Goal: Task Accomplishment & Management: Complete application form

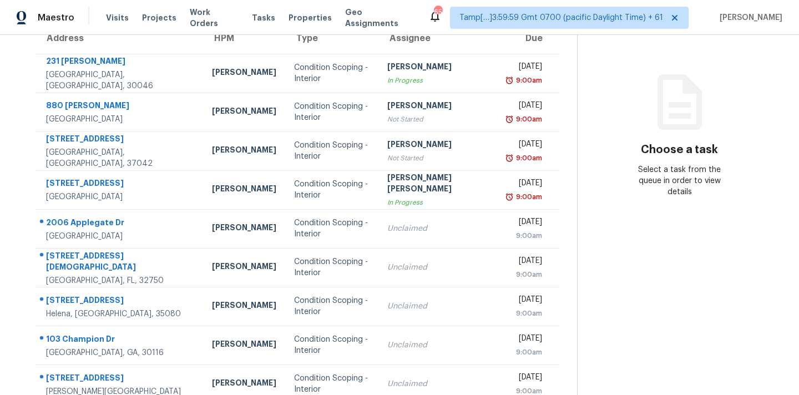
scroll to position [162, 0]
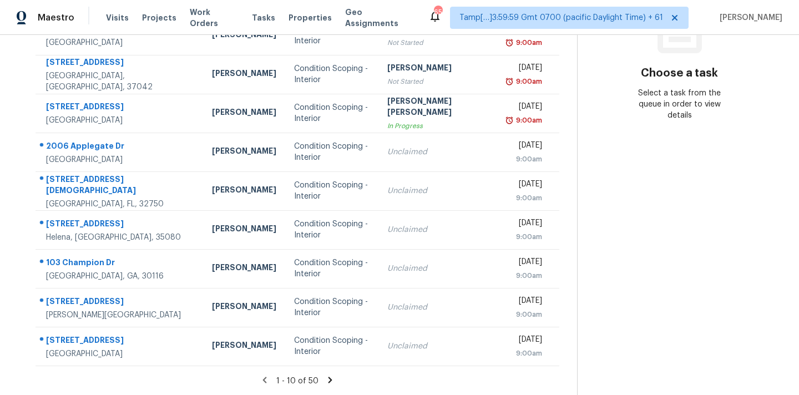
click at [325, 377] on icon at bounding box center [330, 380] width 10 height 10
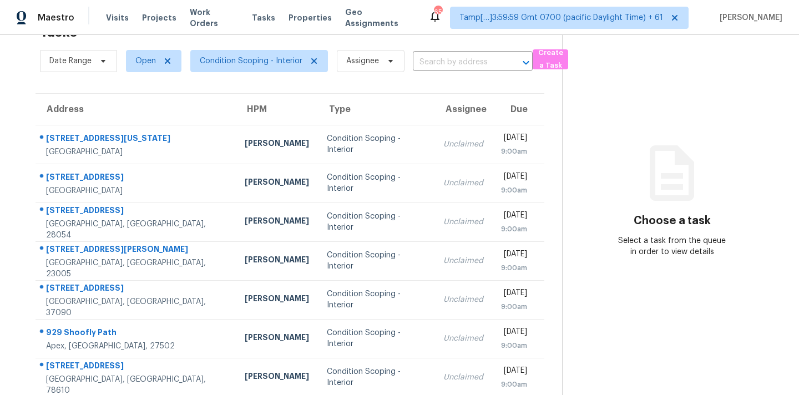
scroll to position [182, 0]
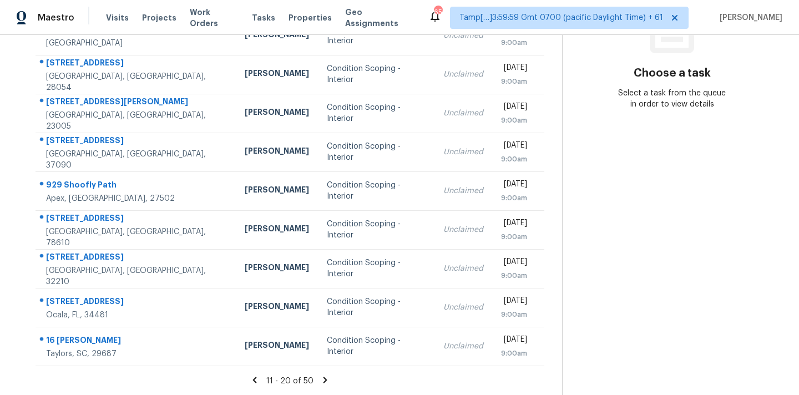
click at [322, 379] on icon at bounding box center [325, 380] width 10 height 10
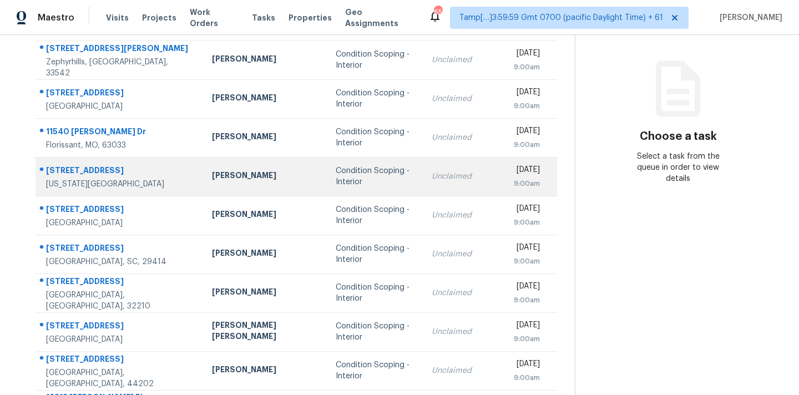
scroll to position [125, 0]
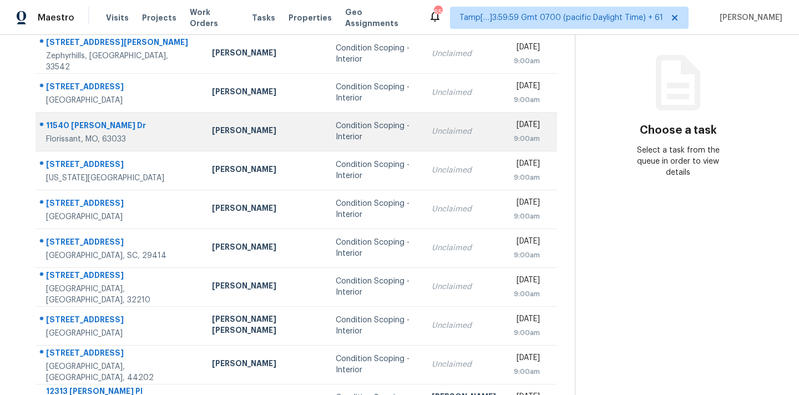
click at [375, 138] on td "Condition Scoping - Interior" at bounding box center [375, 131] width 96 height 39
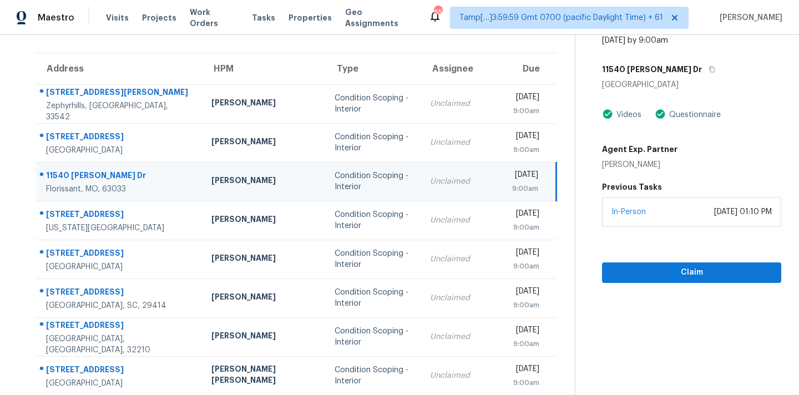
scroll to position [54, 0]
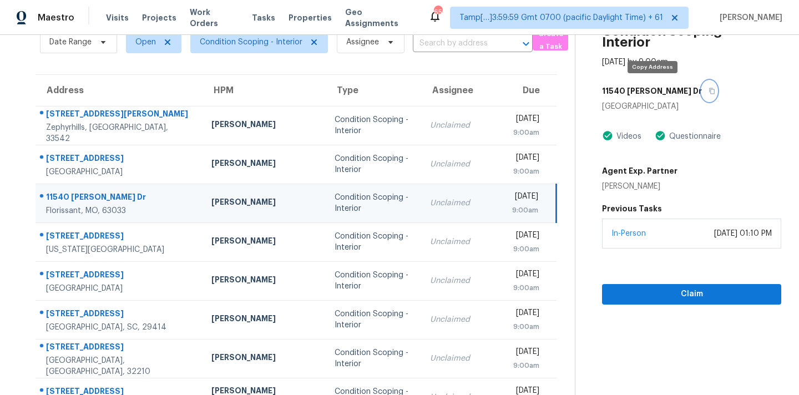
click at [708, 90] on icon "button" at bounding box center [711, 91] width 7 height 7
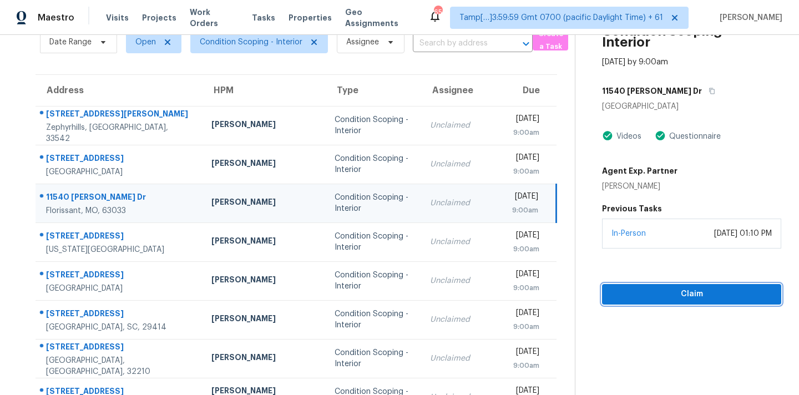
click at [637, 292] on span "Claim" at bounding box center [691, 294] width 161 height 14
click at [636, 292] on span "Start Assessment" at bounding box center [691, 294] width 161 height 14
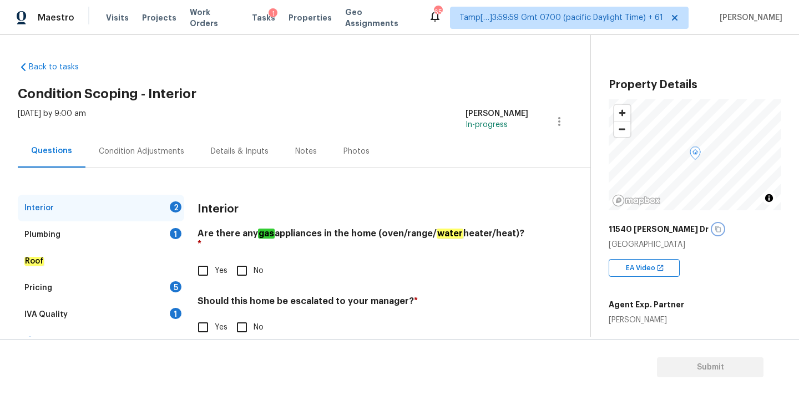
click at [715, 230] on icon "button" at bounding box center [718, 229] width 6 height 6
click at [211, 263] on input "Yes" at bounding box center [202, 270] width 23 height 23
checkbox input "true"
click at [248, 323] on input "No" at bounding box center [241, 327] width 23 height 23
checkbox input "true"
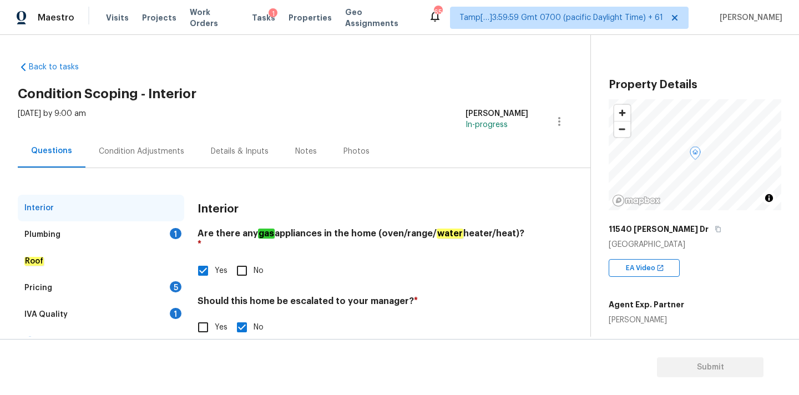
click at [172, 225] on div "Plumbing 1" at bounding box center [101, 234] width 166 height 27
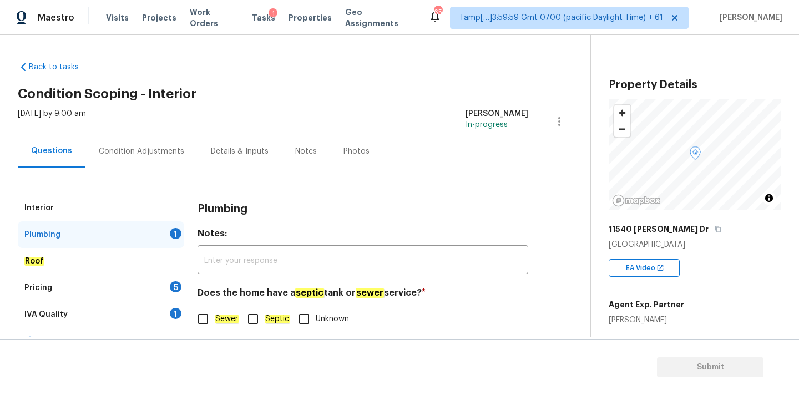
click at [229, 320] on em "Sewer" at bounding box center [227, 318] width 24 height 9
click at [215, 320] on input "Sewer" at bounding box center [202, 318] width 23 height 23
checkbox input "true"
click at [166, 317] on div "IVA Quality 1" at bounding box center [101, 314] width 166 height 27
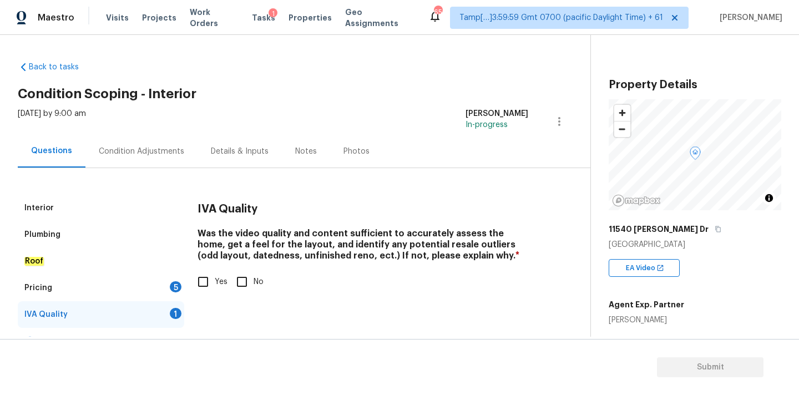
click at [202, 287] on input "Yes" at bounding box center [202, 281] width 23 height 23
checkbox input "true"
click at [169, 293] on div "Pricing 5" at bounding box center [101, 288] width 166 height 27
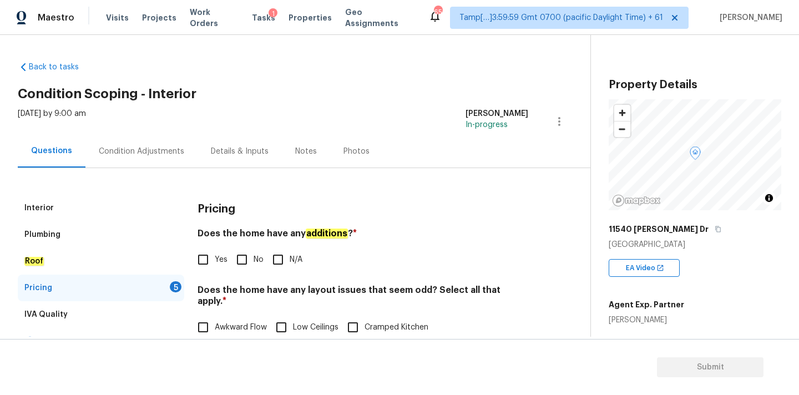
click at [240, 267] on input "No" at bounding box center [241, 259] width 23 height 23
checkbox input "true"
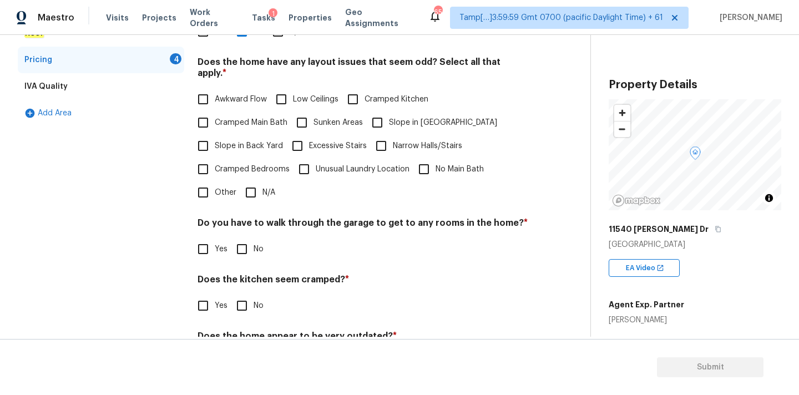
scroll to position [271, 0]
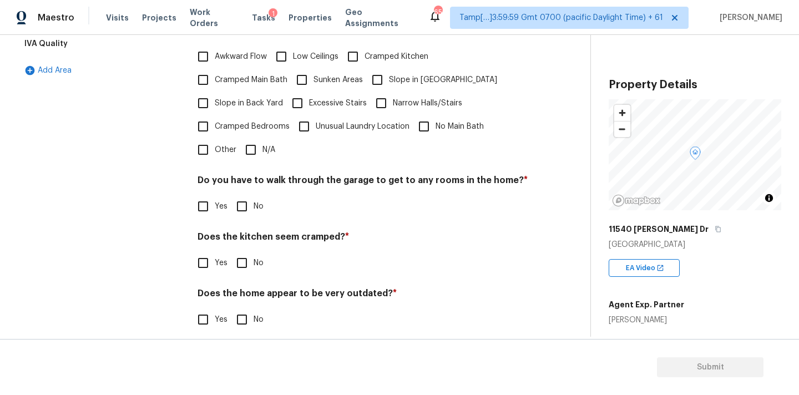
click at [260, 141] on input "N/A" at bounding box center [250, 149] width 23 height 23
checkbox input "true"
click at [256, 196] on label "No" at bounding box center [246, 207] width 33 height 23
click at [253, 196] on input "No" at bounding box center [241, 207] width 23 height 23
checkbox input "true"
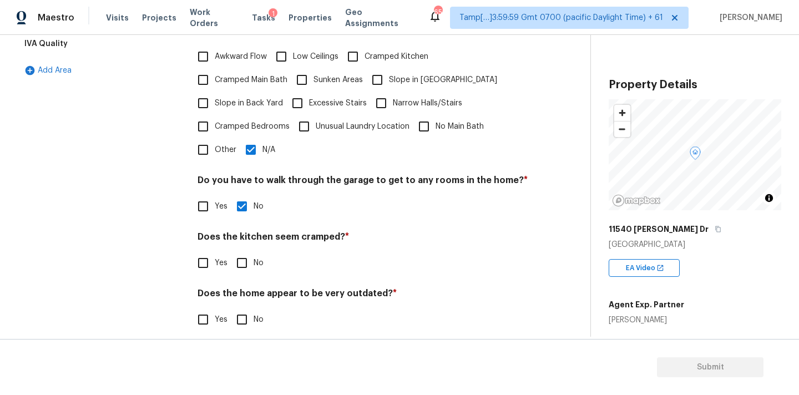
click at [251, 256] on input "No" at bounding box center [241, 262] width 23 height 23
checkbox input "true"
click at [251, 309] on input "No" at bounding box center [241, 320] width 23 height 23
checkbox input "true"
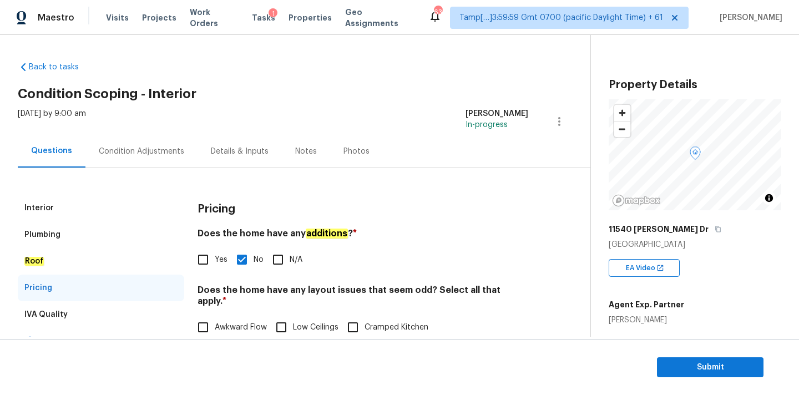
click at [143, 145] on div "Condition Adjustments" at bounding box center [141, 151] width 112 height 33
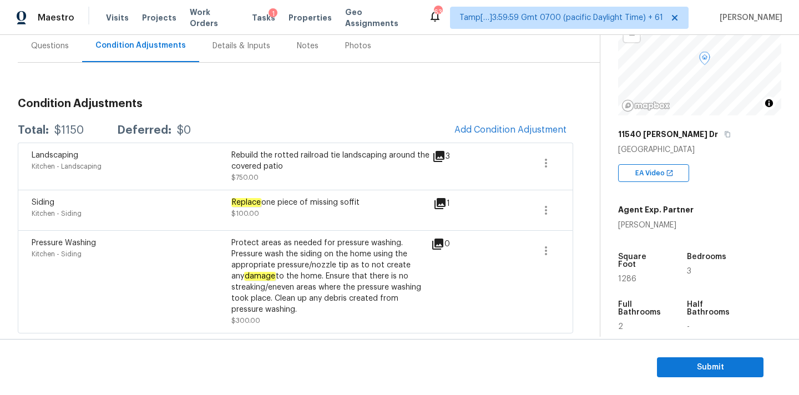
scroll to position [96, 0]
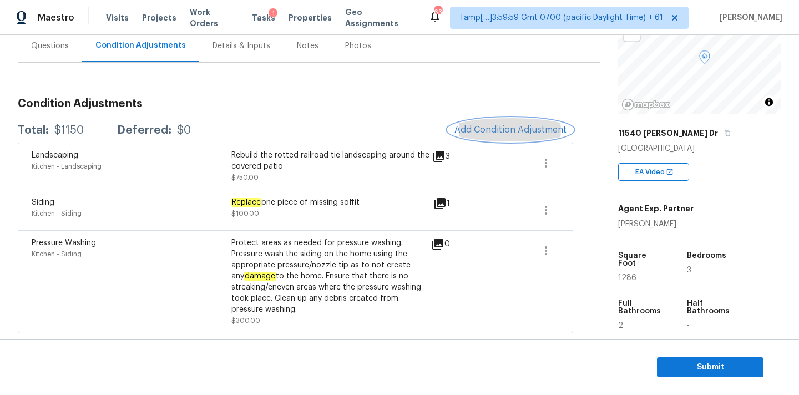
click at [459, 125] on span "Add Condition Adjustment" at bounding box center [510, 130] width 112 height 10
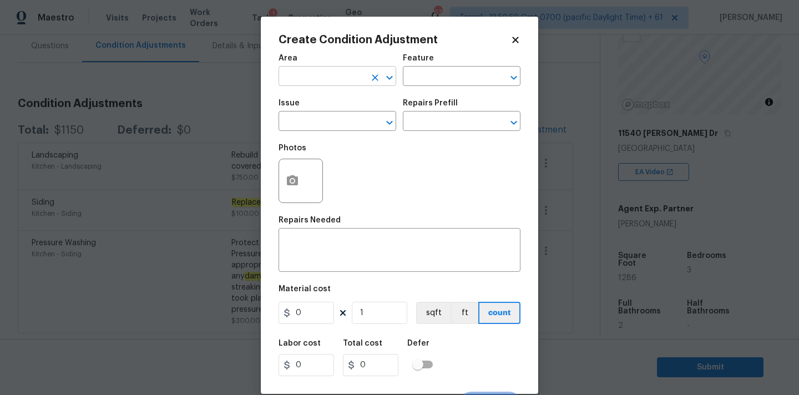
click at [294, 80] on input "text" at bounding box center [321, 77] width 87 height 17
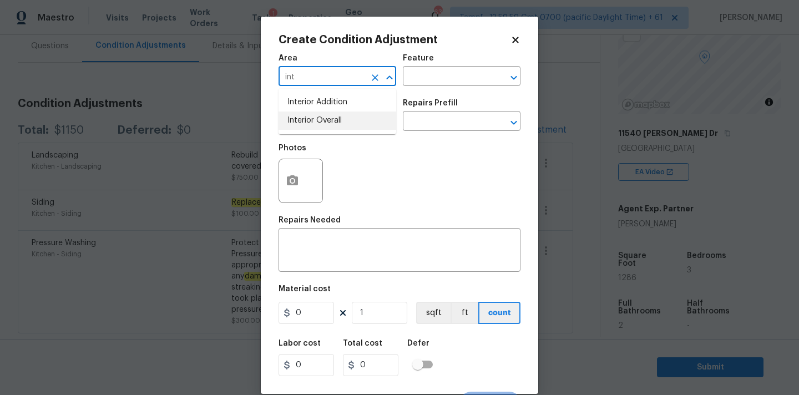
click at [306, 127] on li "Interior Overall" at bounding box center [337, 120] width 118 height 18
type input "Interior Overall"
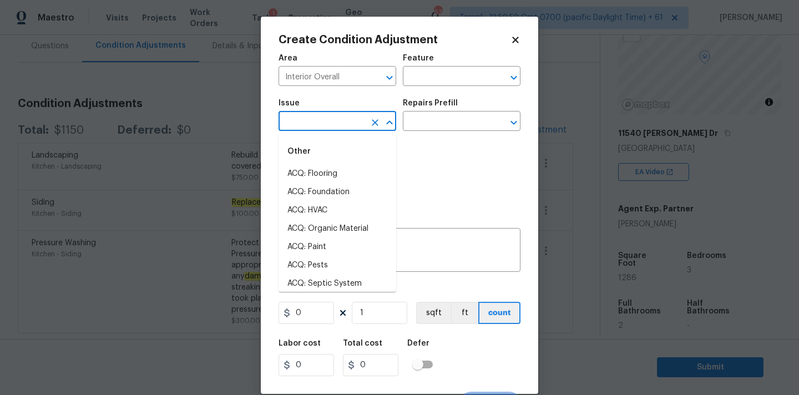
click at [313, 130] on input "text" at bounding box center [321, 122] width 87 height 17
click at [332, 250] on li "ACQ: Paint" at bounding box center [337, 247] width 118 height 18
type input "ACQ: Paint"
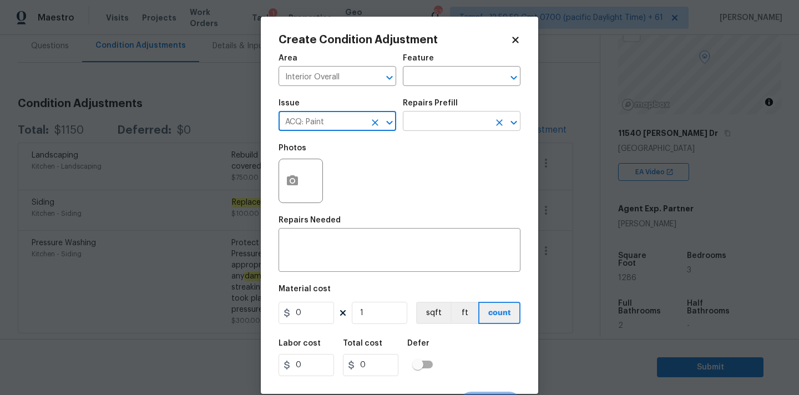
click at [426, 123] on input "text" at bounding box center [446, 122] width 87 height 17
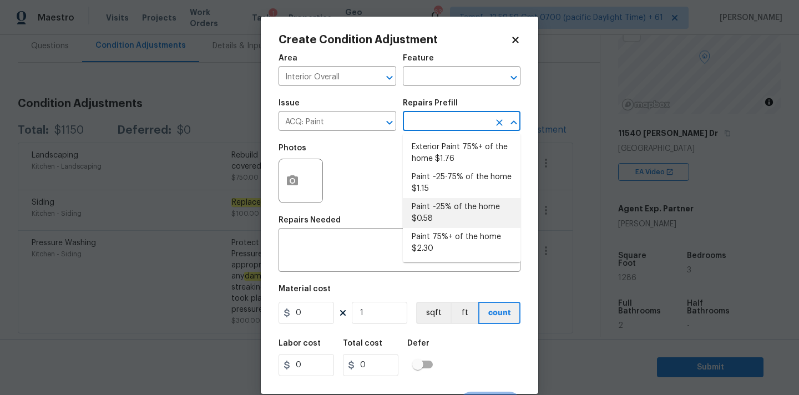
click at [450, 207] on li "Paint ~25% of the home $0.58" at bounding box center [462, 213] width 118 height 30
type input "Acquisition"
type textarea "Acquisition Scope: ~25% of the home needs interior paint"
type input "0.58"
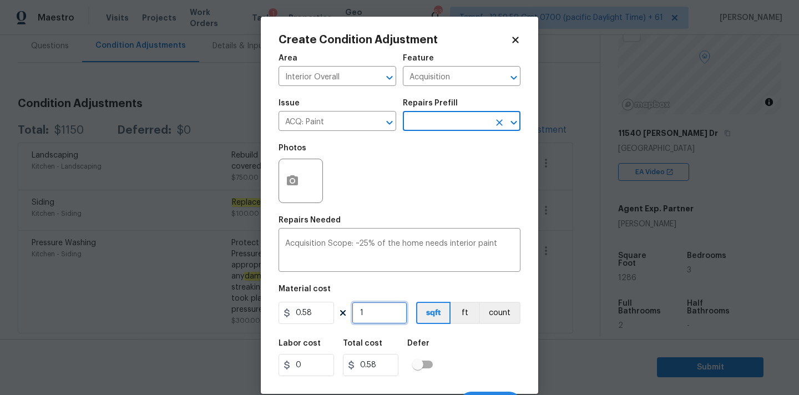
click at [381, 311] on input "1" at bounding box center [379, 313] width 55 height 22
type input "12"
type input "6.96"
type input "128"
type input "74.24"
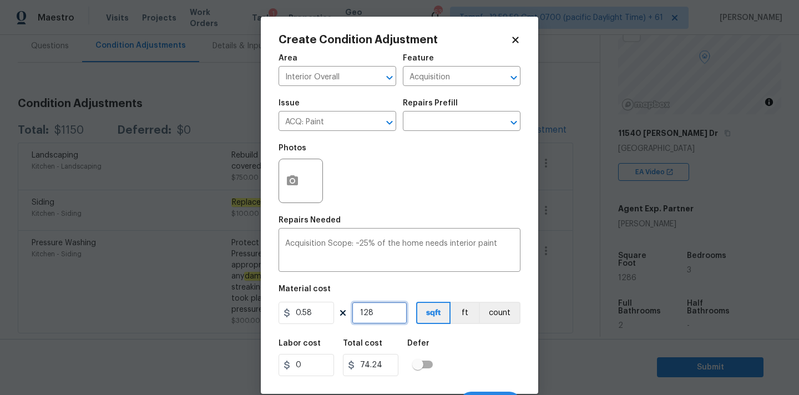
type input "1286"
type input "745.88"
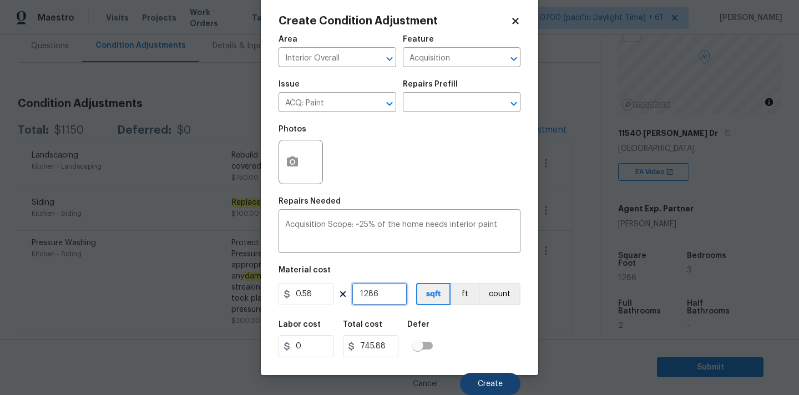
type input "1286"
click at [476, 380] on button "Create" at bounding box center [490, 384] width 60 height 22
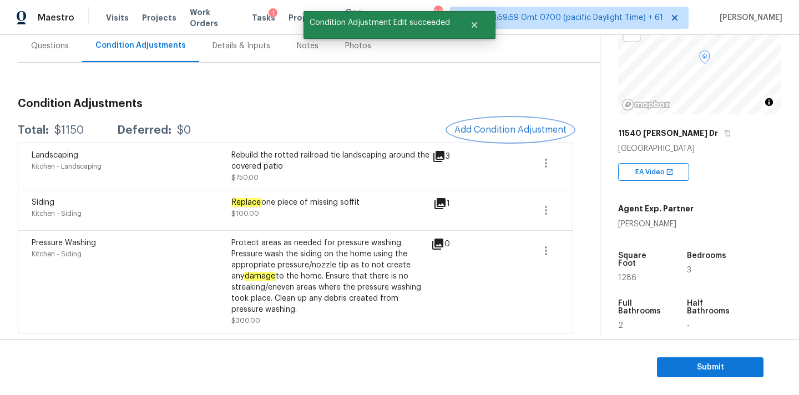
scroll to position [0, 0]
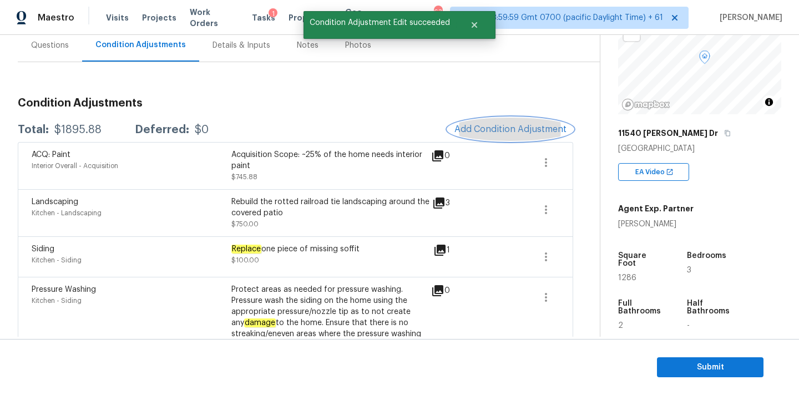
click at [487, 126] on span "Add Condition Adjustment" at bounding box center [510, 129] width 112 height 10
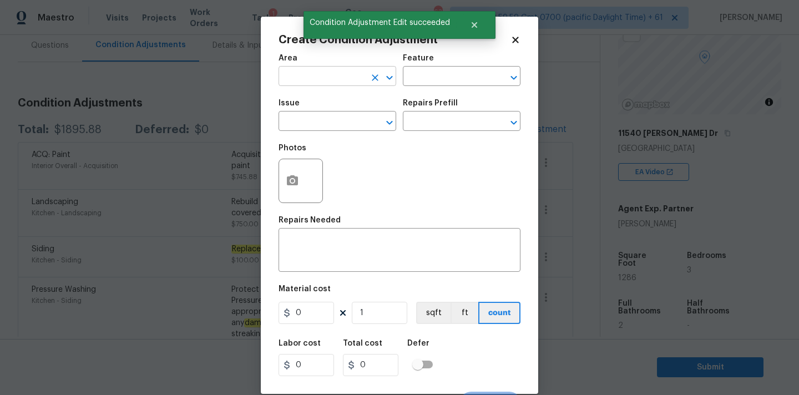
click at [339, 83] on input "text" at bounding box center [321, 77] width 87 height 17
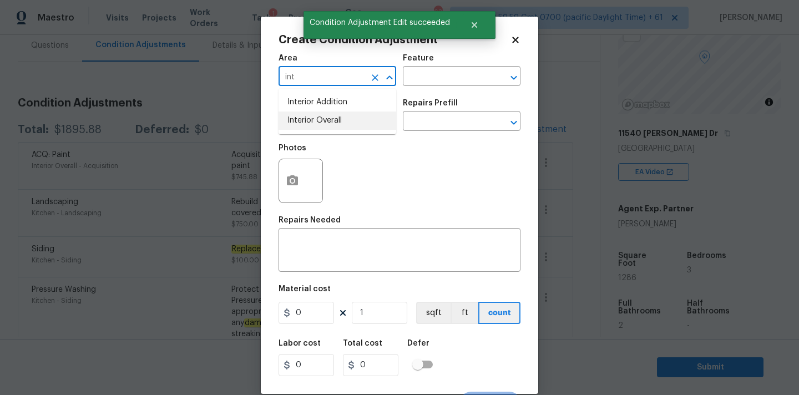
click at [334, 118] on li "Interior Overall" at bounding box center [337, 120] width 118 height 18
type input "Interior Overall"
click at [334, 127] on input "text" at bounding box center [321, 122] width 87 height 17
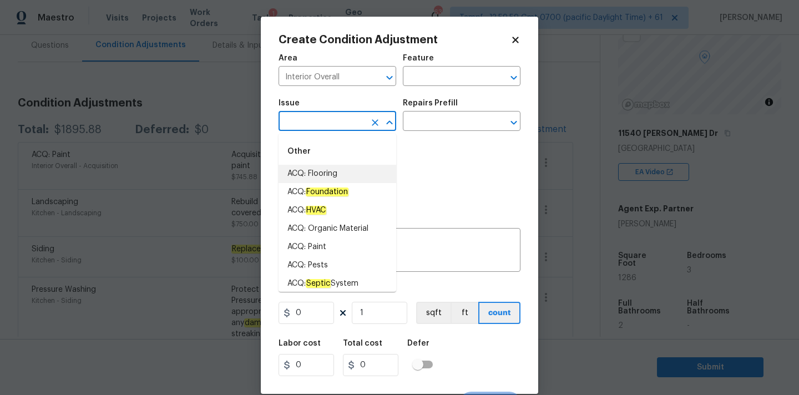
click at [332, 165] on li "ACQ: Flooring" at bounding box center [337, 174] width 118 height 18
type input "ACQ: Flooring"
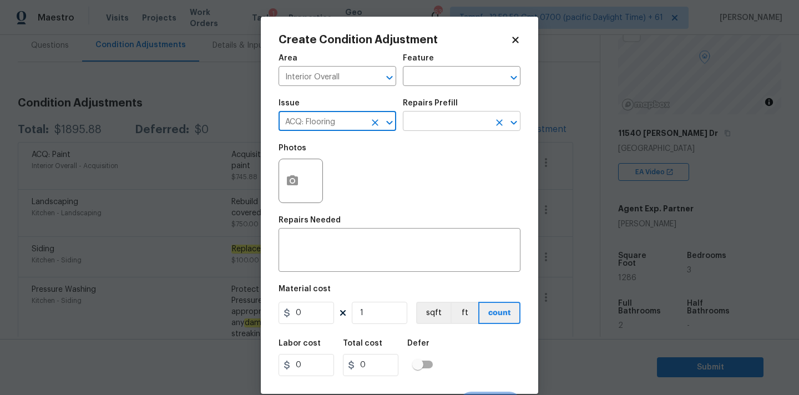
click at [439, 118] on input "text" at bounding box center [446, 122] width 87 height 17
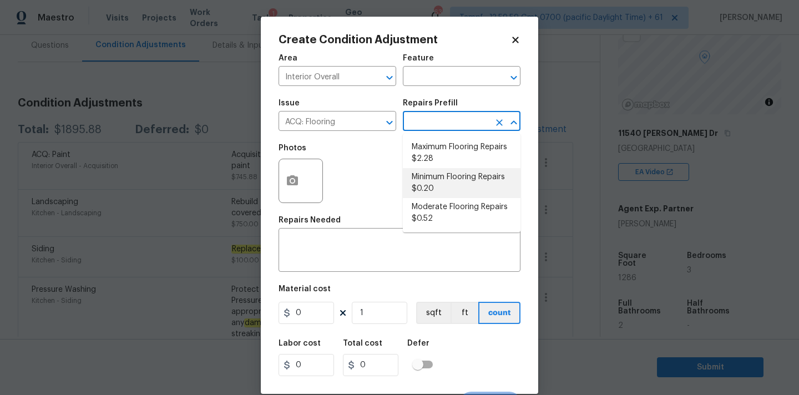
click at [446, 178] on li "Minimum Flooring Repairs $0.20" at bounding box center [462, 183] width 118 height 30
type input "Acquisition"
type textarea "Acquisition Scope: Minimum flooring repairs"
type input "0.2"
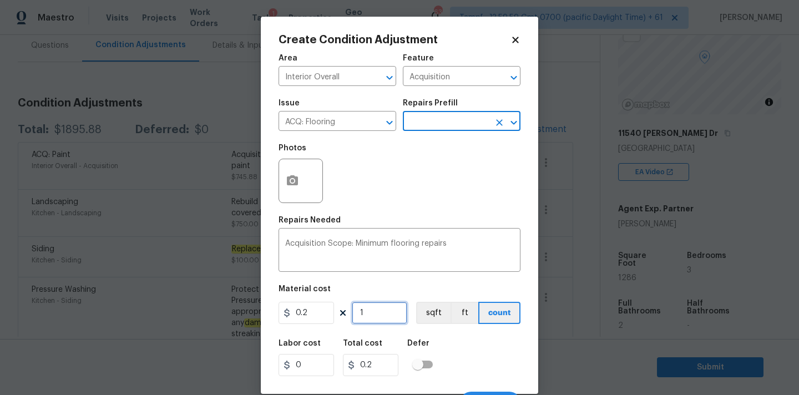
click at [380, 317] on input "1" at bounding box center [379, 313] width 55 height 22
type input "12"
type input "2.4"
type input "128"
type input "25.6"
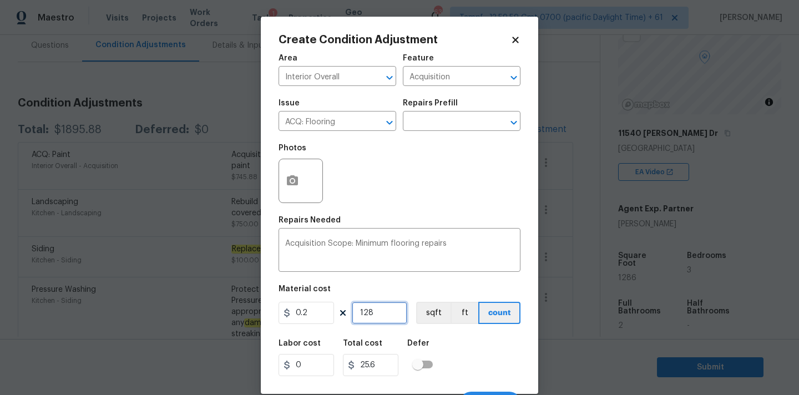
type input "1286"
type input "257.2"
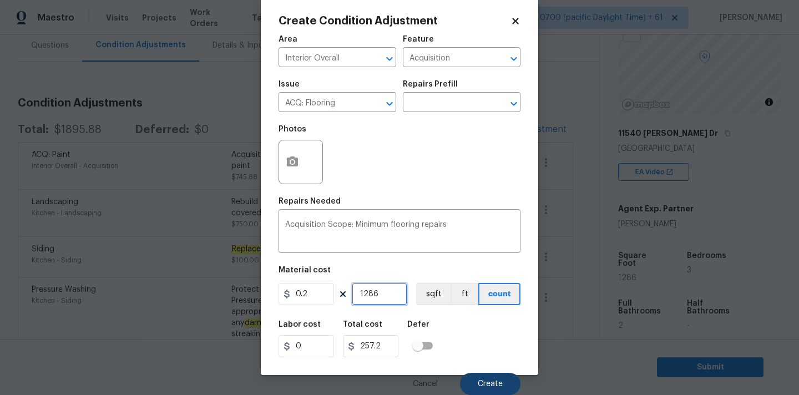
type input "1286"
click at [485, 384] on span "Create" at bounding box center [490, 384] width 25 height 8
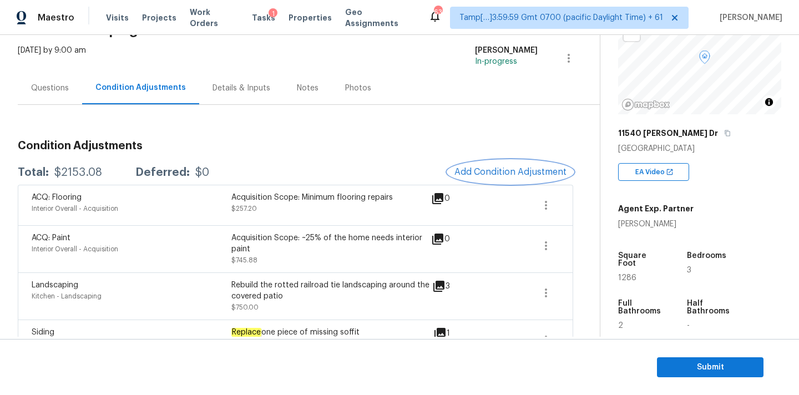
scroll to position [0, 0]
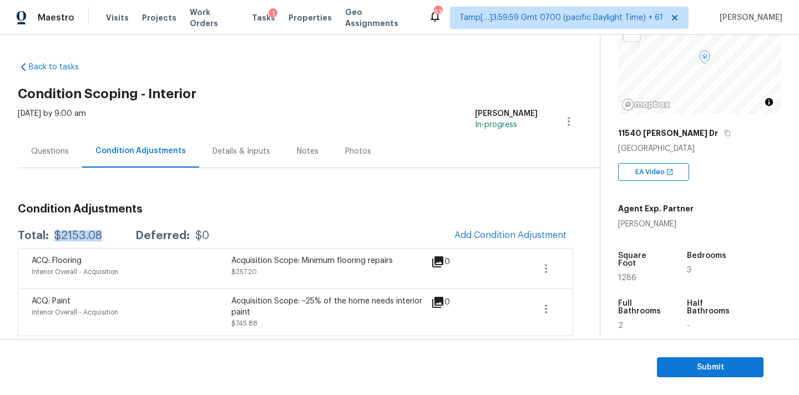
drag, startPoint x: 56, startPoint y: 237, endPoint x: 107, endPoint y: 237, distance: 51.0
click at [107, 237] on div "Total: $2153.08 Deferred: $0" at bounding box center [113, 235] width 191 height 11
copy div "$2153.08"
click at [53, 160] on div "Questions" at bounding box center [50, 151] width 64 height 33
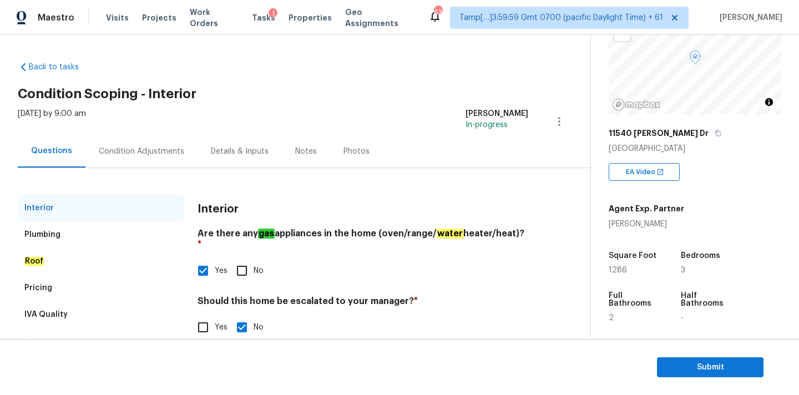
scroll to position [21, 0]
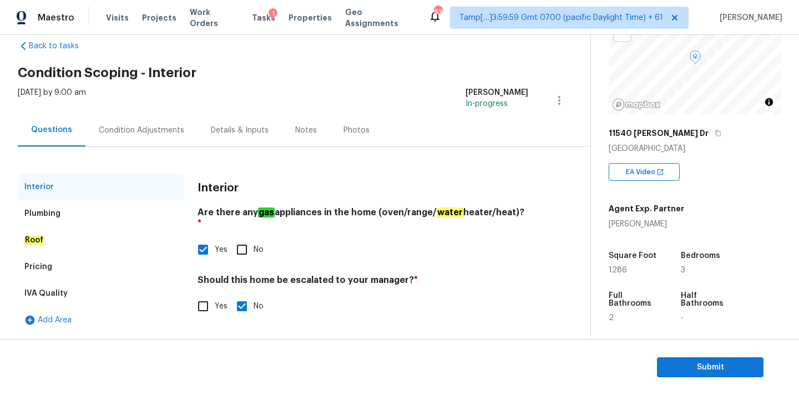
click at [139, 135] on div "Condition Adjustments" at bounding box center [141, 130] width 85 height 11
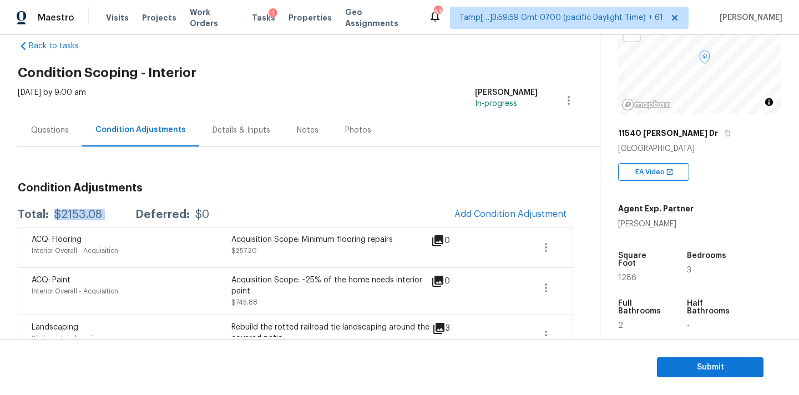
drag, startPoint x: 55, startPoint y: 214, endPoint x: 125, endPoint y: 212, distance: 69.9
click at [125, 212] on div "Total: $2153.08 Deferred: $0" at bounding box center [113, 214] width 191 height 11
copy div "$2153.08"
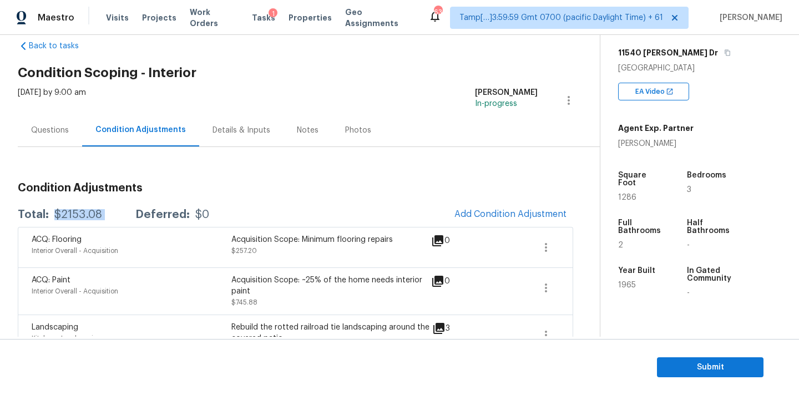
scroll to position [185, 0]
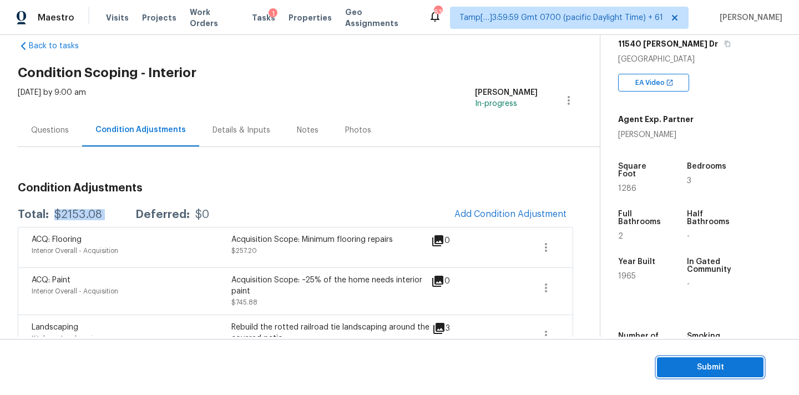
click at [704, 367] on span "Submit" at bounding box center [710, 368] width 89 height 14
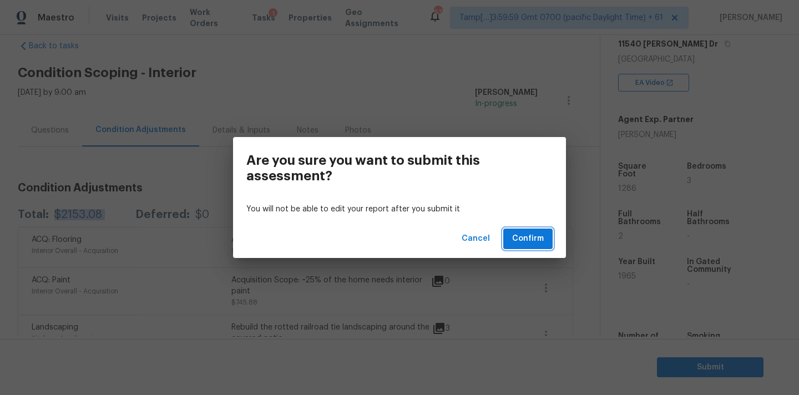
click at [537, 244] on span "Confirm" at bounding box center [528, 239] width 32 height 14
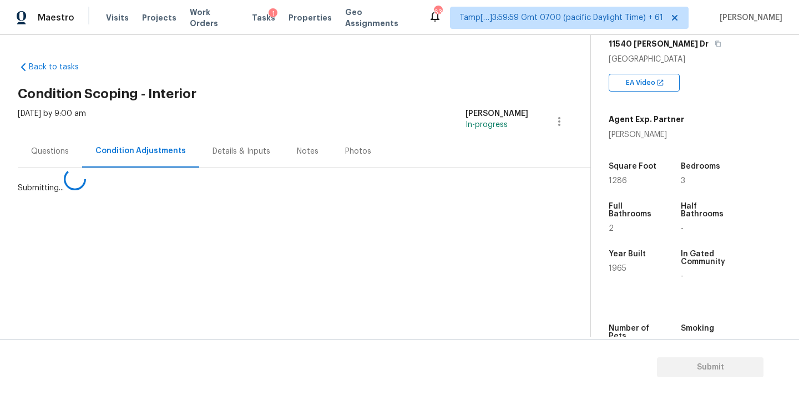
scroll to position [0, 0]
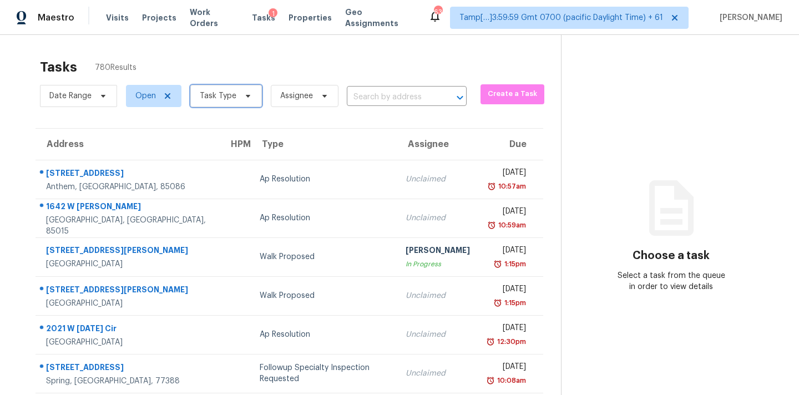
click at [223, 106] on span "Task Type" at bounding box center [226, 96] width 72 height 22
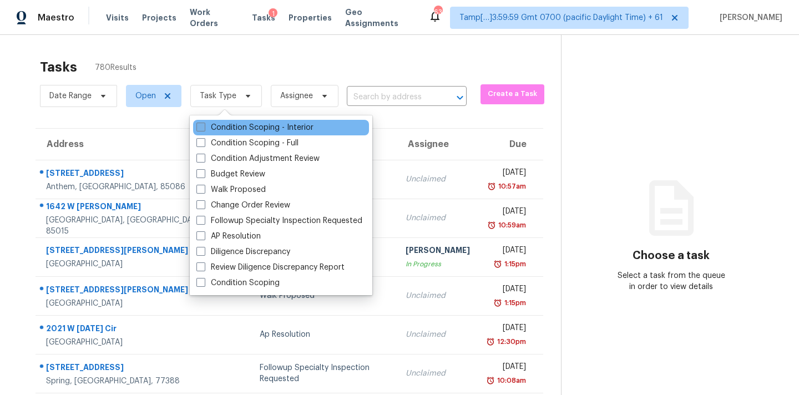
click at [257, 126] on label "Condition Scoping - Interior" at bounding box center [254, 127] width 117 height 11
click at [204, 126] on input "Condition Scoping - Interior" at bounding box center [199, 125] width 7 height 7
checkbox input "true"
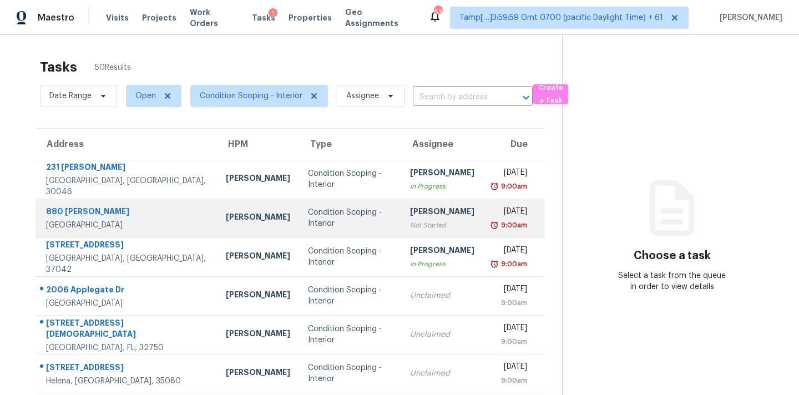
click at [410, 206] on div "Hariharan GV" at bounding box center [442, 213] width 64 height 14
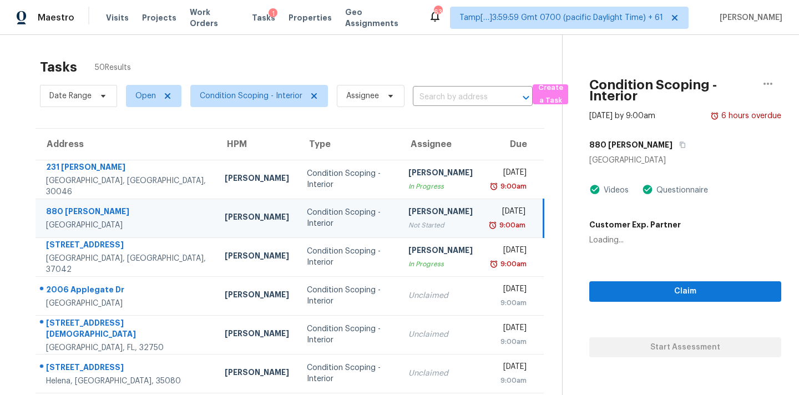
scroll to position [182, 0]
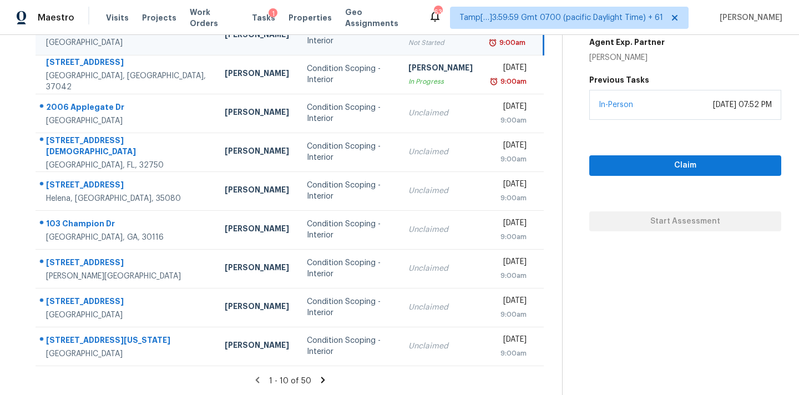
click at [321, 383] on icon at bounding box center [323, 380] width 4 height 6
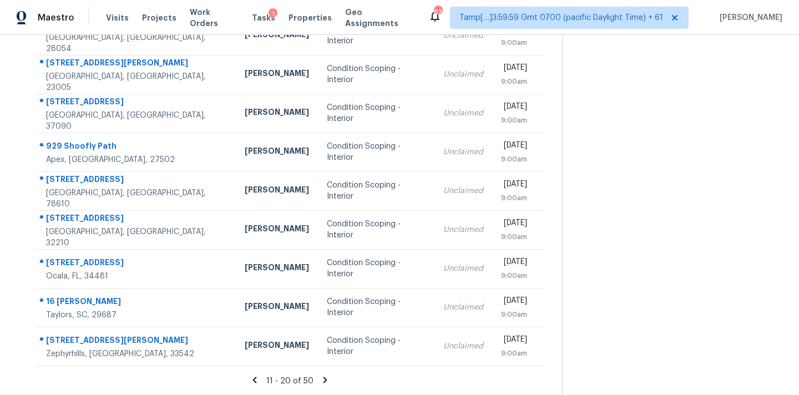
click at [321, 379] on icon at bounding box center [325, 380] width 10 height 10
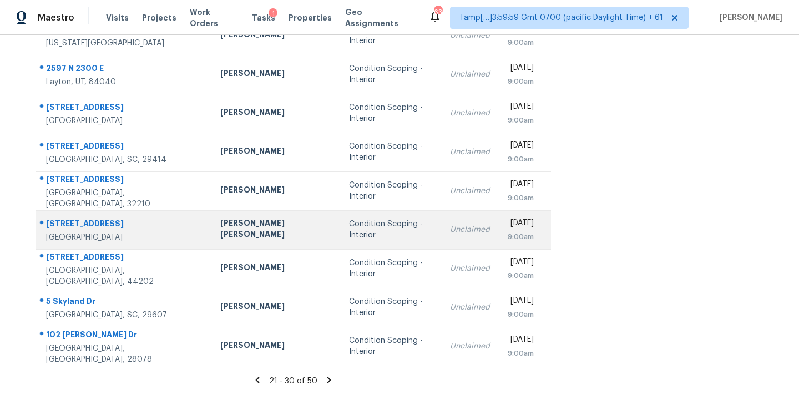
scroll to position [0, 0]
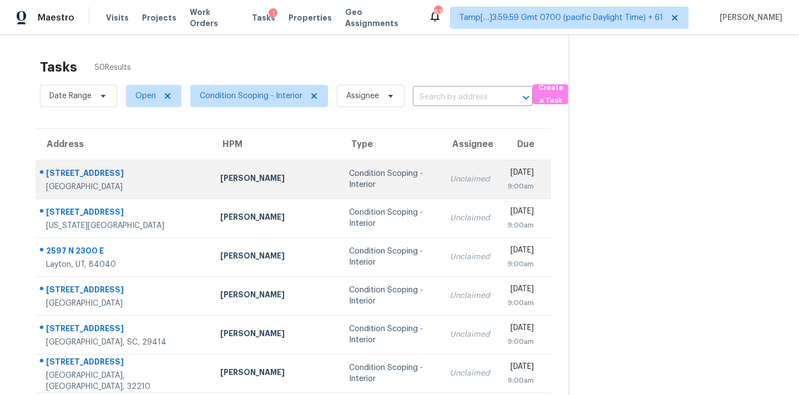
click at [349, 180] on div "Condition Scoping - Interior" at bounding box center [390, 179] width 83 height 22
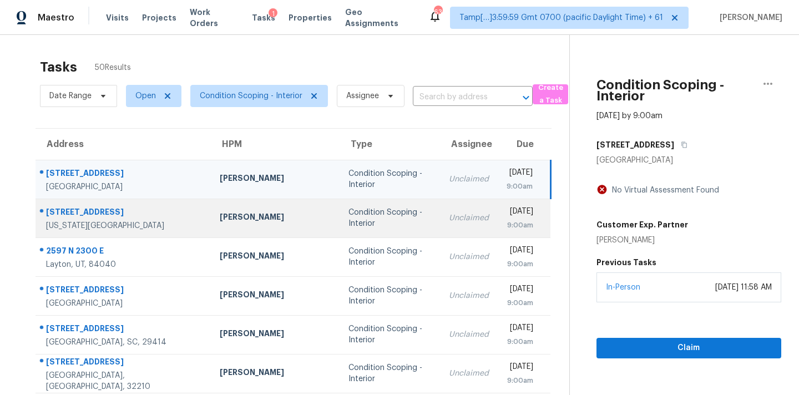
click at [440, 231] on td "Unclaimed" at bounding box center [469, 218] width 58 height 39
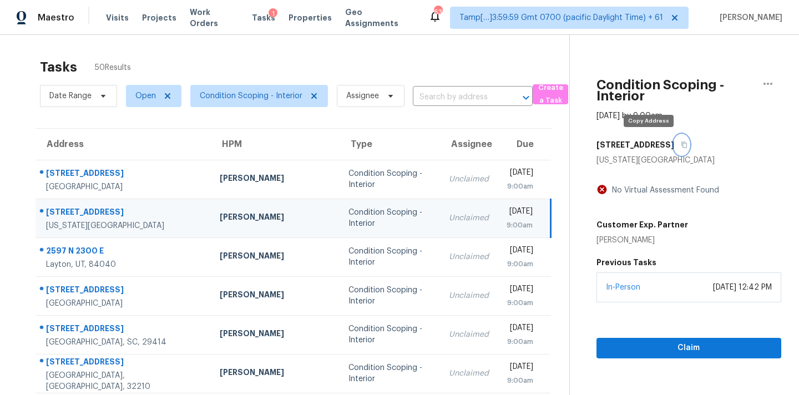
click at [674, 149] on button "button" at bounding box center [681, 145] width 15 height 20
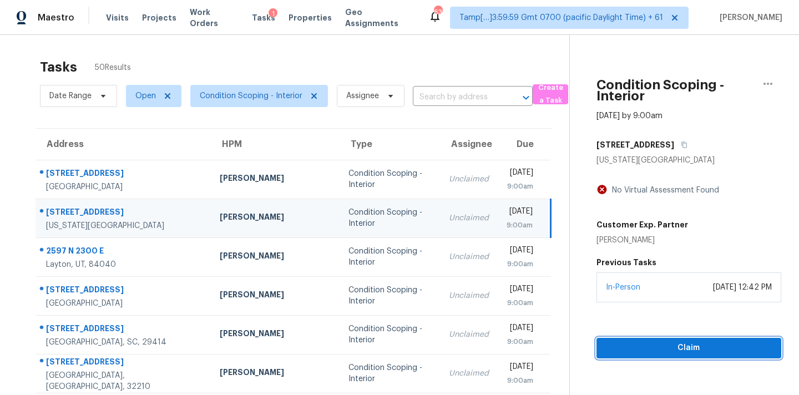
click at [649, 344] on span "Claim" at bounding box center [688, 348] width 167 height 14
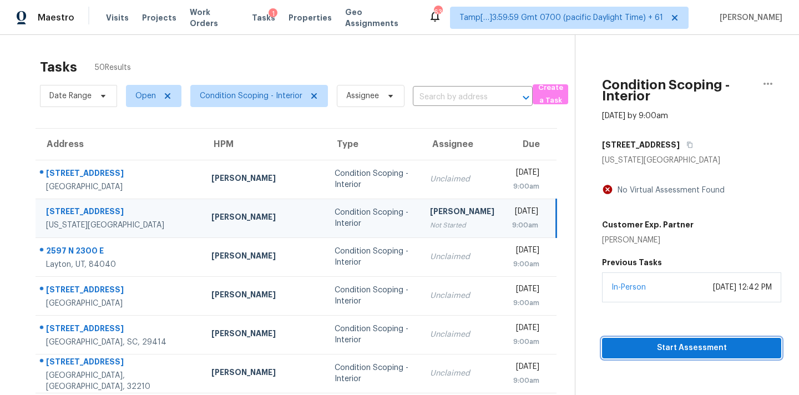
click at [649, 344] on span "Start Assessment" at bounding box center [691, 348] width 161 height 14
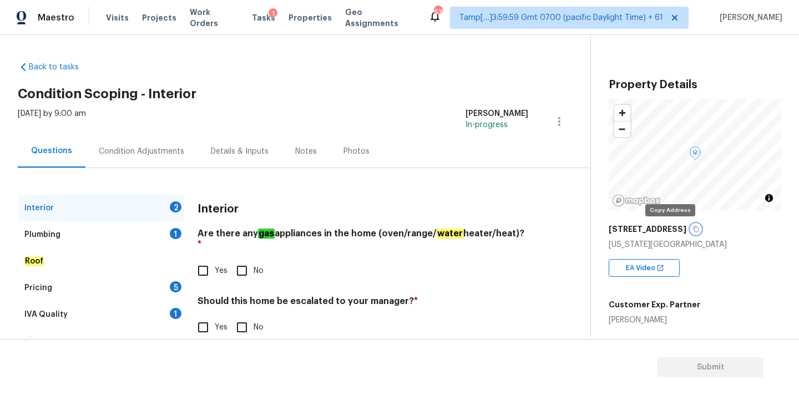
click at [691, 232] on button "button" at bounding box center [696, 229] width 10 height 10
click at [342, 55] on div "Back to tasks Condition Scoping - Interior Thu, Sep 18 2025 by 9:00 am Pavithra…" at bounding box center [304, 205] width 572 height 305
click at [206, 259] on input "Yes" at bounding box center [202, 270] width 23 height 23
checkbox input "true"
click at [248, 318] on input "No" at bounding box center [241, 327] width 23 height 23
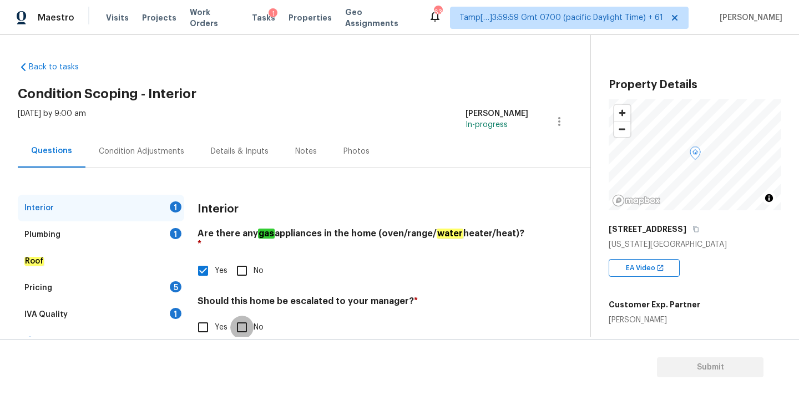
checkbox input "true"
click at [154, 230] on div "Plumbing 1" at bounding box center [101, 234] width 166 height 27
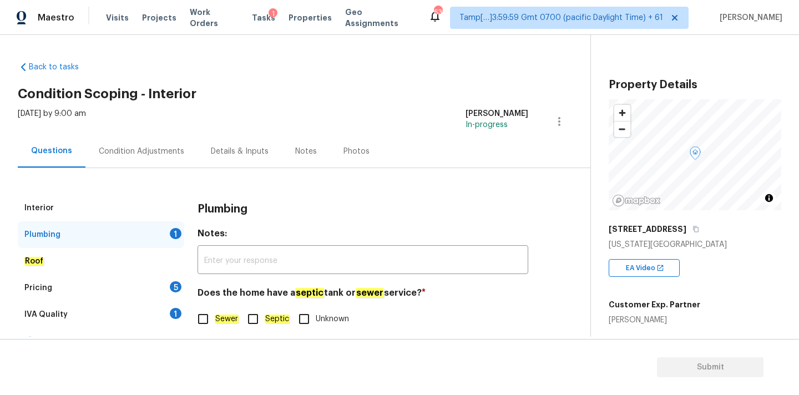
click at [226, 312] on label "Sewer" at bounding box center [214, 318] width 47 height 23
click at [215, 312] on input "Sewer" at bounding box center [202, 318] width 23 height 23
checkbox input "true"
click at [160, 308] on div "IVA Quality 1" at bounding box center [101, 314] width 166 height 27
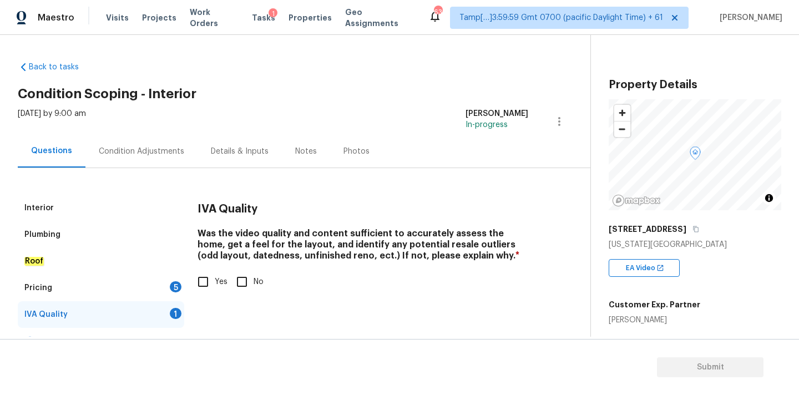
click at [207, 291] on input "Yes" at bounding box center [202, 281] width 23 height 23
checkbox input "true"
click at [150, 291] on div "Pricing 5" at bounding box center [101, 288] width 166 height 27
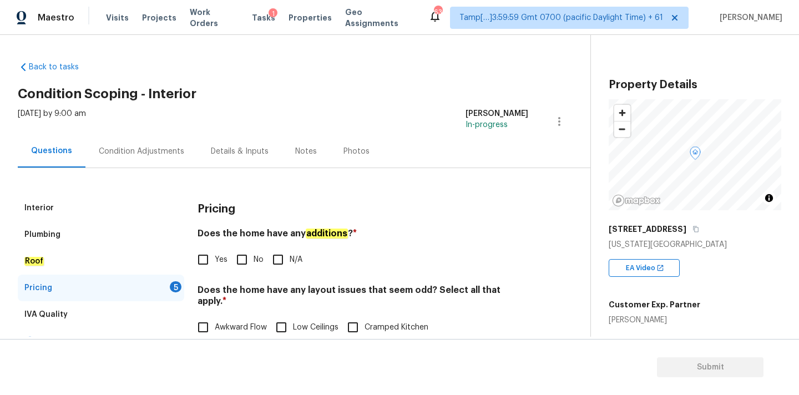
click at [252, 262] on input "No" at bounding box center [241, 259] width 23 height 23
checkbox input "true"
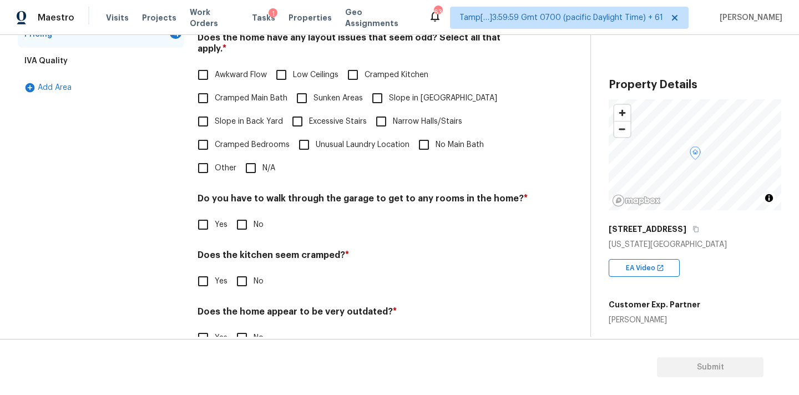
scroll to position [271, 0]
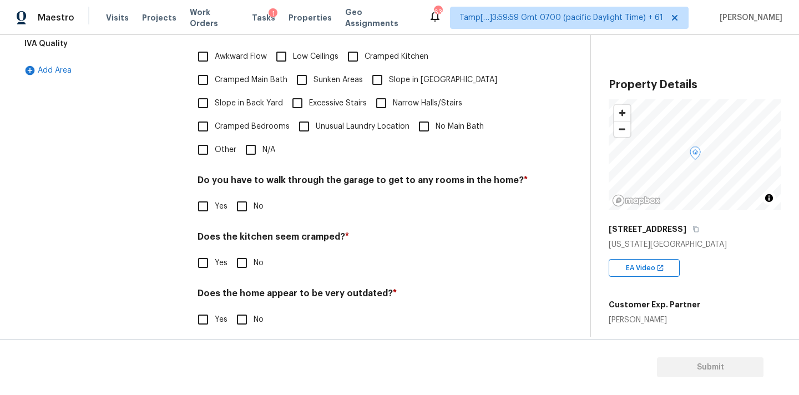
click at [262, 126] on label "Cramped Bedrooms" at bounding box center [240, 126] width 98 height 23
click at [215, 126] on input "Cramped Bedrooms" at bounding box center [202, 126] width 23 height 23
checkbox input "true"
click at [258, 149] on input "N/A" at bounding box center [250, 149] width 23 height 23
click at [239, 138] on input "N/A" at bounding box center [250, 149] width 23 height 23
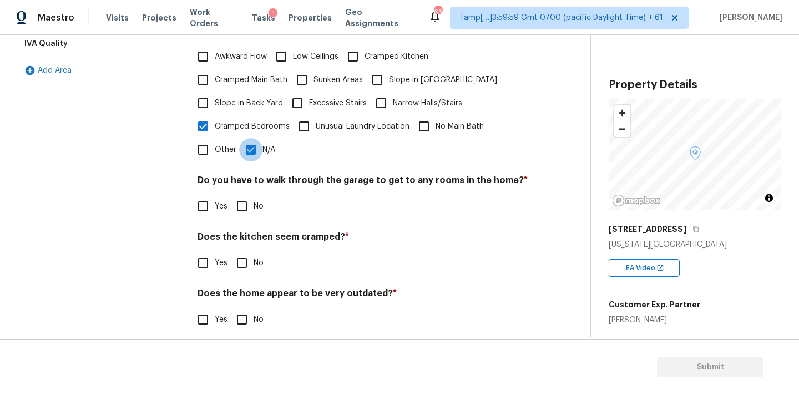
checkbox input "false"
click at [241, 121] on span "Cramped Bedrooms" at bounding box center [252, 127] width 75 height 12
click at [215, 120] on input "Cramped Bedrooms" at bounding box center [202, 126] width 23 height 23
checkbox input "false"
click at [259, 143] on input "N/A" at bounding box center [250, 149] width 23 height 23
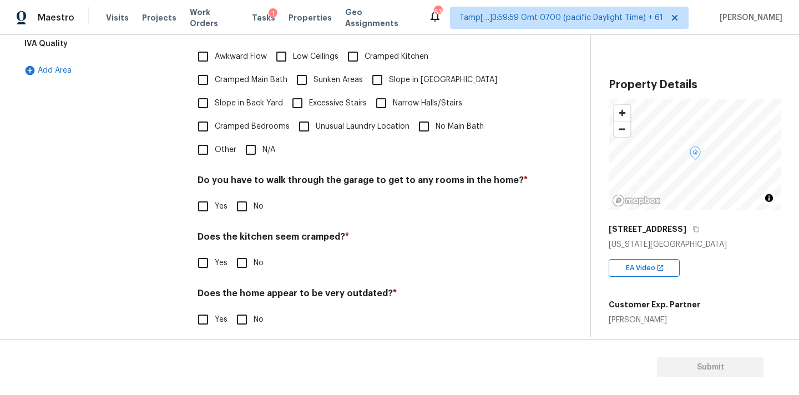
checkbox input "true"
click at [240, 204] on input "No" at bounding box center [241, 206] width 23 height 23
checkbox input "true"
click at [240, 251] on input "No" at bounding box center [241, 262] width 23 height 23
checkbox input "true"
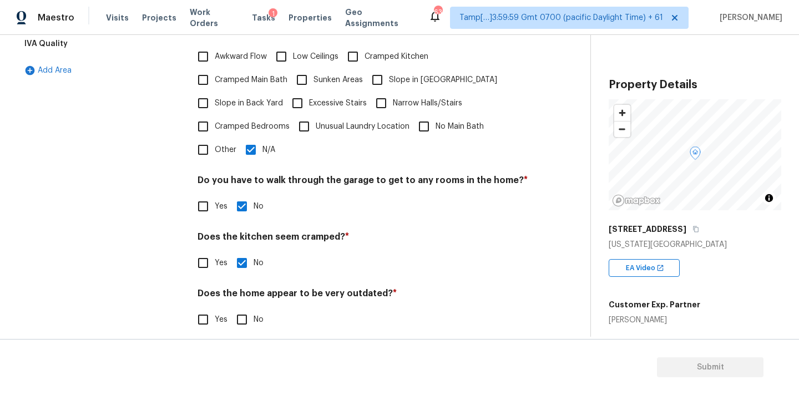
click at [246, 308] on input "No" at bounding box center [241, 319] width 23 height 23
checkbox input "true"
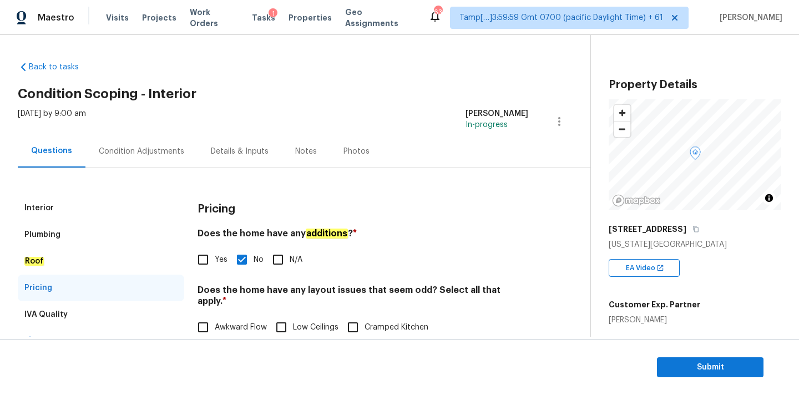
click at [95, 200] on div "Interior" at bounding box center [101, 208] width 166 height 27
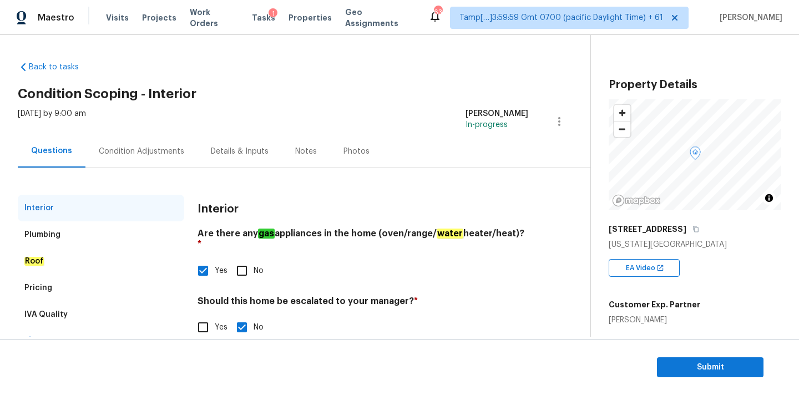
scroll to position [21, 0]
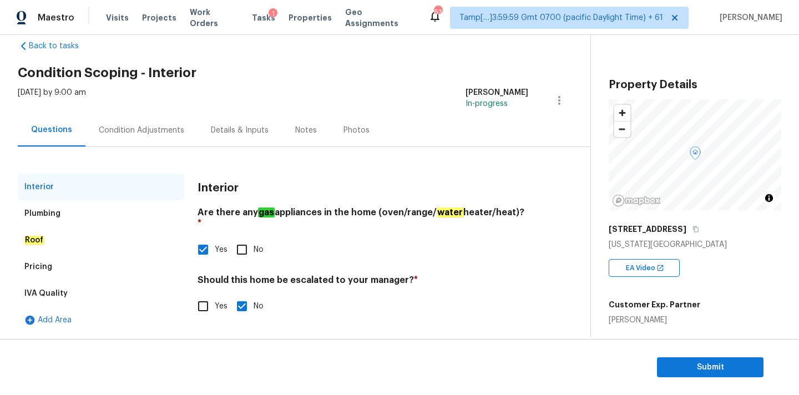
click at [203, 295] on input "Yes" at bounding box center [202, 306] width 23 height 23
checkbox input "true"
checkbox input "false"
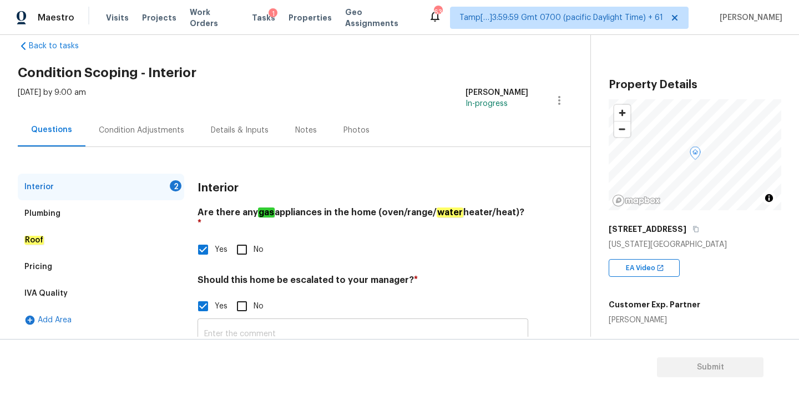
click at [257, 326] on input "text" at bounding box center [362, 334] width 331 height 26
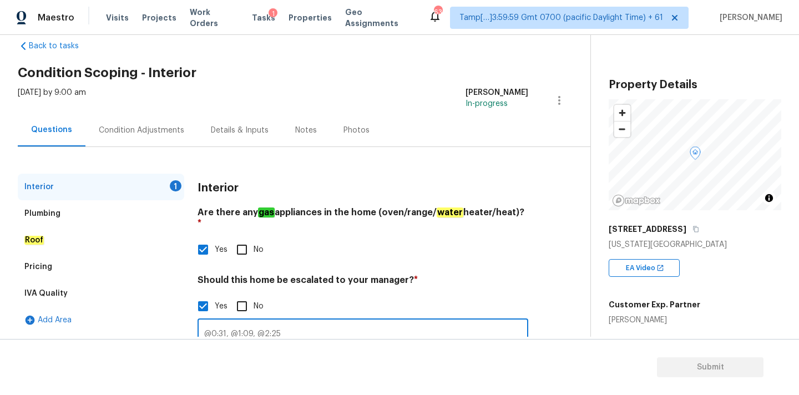
type input "@0:31, @1:09, @2:25"
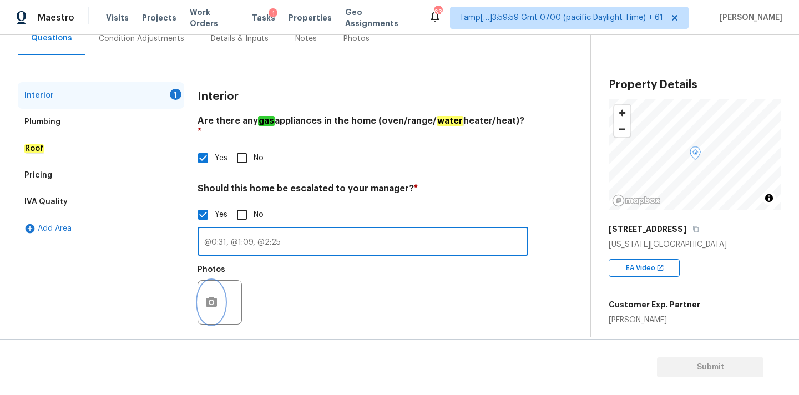
click at [209, 304] on button "button" at bounding box center [211, 302] width 27 height 43
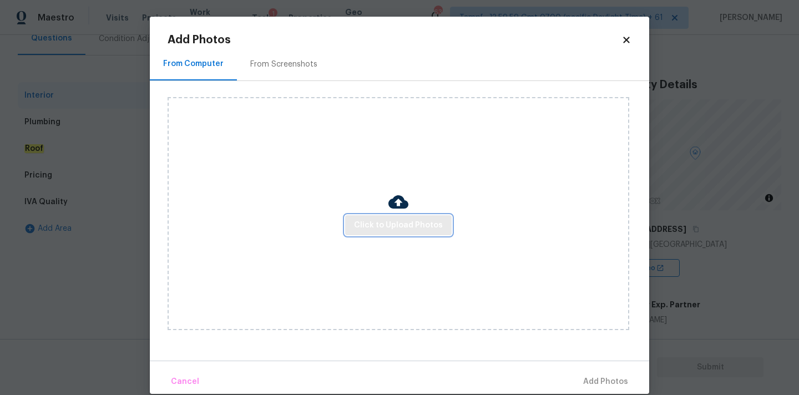
click at [364, 216] on button "Click to Upload Photos" at bounding box center [398, 225] width 106 height 21
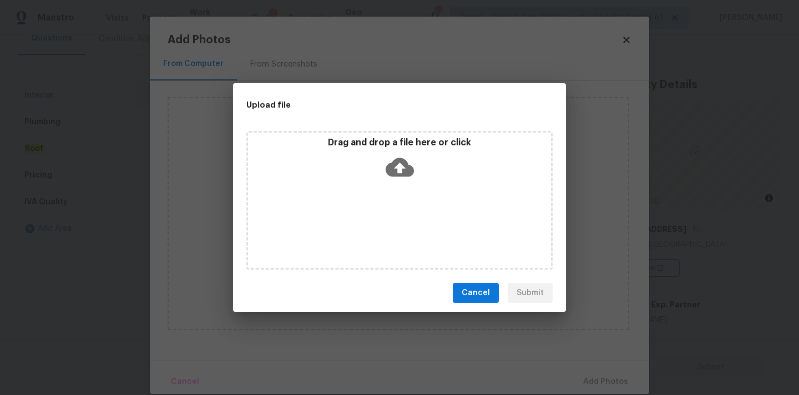
click at [400, 177] on icon at bounding box center [399, 167] width 28 height 28
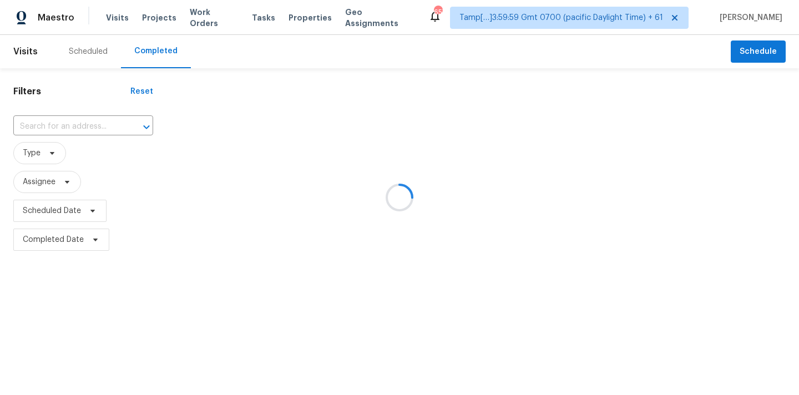
click at [59, 124] on div at bounding box center [399, 197] width 799 height 395
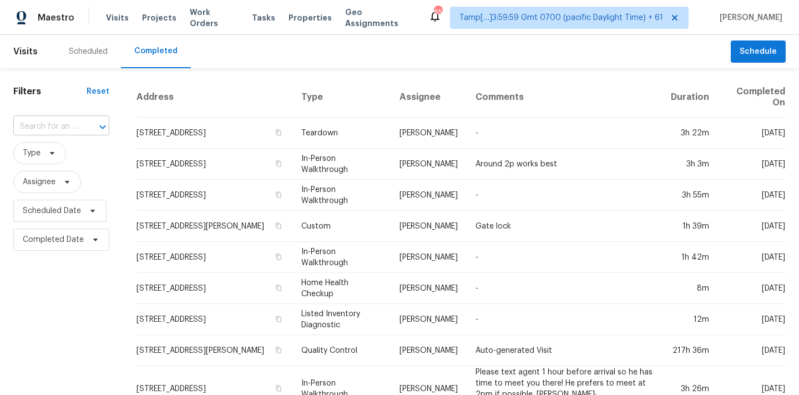
click at [41, 126] on input "text" at bounding box center [45, 126] width 65 height 17
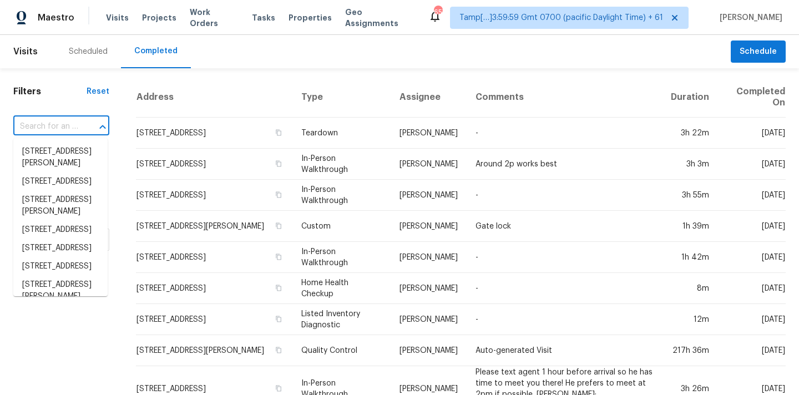
paste input "[STREET_ADDRESS][PERSON_NAME]"
type input "[STREET_ADDRESS][PERSON_NAME]"
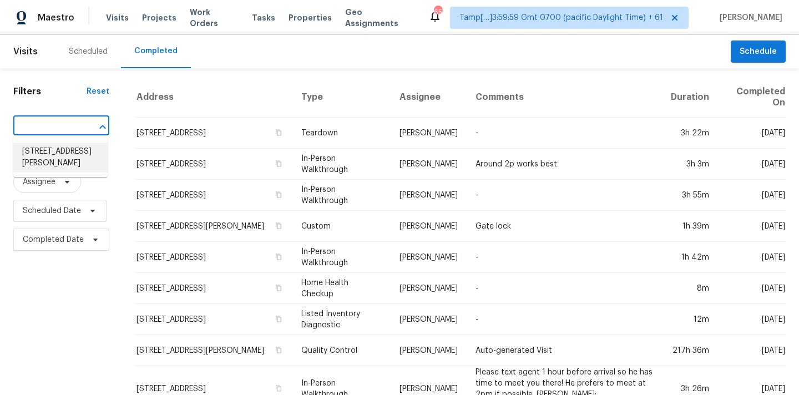
click at [60, 158] on li "11540 Lares Dr, Florissant, MO 63033" at bounding box center [60, 158] width 94 height 30
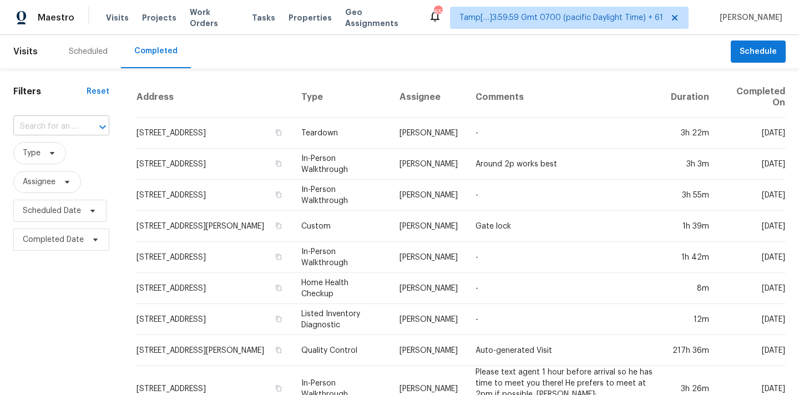
click at [21, 129] on input "text" at bounding box center [45, 126] width 65 height 17
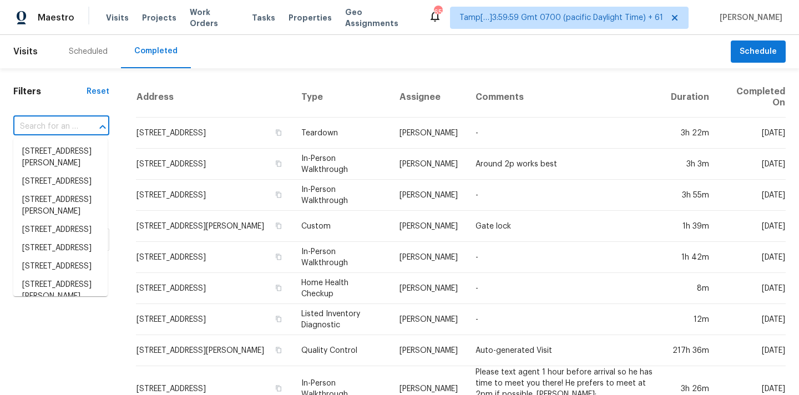
paste input "11540 Lares Dr, Florissant, MO 63033"
type input "11540 Lares Dr, Florissant, MO 63033"
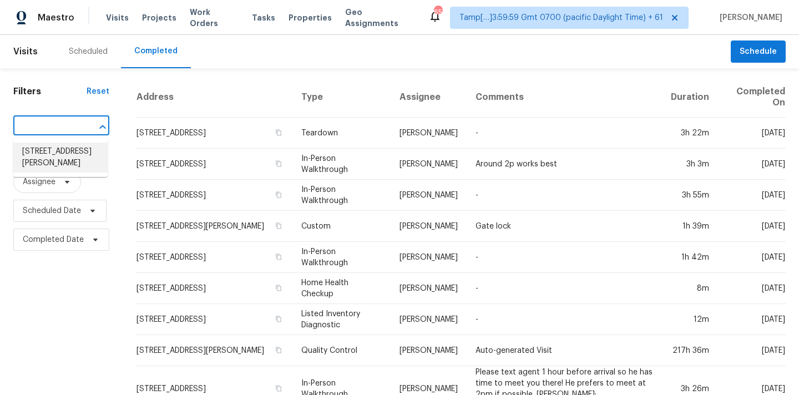
click at [69, 169] on li "11540 Lares Dr, Florissant, MO 63033" at bounding box center [60, 158] width 94 height 30
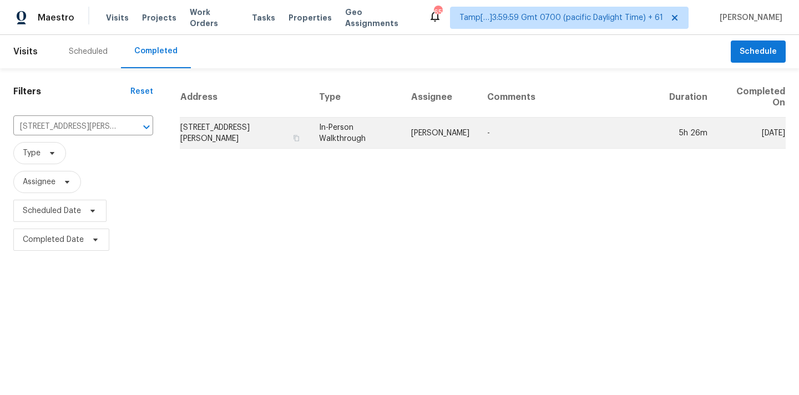
click at [397, 132] on td "In-Person Walkthrough" at bounding box center [356, 133] width 92 height 31
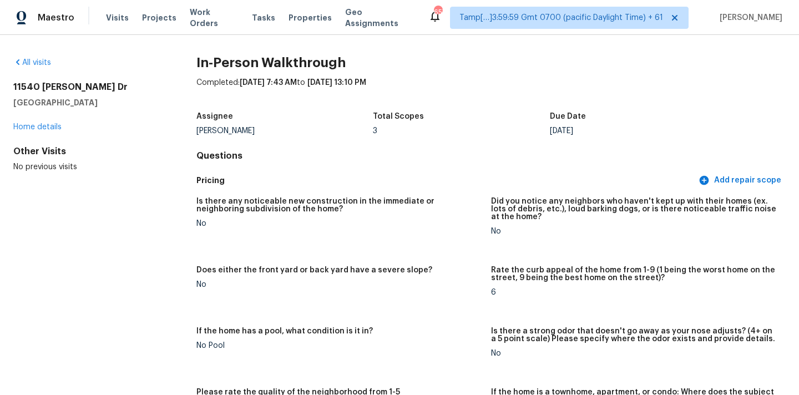
click at [496, 6] on div "Maestro Visits Projects Work Orders Tasks Properties Geo Assignments 657 Tamp[……" at bounding box center [399, 17] width 799 height 35
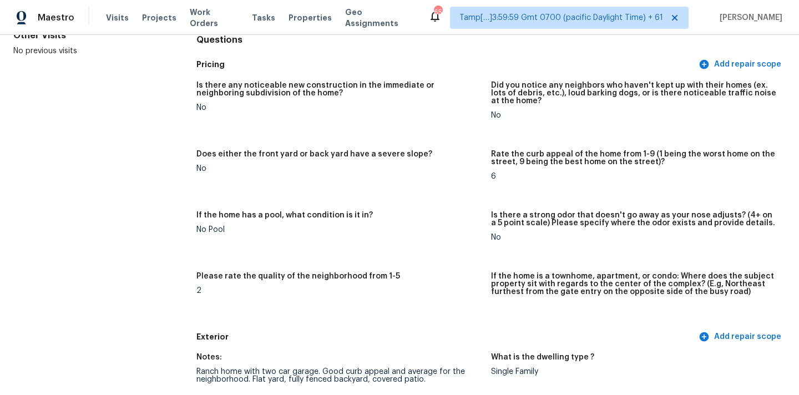
scroll to position [827, 0]
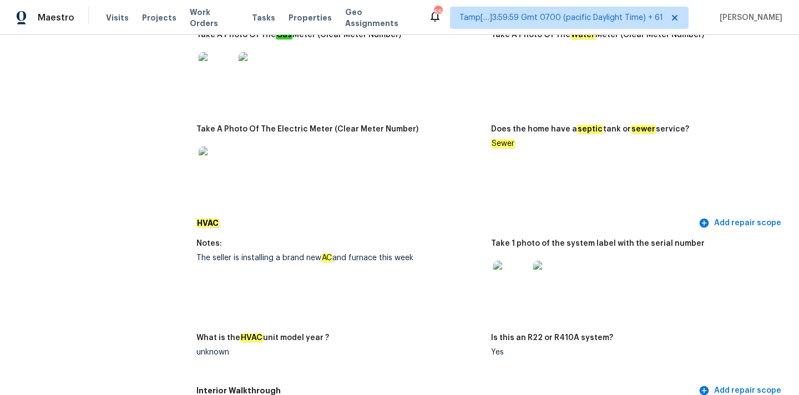
click at [520, 270] on img at bounding box center [510, 278] width 35 height 35
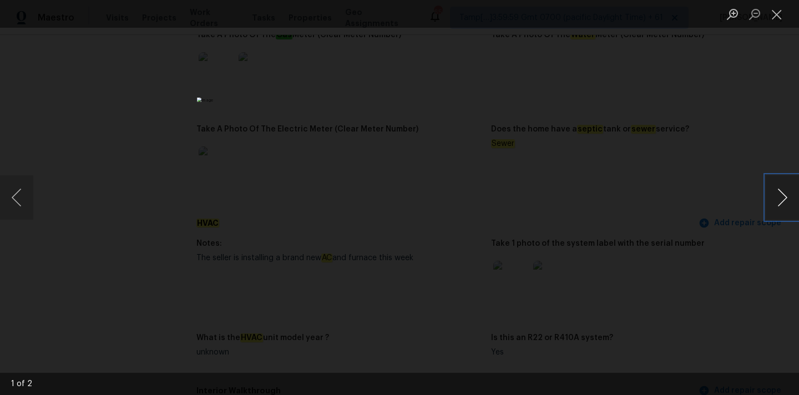
click at [782, 194] on button "Next image" at bounding box center [781, 197] width 33 height 44
click at [778, 13] on button "Close lightbox" at bounding box center [776, 13] width 22 height 19
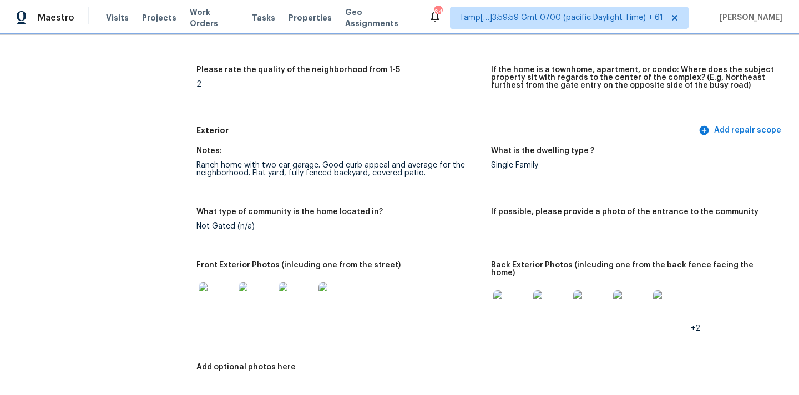
scroll to position [353, 0]
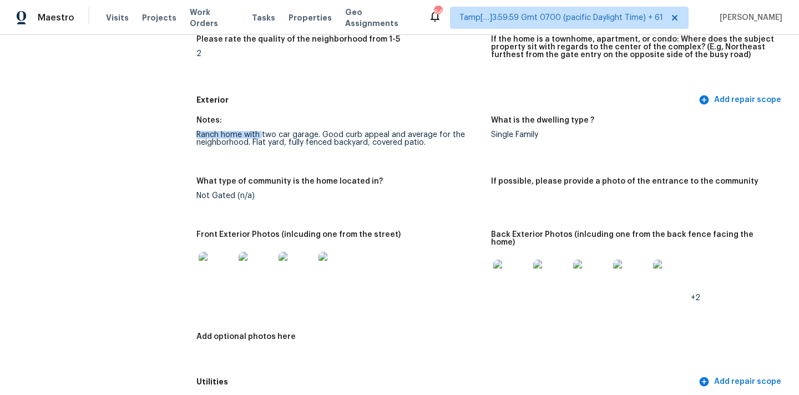
drag, startPoint x: 197, startPoint y: 134, endPoint x: 261, endPoint y: 137, distance: 63.9
click at [261, 137] on div "Ranch home with two car garage. Good curb appeal and average for the neighborho…" at bounding box center [339, 139] width 286 height 16
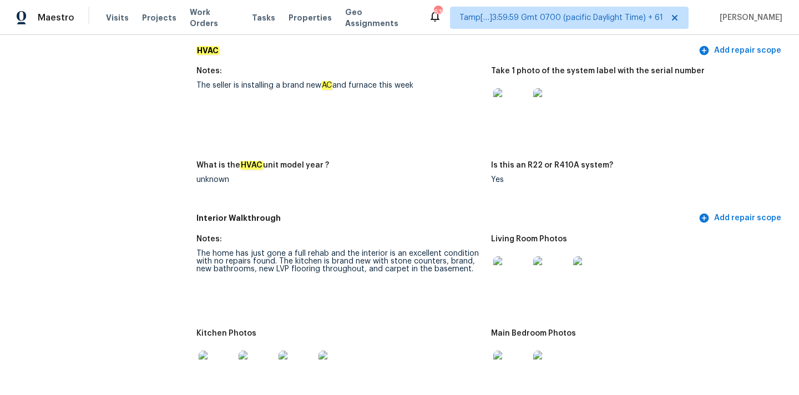
scroll to position [1047, 0]
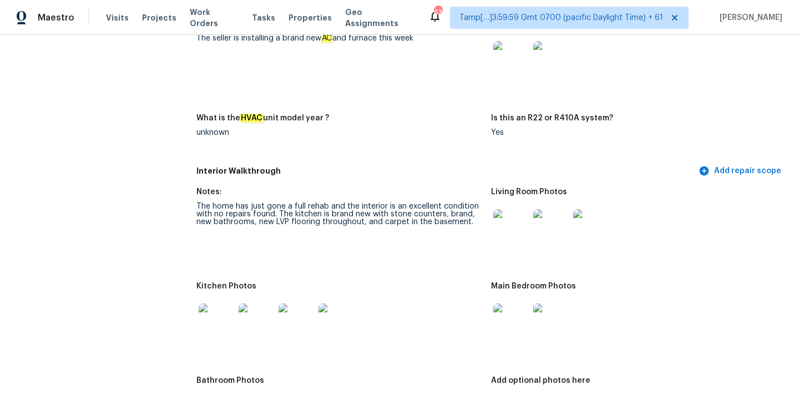
click at [248, 206] on div "The home has just gone a full rehab and the interior is an excellent condition …" at bounding box center [339, 213] width 286 height 23
copy div "The home has just gone a full rehab and the interior is an excellent condition …"
drag, startPoint x: 198, startPoint y: 197, endPoint x: 275, endPoint y: 205, distance: 77.5
click at [275, 205] on div "The home has just gone a full rehab and the interior is an excellent condition …" at bounding box center [339, 213] width 286 height 23
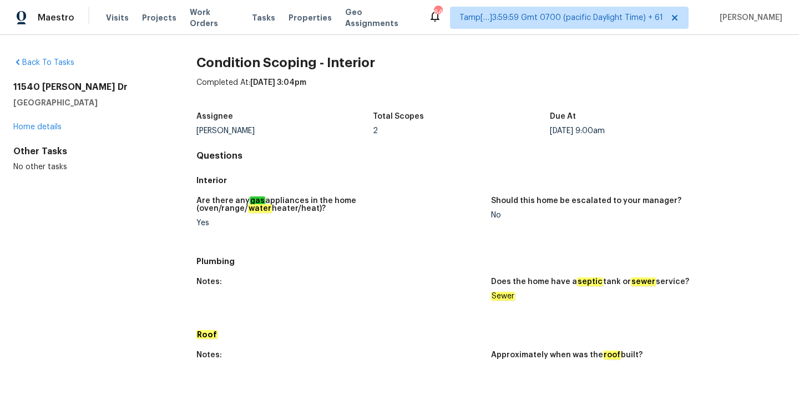
scroll to position [438, 0]
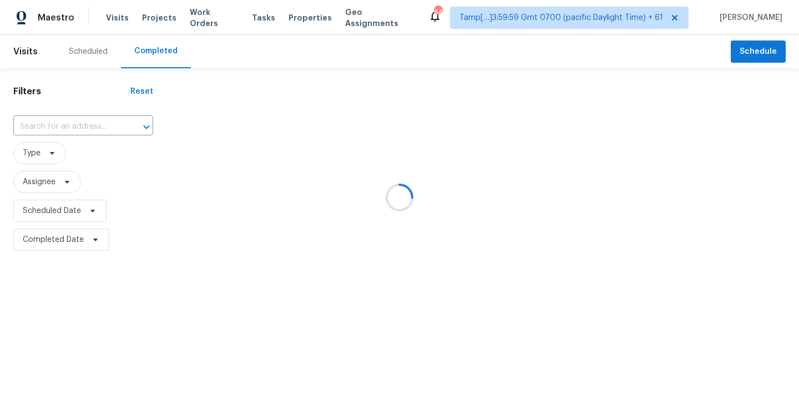
click at [39, 129] on div at bounding box center [399, 197] width 799 height 395
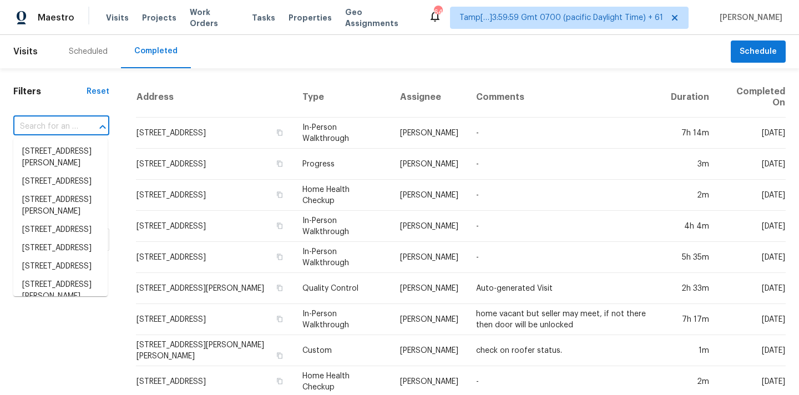
click at [39, 129] on input "text" at bounding box center [45, 126] width 65 height 17
paste input "5117 Colfax Pl, Oklahoma City, OK 73112"
type input "5117 Colfax Pl, Oklahoma City, OK 73112"
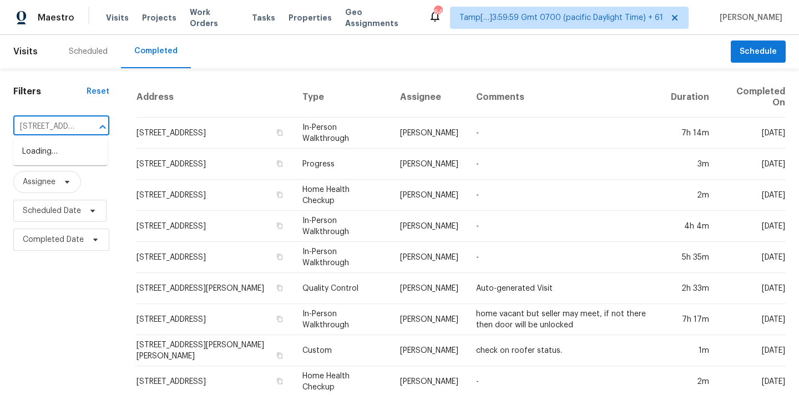
scroll to position [0, 85]
click at [53, 156] on li "5117 Colfax Pl, Oklahoma City, OK 73112" at bounding box center [60, 158] width 94 height 30
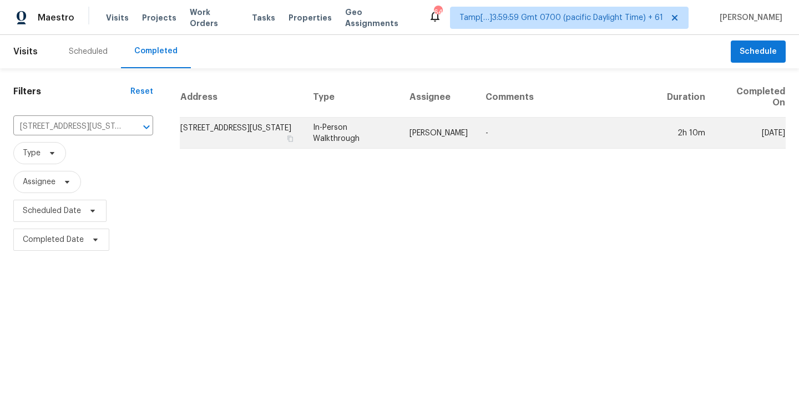
click at [398, 139] on td "In-Person Walkthrough" at bounding box center [352, 133] width 97 height 31
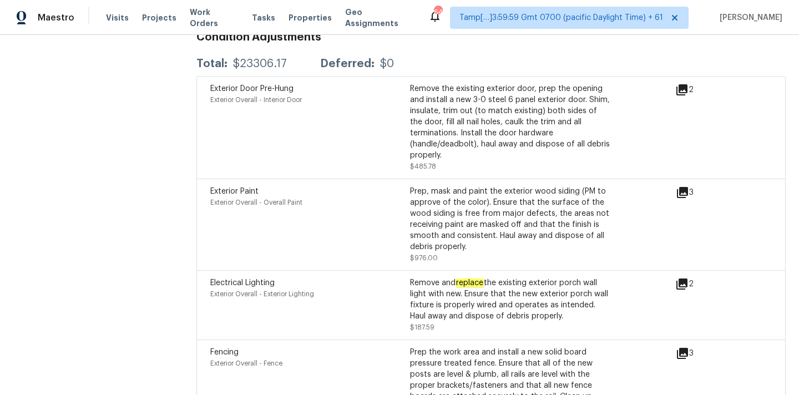
scroll to position [3160, 0]
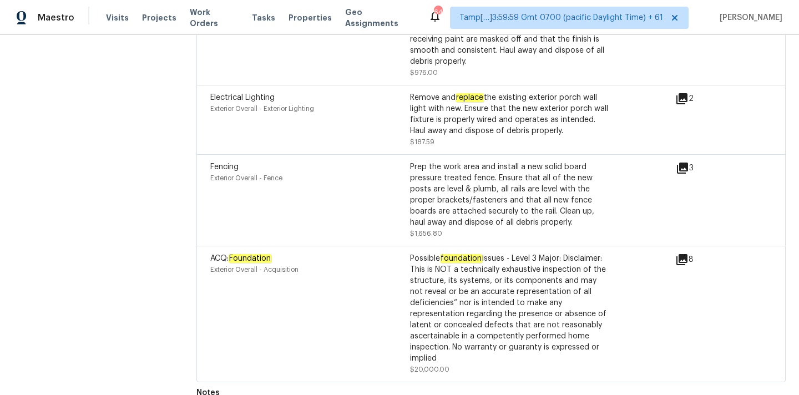
click at [682, 254] on icon at bounding box center [681, 259] width 11 height 11
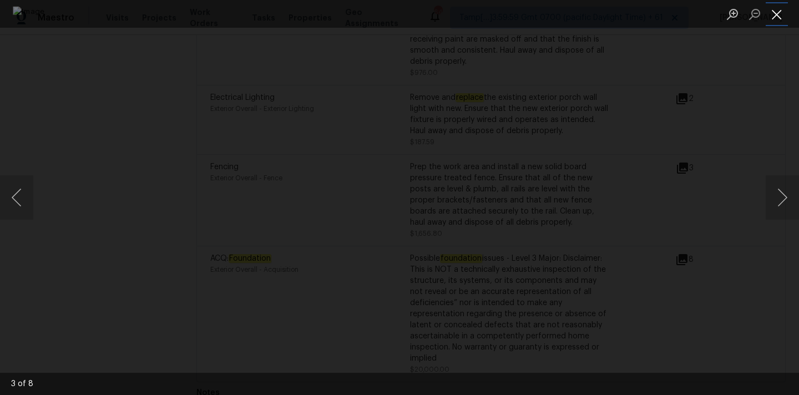
click at [770, 8] on button "Close lightbox" at bounding box center [776, 13] width 22 height 19
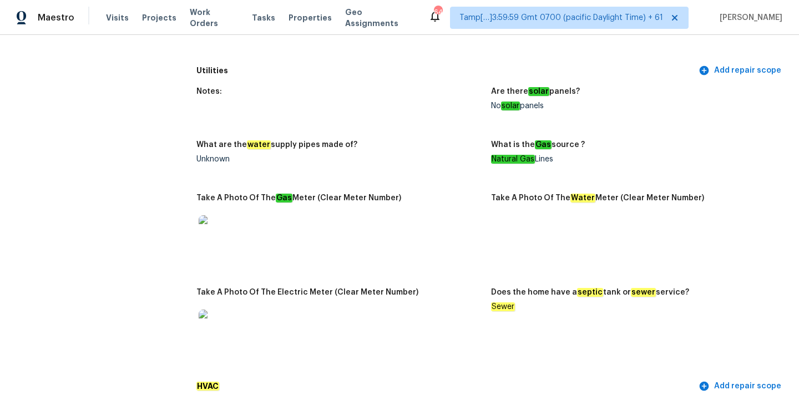
scroll to position [0, 0]
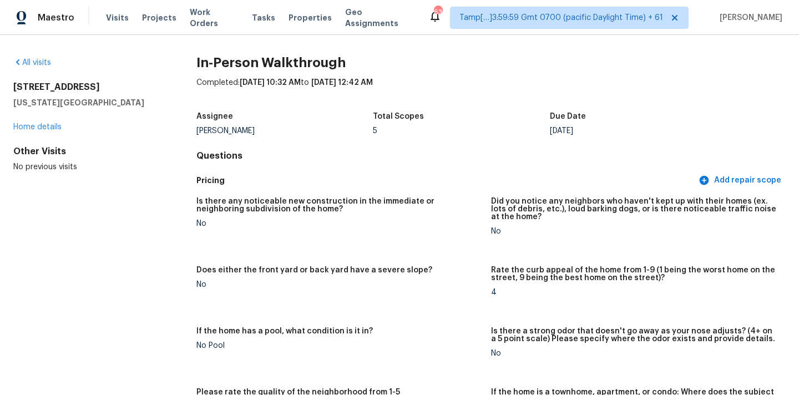
click at [410, 65] on h2 "In-Person Walkthrough" at bounding box center [490, 62] width 589 height 11
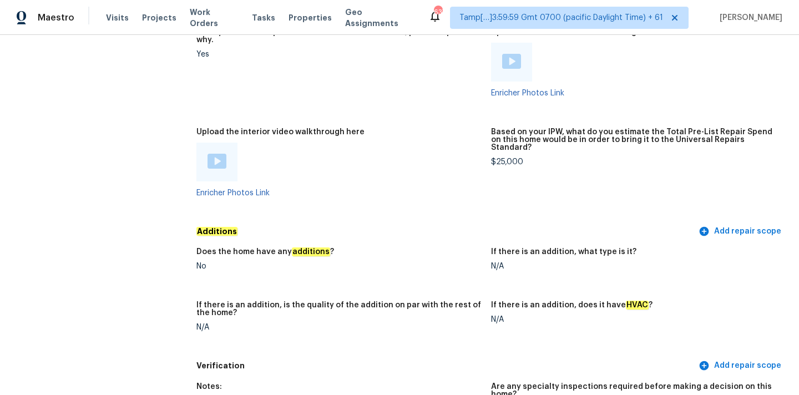
scroll to position [1931, 0]
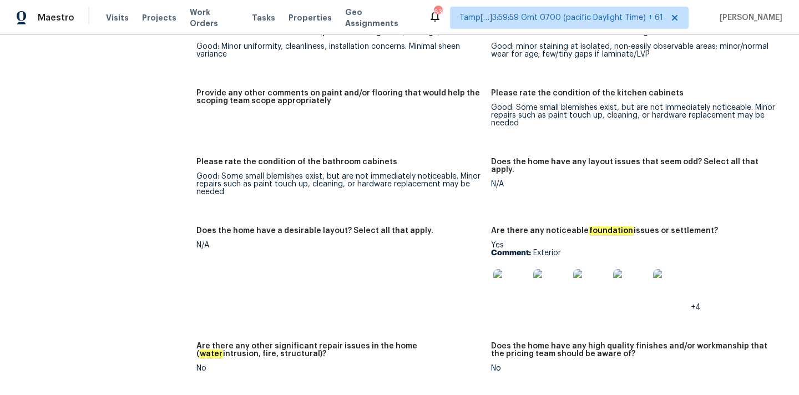
click at [516, 273] on img at bounding box center [510, 286] width 35 height 35
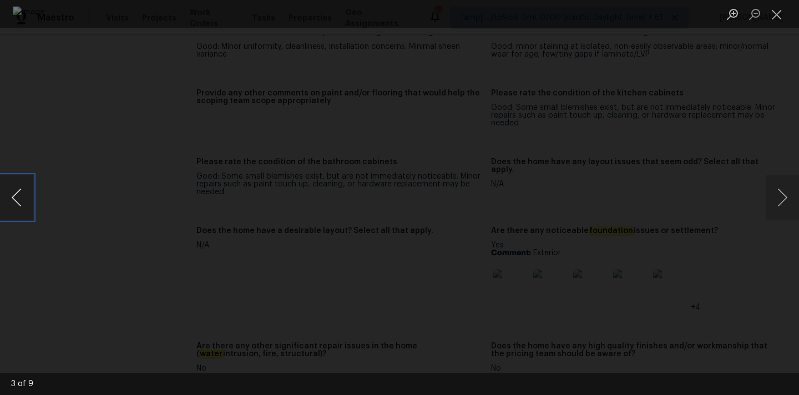
click at [22, 201] on button "Previous image" at bounding box center [16, 197] width 33 height 44
click at [784, 197] on button "Next image" at bounding box center [781, 197] width 33 height 44
click at [776, 11] on button "Close lightbox" at bounding box center [776, 13] width 22 height 19
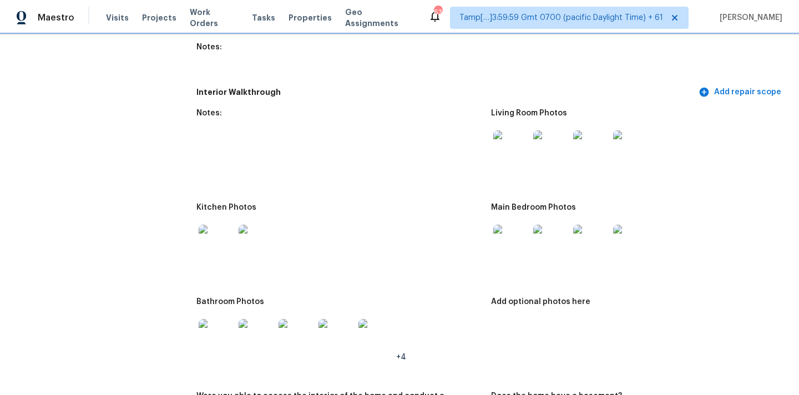
scroll to position [1368, 0]
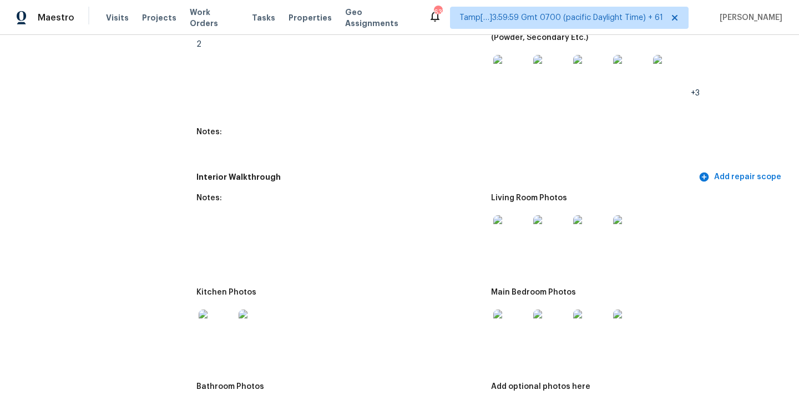
click at [516, 224] on img at bounding box center [510, 232] width 35 height 35
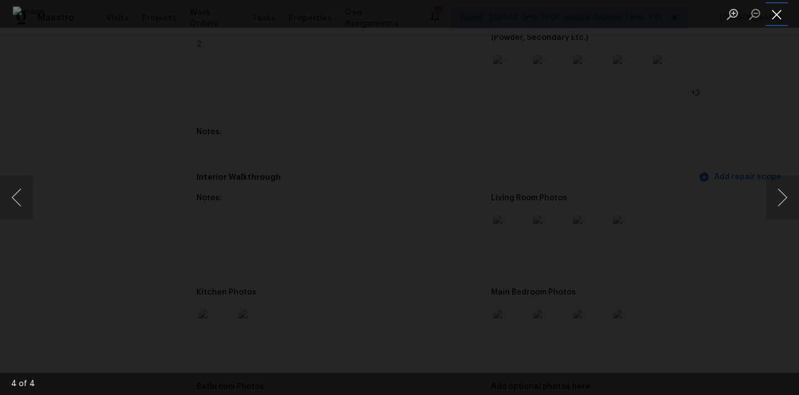
click at [775, 8] on button "Close lightbox" at bounding box center [776, 13] width 22 height 19
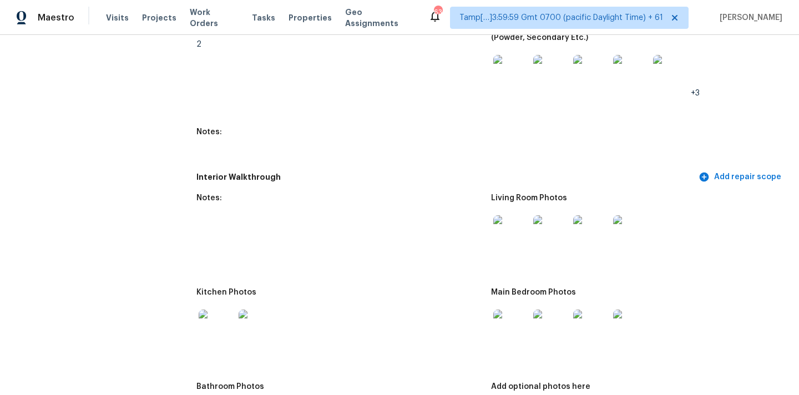
click at [507, 312] on img at bounding box center [510, 326] width 35 height 35
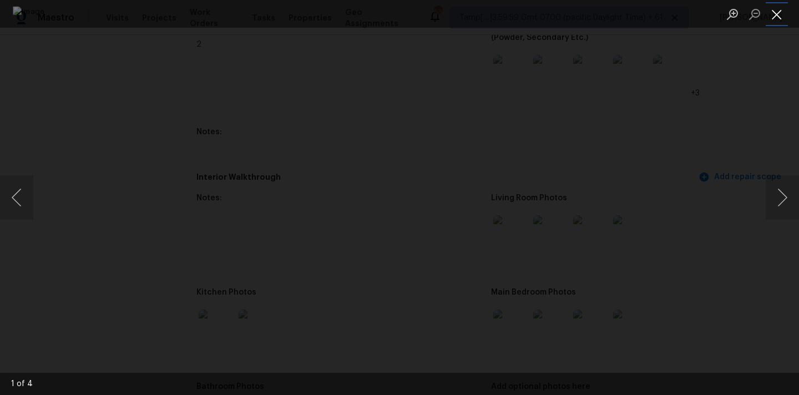
click at [775, 14] on button "Close lightbox" at bounding box center [776, 13] width 22 height 19
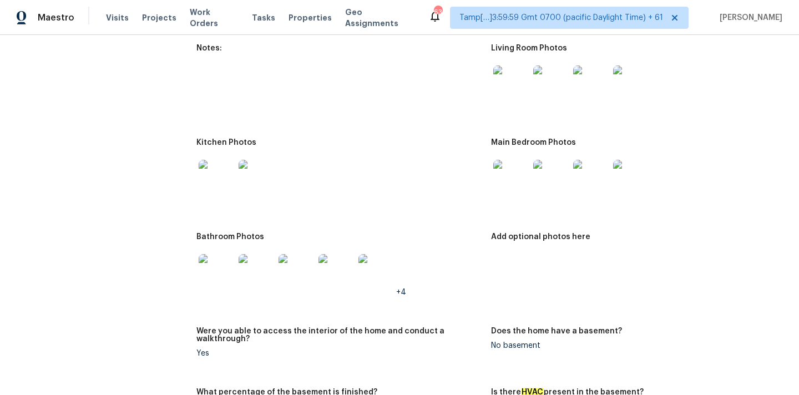
scroll to position [1616, 0]
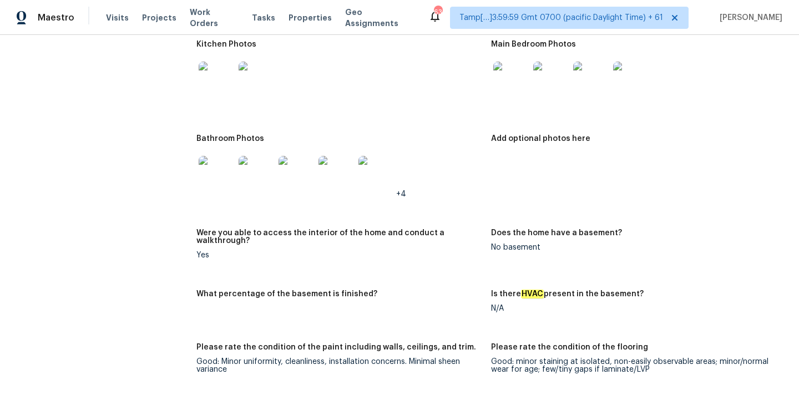
click at [227, 84] on img at bounding box center [216, 79] width 35 height 35
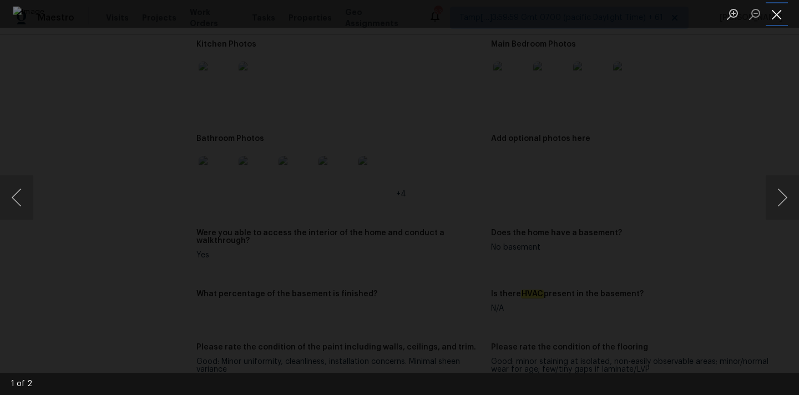
click at [776, 17] on button "Close lightbox" at bounding box center [776, 13] width 22 height 19
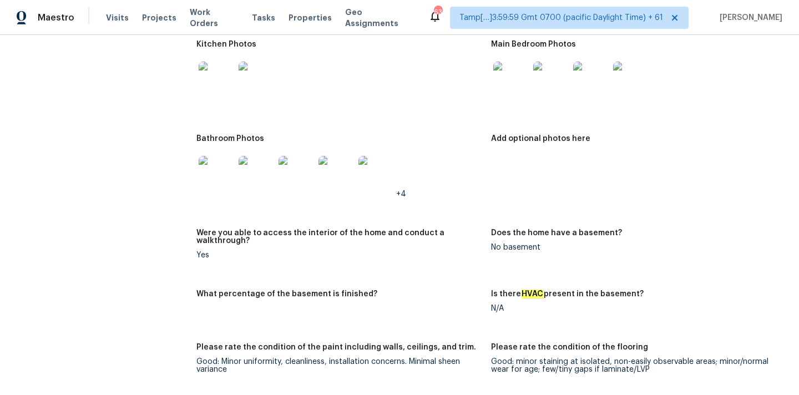
click at [219, 161] on img at bounding box center [216, 173] width 35 height 35
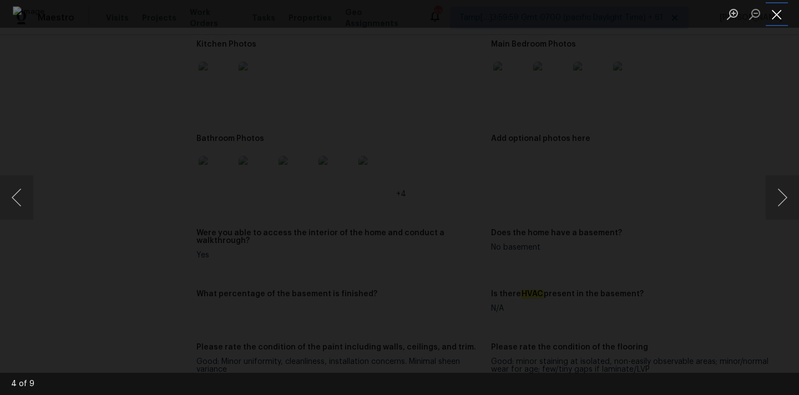
click at [779, 19] on button "Close lightbox" at bounding box center [776, 13] width 22 height 19
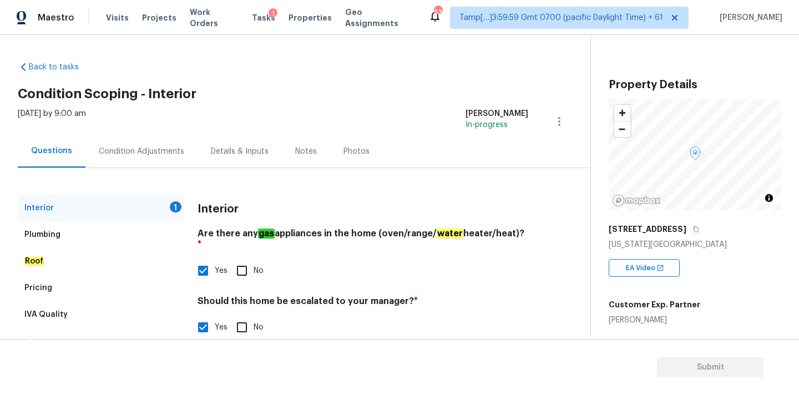
scroll to position [113, 0]
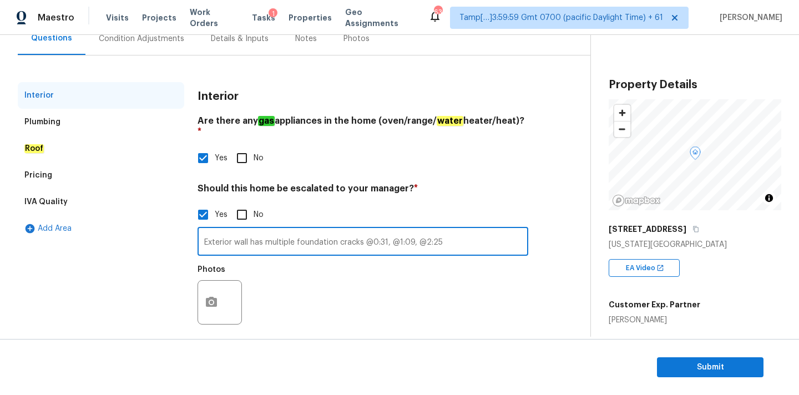
click at [441, 230] on input "Exterior wall has multiple foundation cracks @0:31, @1:09, @2:25" at bounding box center [362, 243] width 331 height 26
type input "Exterior wall has multiple foundation cracks @0:31, @1:09, @2:25. Hence, escala…"
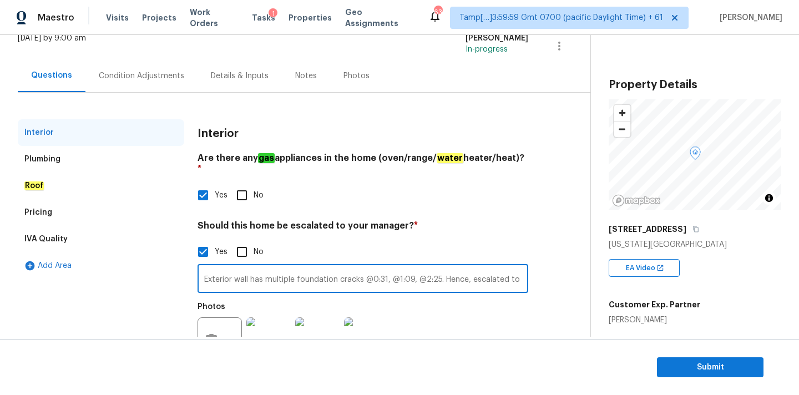
scroll to position [53, 0]
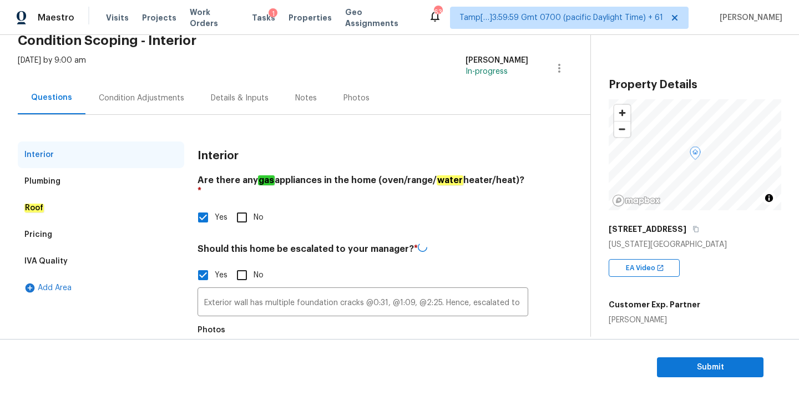
click at [156, 101] on div "Condition Adjustments" at bounding box center [141, 98] width 85 height 11
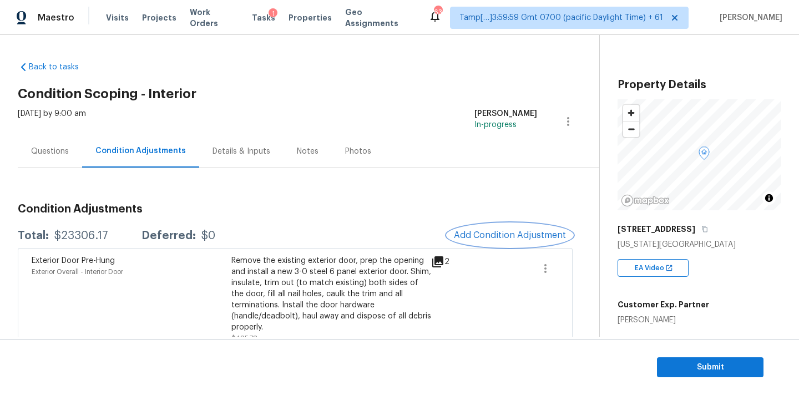
click at [474, 232] on span "Add Condition Adjustment" at bounding box center [510, 235] width 112 height 10
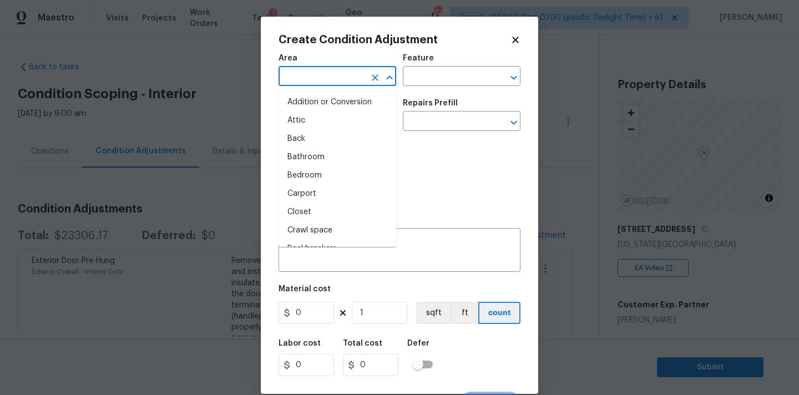
click at [306, 80] on input "text" at bounding box center [321, 77] width 87 height 17
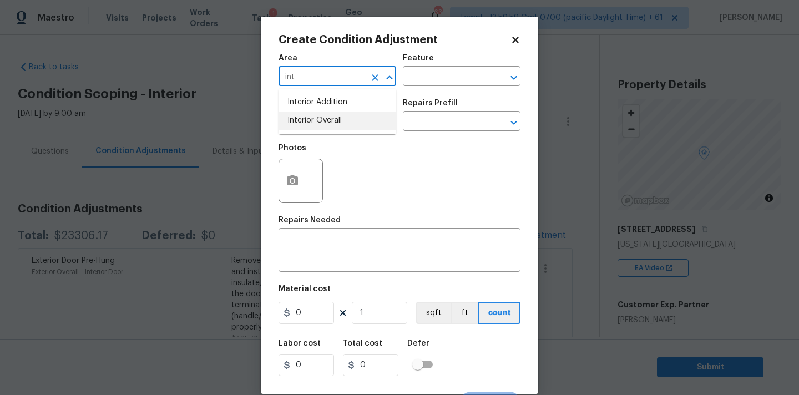
click at [309, 119] on li "Interior Overall" at bounding box center [337, 120] width 118 height 18
type input "Interior Overall"
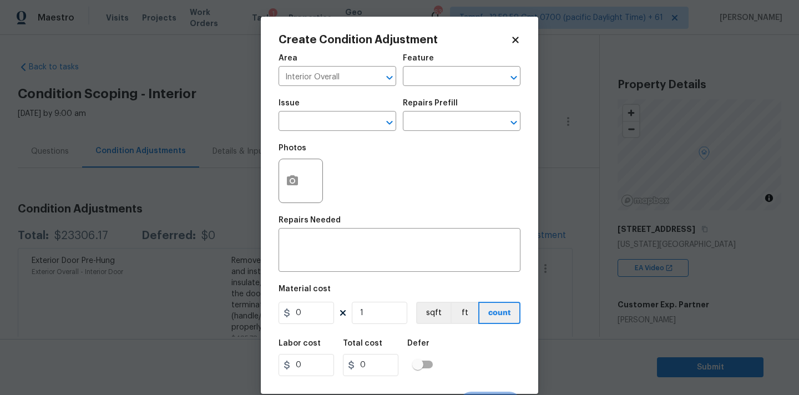
click at [309, 131] on span "Issue ​" at bounding box center [337, 115] width 118 height 45
click at [317, 121] on input "text" at bounding box center [321, 122] width 87 height 17
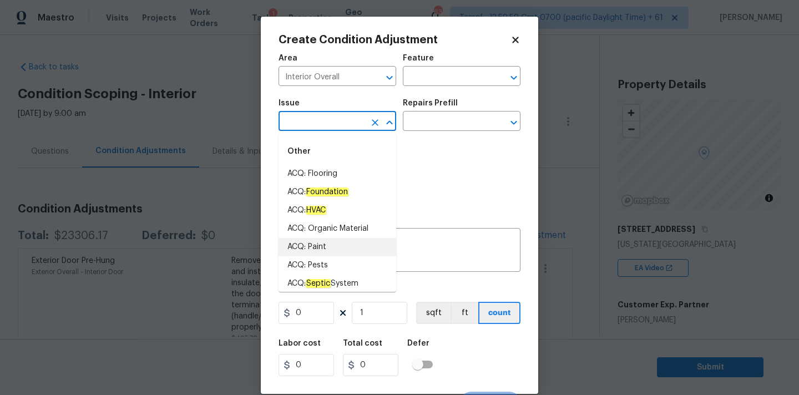
click at [314, 246] on li "ACQ: Paint" at bounding box center [337, 247] width 118 height 18
type input "ACQ: Paint"
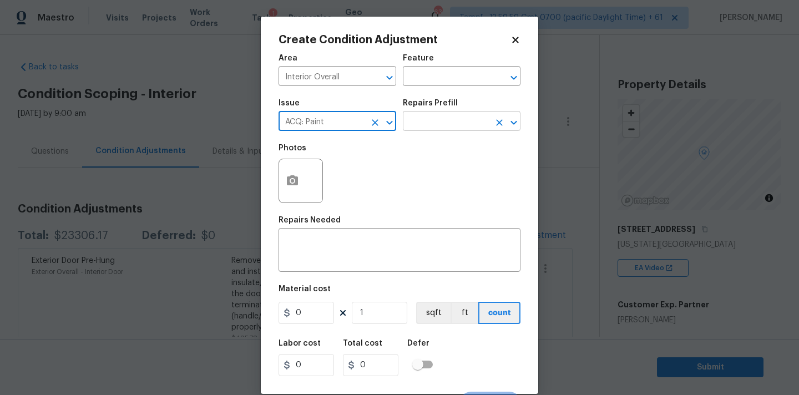
click at [454, 120] on input "text" at bounding box center [446, 122] width 87 height 17
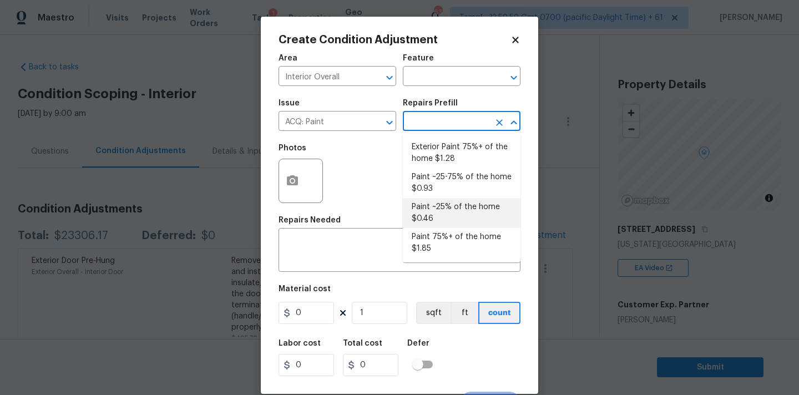
click at [456, 210] on li "Paint ~25% of the home $0.46" at bounding box center [462, 213] width 118 height 30
type input "Acquisition"
type textarea "Acquisition Scope: ~25% of the home needs interior paint"
type input "0.46"
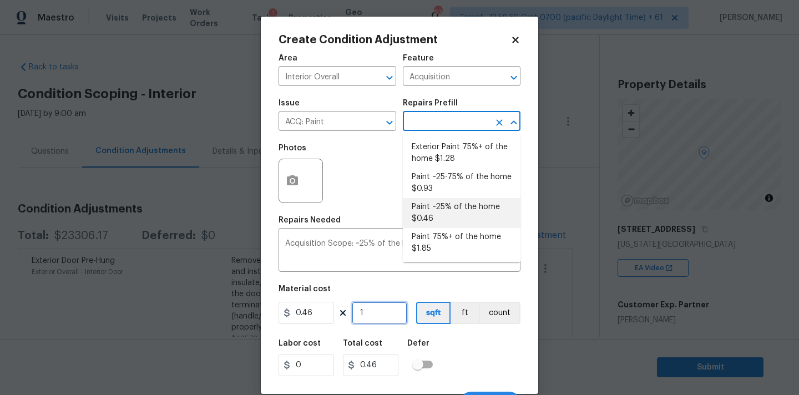
click at [373, 312] on input "1" at bounding box center [379, 313] width 55 height 22
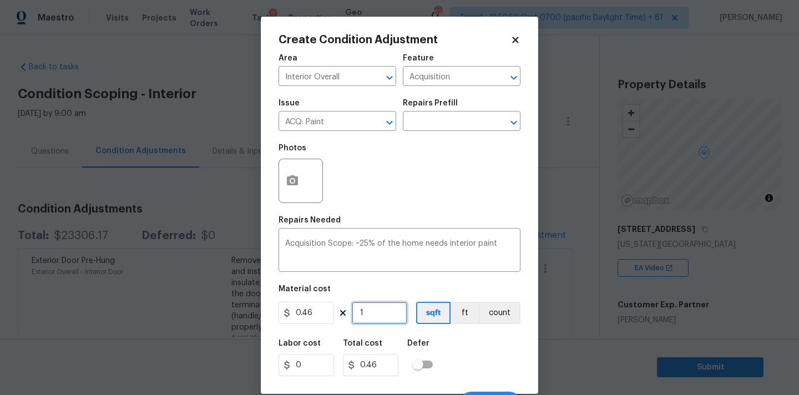
type input "13"
type input "5.98"
type input "130"
type input "59.8"
type input "1304"
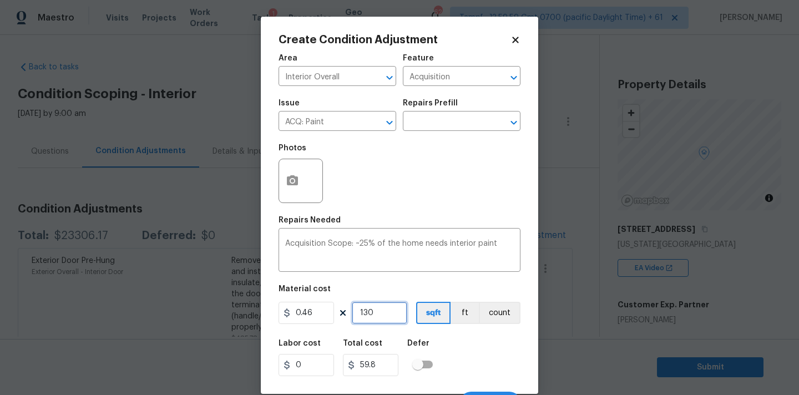
type input "599.84"
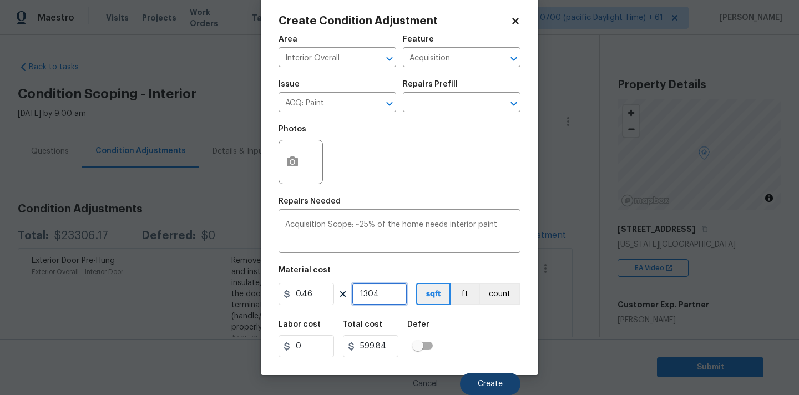
type input "1304"
click at [480, 378] on button "Create" at bounding box center [490, 384] width 60 height 22
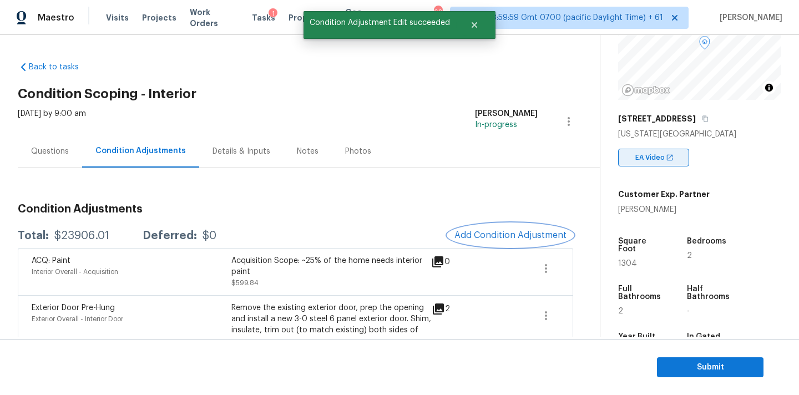
scroll to position [154, 0]
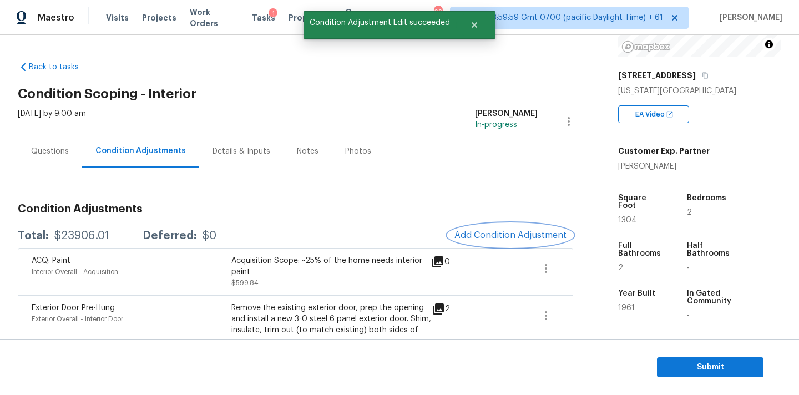
click at [515, 234] on span "Add Condition Adjustment" at bounding box center [510, 235] width 112 height 10
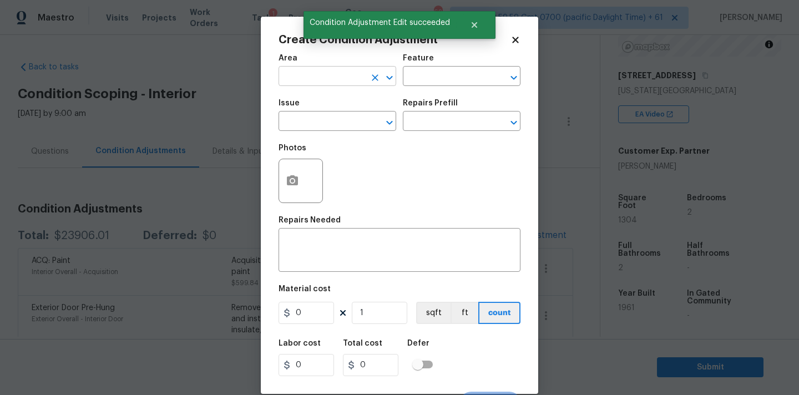
click at [333, 83] on input "text" at bounding box center [321, 77] width 87 height 17
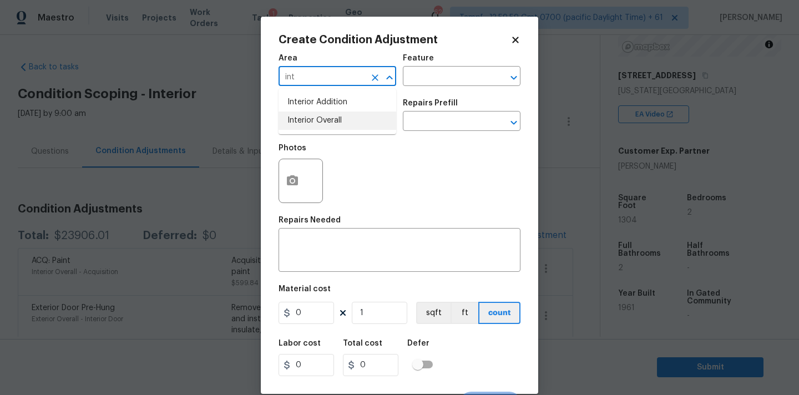
click at [314, 124] on li "Interior Overall" at bounding box center [337, 120] width 118 height 18
type input "Interior Overall"
click at [314, 127] on input "text" at bounding box center [321, 122] width 87 height 17
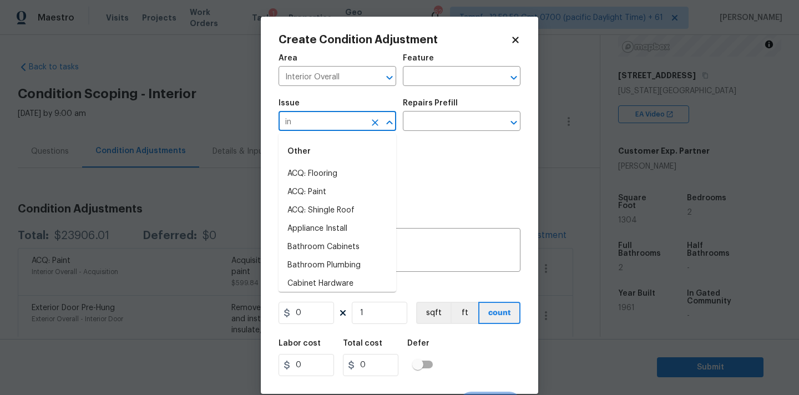
type input "int"
click at [375, 121] on icon "Clear" at bounding box center [374, 122] width 11 height 11
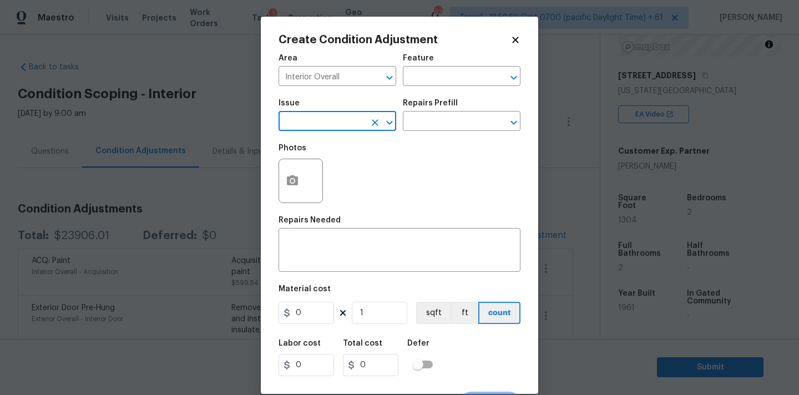
click at [339, 121] on input "text" at bounding box center [321, 122] width 87 height 17
click at [327, 176] on li "ACQ: Flooring" at bounding box center [337, 174] width 118 height 18
type input "ACQ: Flooring"
click at [442, 122] on input "text" at bounding box center [446, 122] width 87 height 17
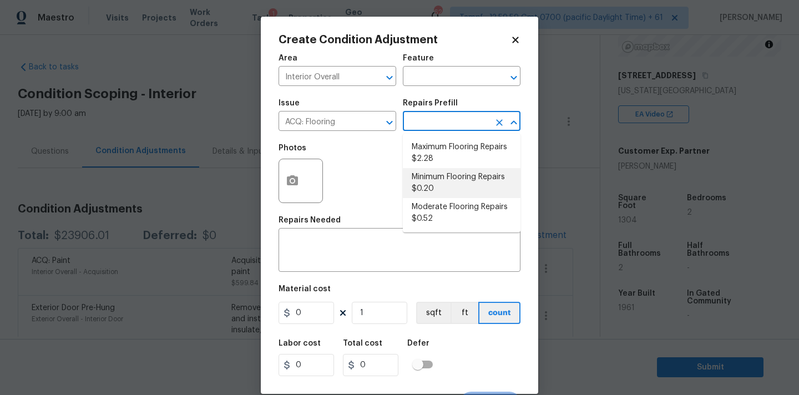
click at [435, 182] on li "Minimum Flooring Repairs $0.20" at bounding box center [462, 183] width 118 height 30
type input "Acquisition"
type textarea "Acquisition Scope: Minimum flooring repairs"
type input "0.2"
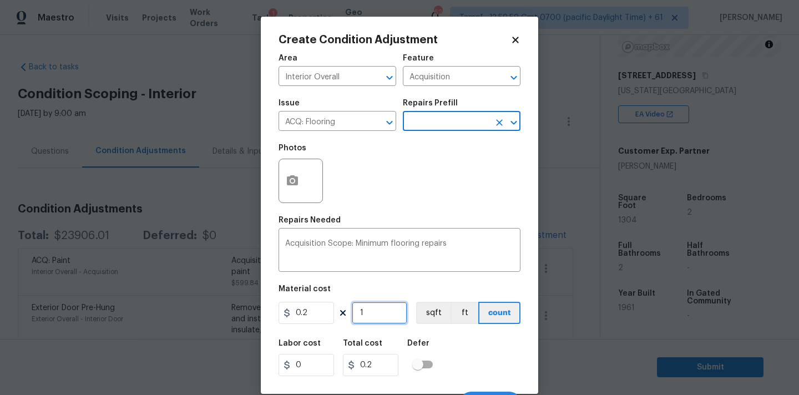
click at [374, 314] on input "1" at bounding box center [379, 313] width 55 height 22
type input "13"
type input "2.6"
type input "130"
type input "26"
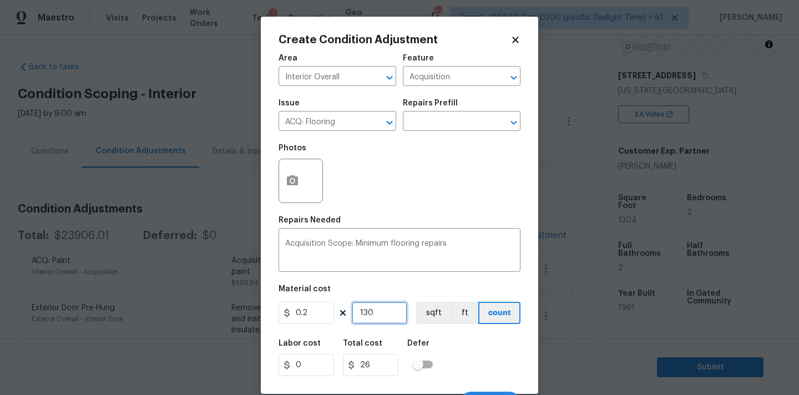
type input "1304"
type input "260.8"
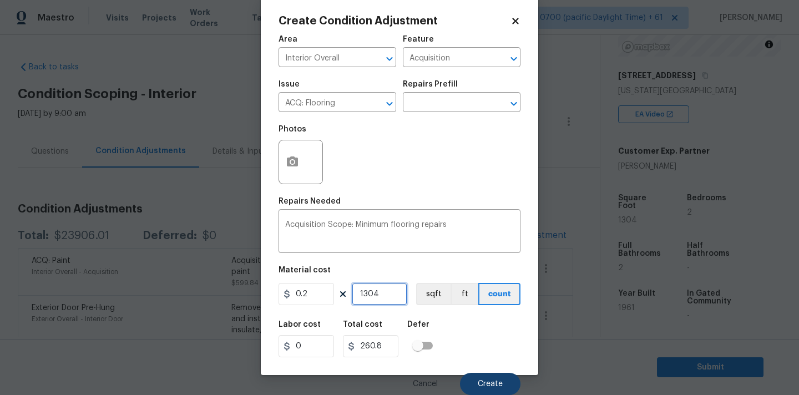
type input "1304"
click at [484, 380] on span "Create" at bounding box center [490, 384] width 25 height 8
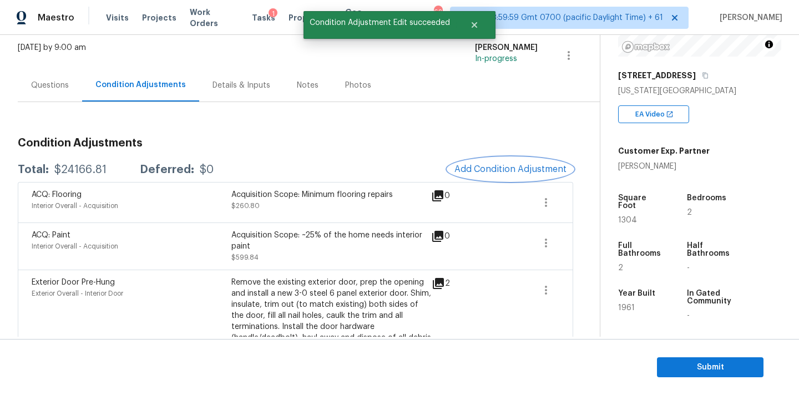
scroll to position [23, 0]
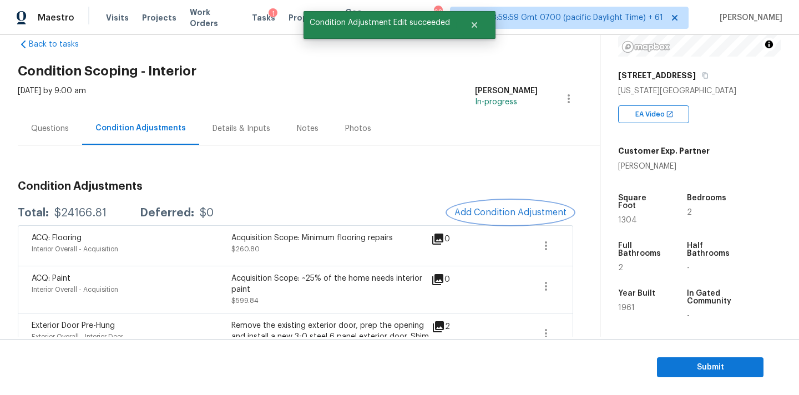
click at [504, 219] on button "Add Condition Adjustment" at bounding box center [510, 212] width 125 height 23
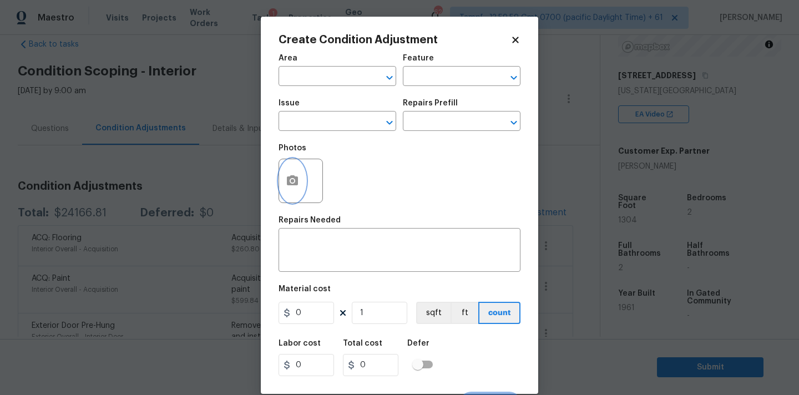
click at [290, 186] on icon "button" at bounding box center [292, 180] width 13 height 13
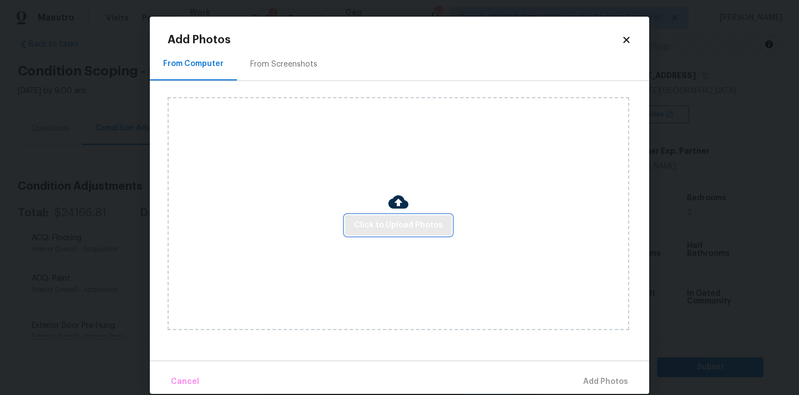
click at [384, 226] on span "Click to Upload Photos" at bounding box center [398, 226] width 89 height 14
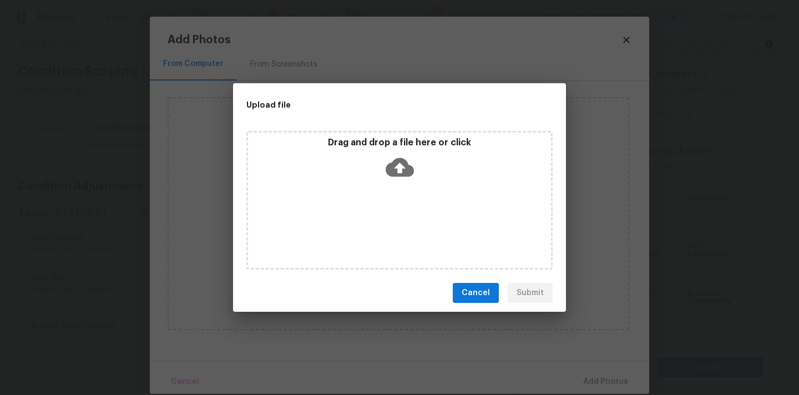
click at [394, 172] on icon at bounding box center [399, 167] width 28 height 19
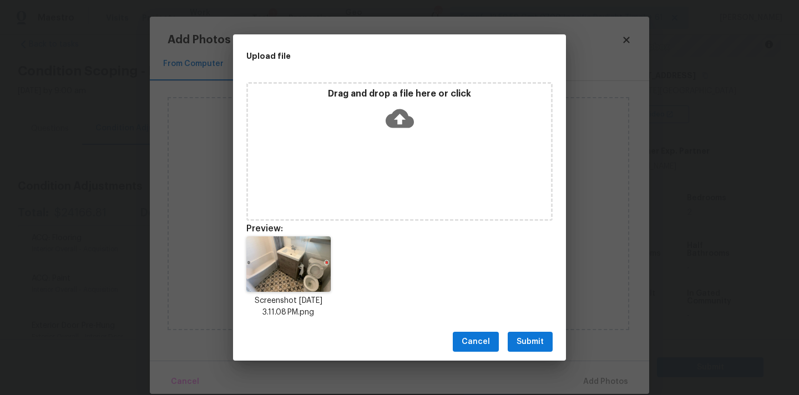
click at [526, 331] on div "Cancel Submit" at bounding box center [399, 342] width 333 height 38
click at [525, 342] on span "Submit" at bounding box center [529, 342] width 27 height 14
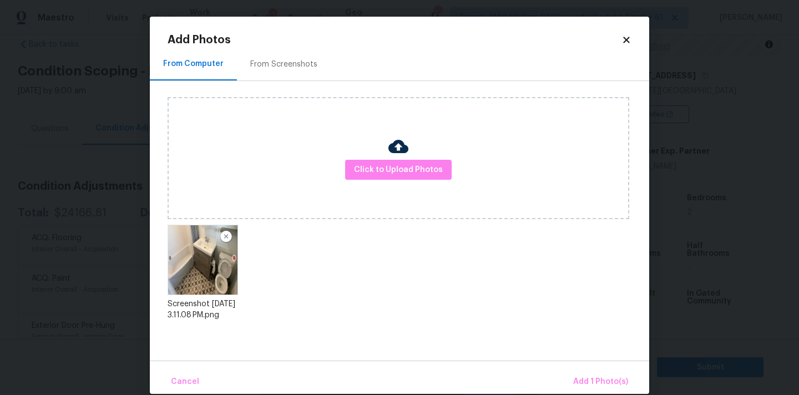
click at [578, 367] on div "Cancel Add 1 Photo(s)" at bounding box center [399, 377] width 499 height 33
click at [588, 378] on span "Add 1 Photo(s)" at bounding box center [600, 382] width 55 height 14
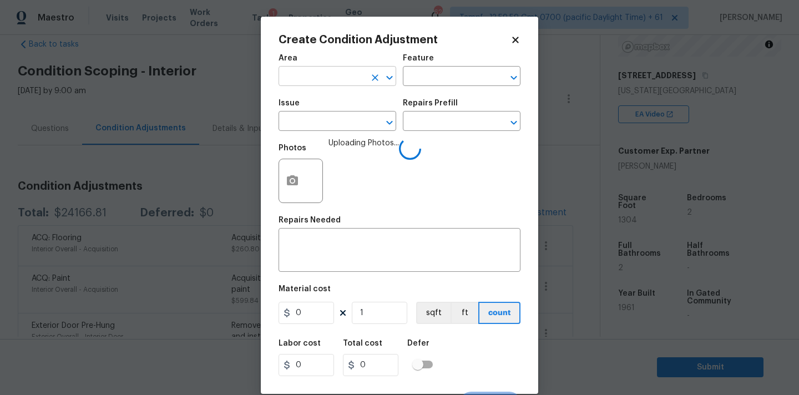
click at [327, 81] on input "text" at bounding box center [321, 77] width 87 height 17
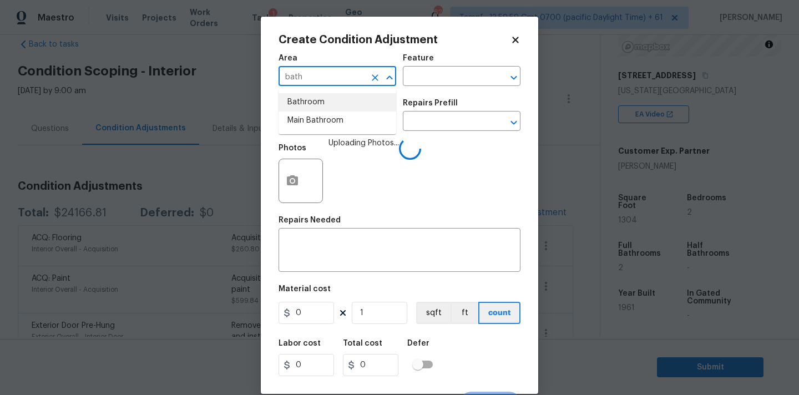
click at [327, 97] on li "Bathroom" at bounding box center [337, 102] width 118 height 18
type input "Bathroom"
click at [329, 121] on input "text" at bounding box center [321, 122] width 87 height 17
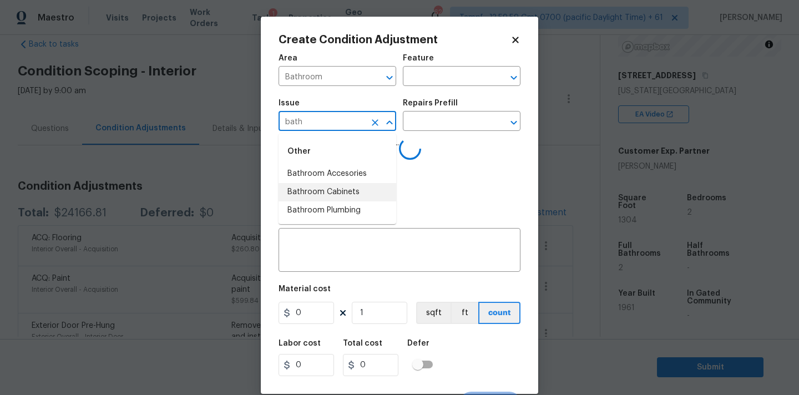
click at [341, 195] on li "Bathroom Cabinets" at bounding box center [337, 192] width 118 height 18
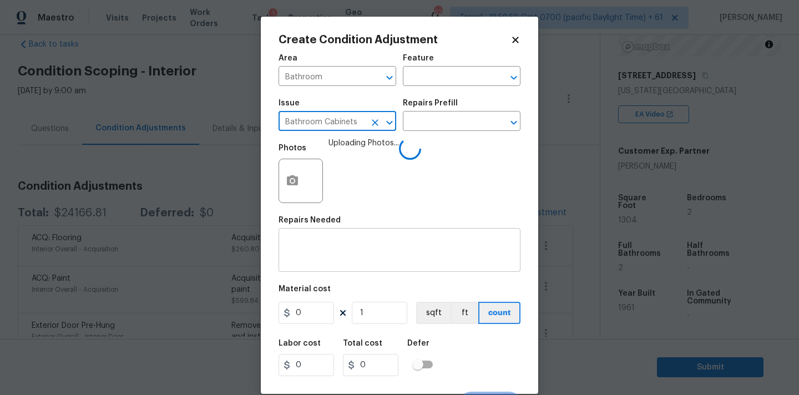
type input "Bathroom Cabinets"
click at [342, 260] on textarea at bounding box center [399, 251] width 229 height 23
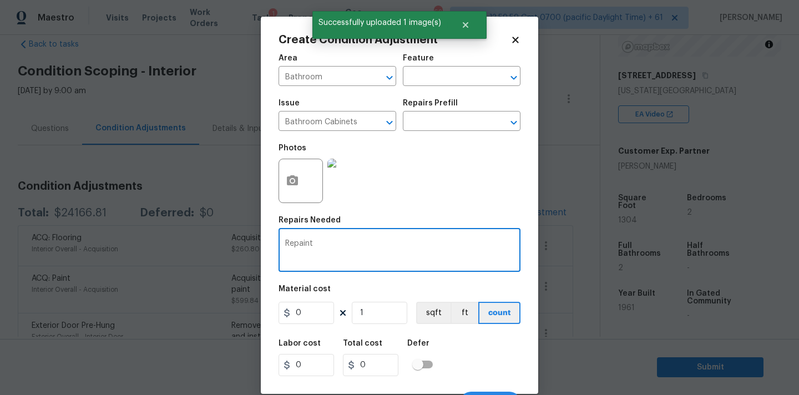
paste textarea "Bathroom Cabinets"
type textarea "Repaint Bathroom Cabinets"
click at [314, 318] on input "0" at bounding box center [305, 313] width 55 height 22
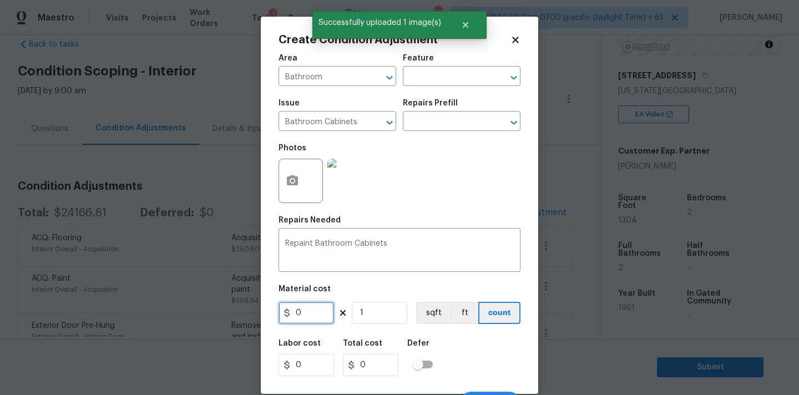
click at [314, 318] on input "0" at bounding box center [305, 313] width 55 height 22
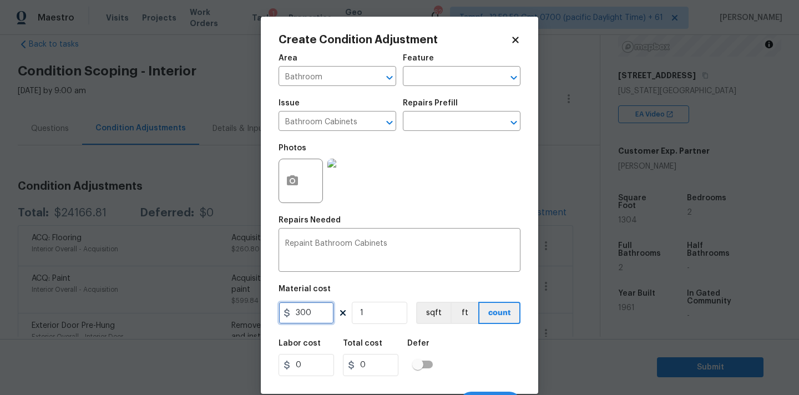
type input "300"
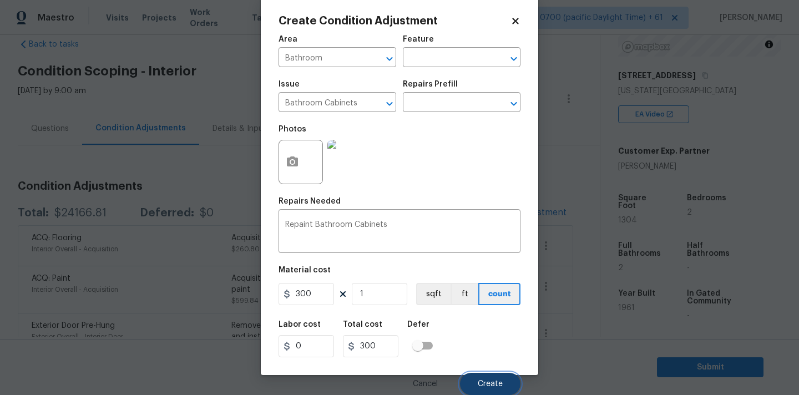
click at [486, 373] on button "Create" at bounding box center [490, 384] width 60 height 22
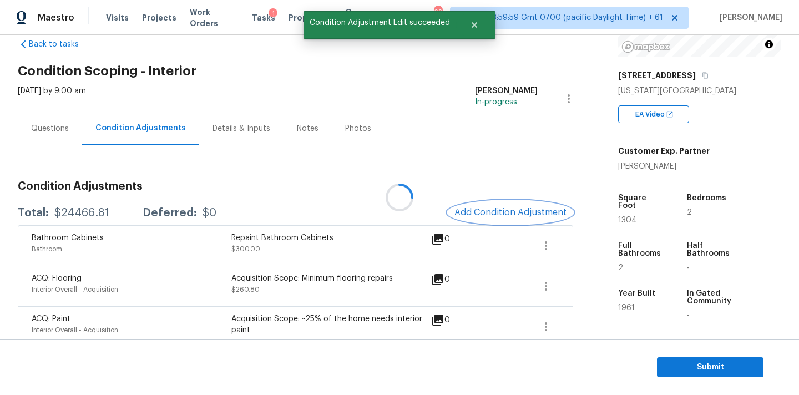
scroll to position [0, 0]
click at [60, 131] on div "Questions" at bounding box center [50, 128] width 38 height 11
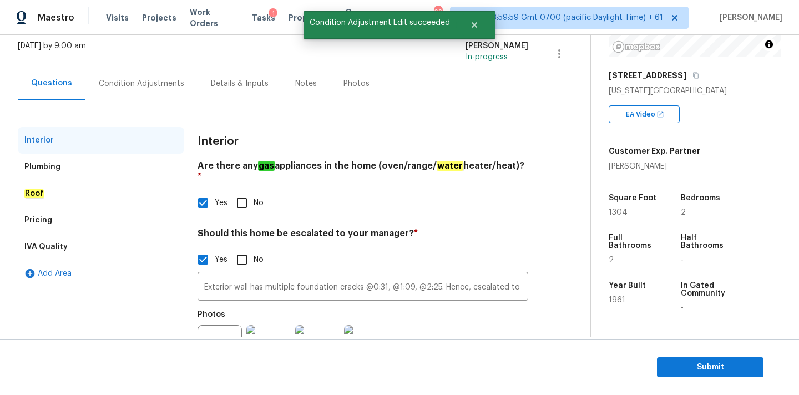
scroll to position [113, 0]
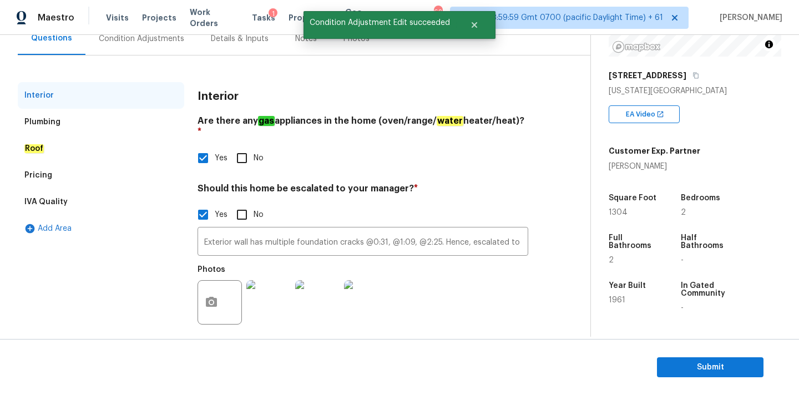
click at [90, 177] on div "Pricing" at bounding box center [101, 175] width 166 height 27
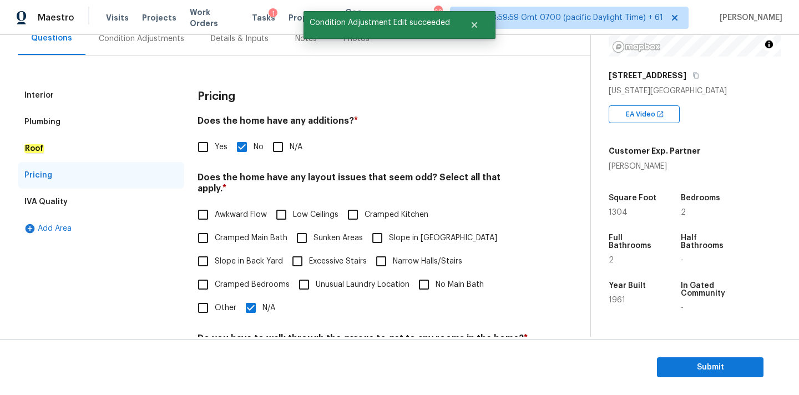
scroll to position [271, 0]
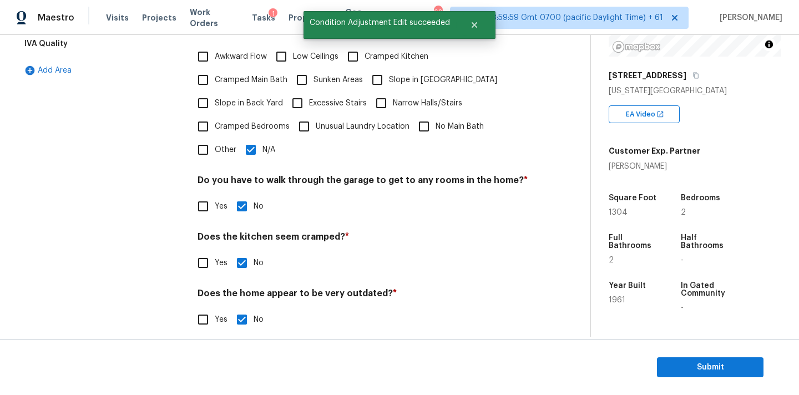
click at [211, 138] on input "Other" at bounding box center [202, 149] width 23 height 23
checkbox input "true"
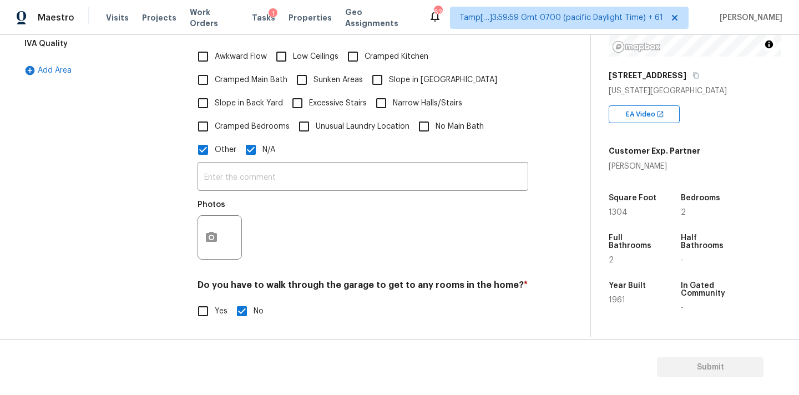
click at [250, 141] on input "N/A" at bounding box center [250, 149] width 23 height 23
checkbox input "false"
click at [217, 231] on icon "button" at bounding box center [211, 237] width 13 height 13
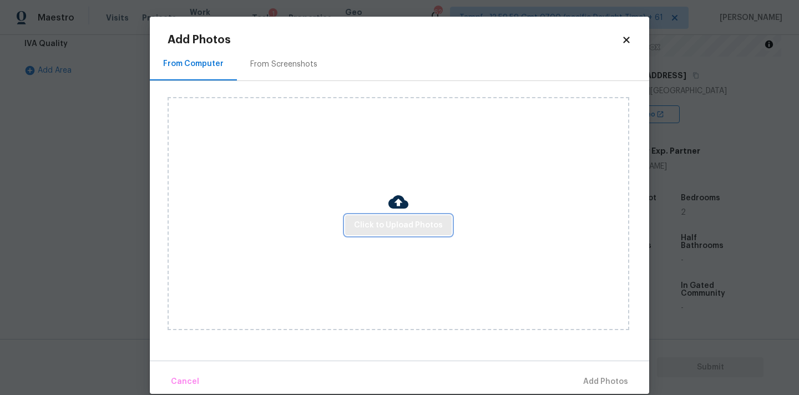
click at [357, 224] on span "Click to Upload Photos" at bounding box center [398, 226] width 89 height 14
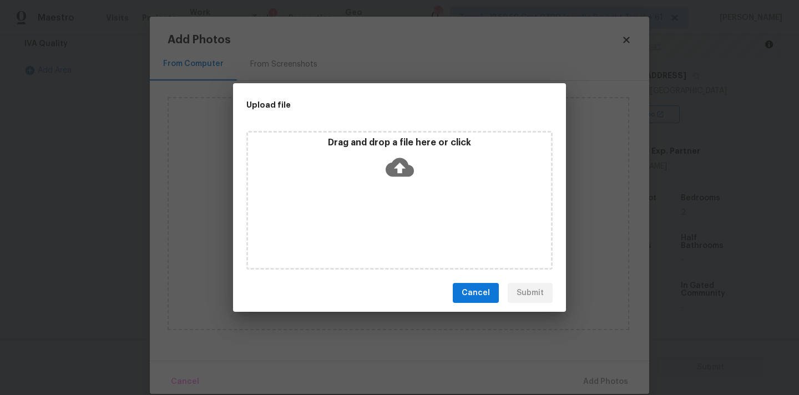
click at [390, 160] on icon at bounding box center [399, 167] width 28 height 28
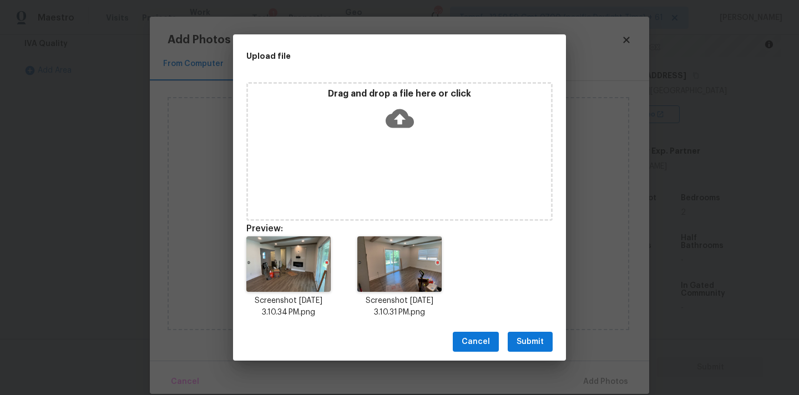
click at [536, 346] on span "Submit" at bounding box center [529, 342] width 27 height 14
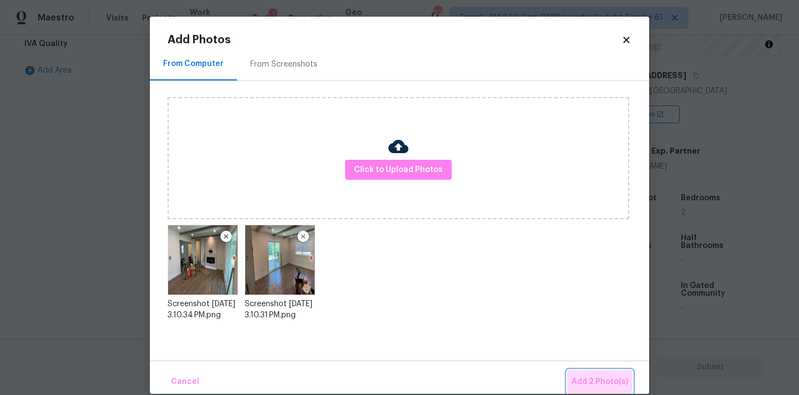
click at [590, 380] on span "Add 2 Photo(s)" at bounding box center [599, 382] width 57 height 14
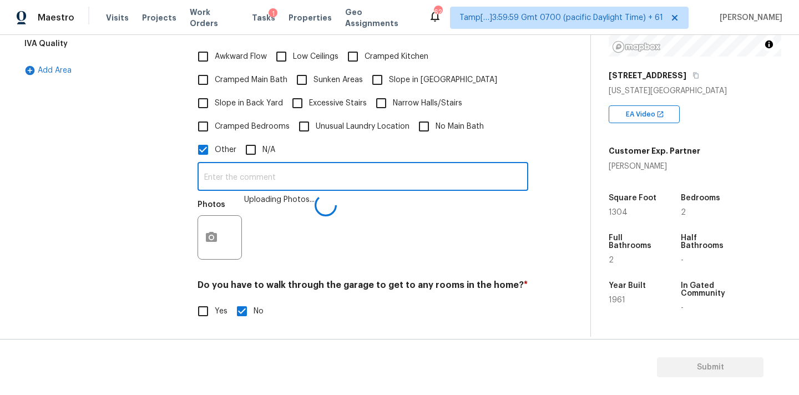
click at [362, 175] on input "text" at bounding box center [362, 178] width 331 height 26
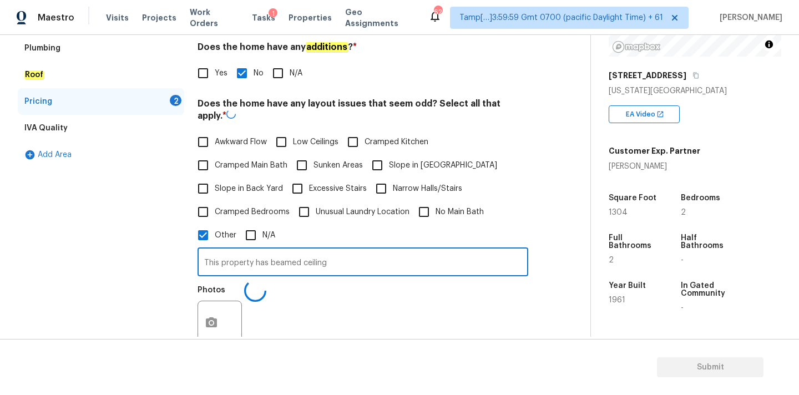
scroll to position [139, 0]
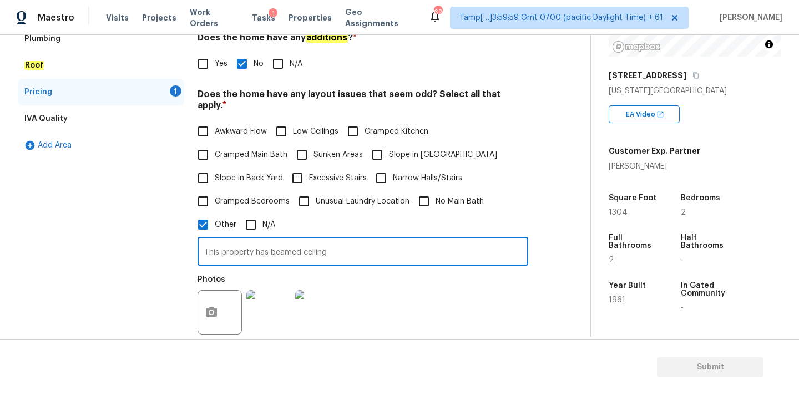
type input "This property has beamed ceiling"
click at [85, 67] on div "Roof" at bounding box center [101, 65] width 166 height 27
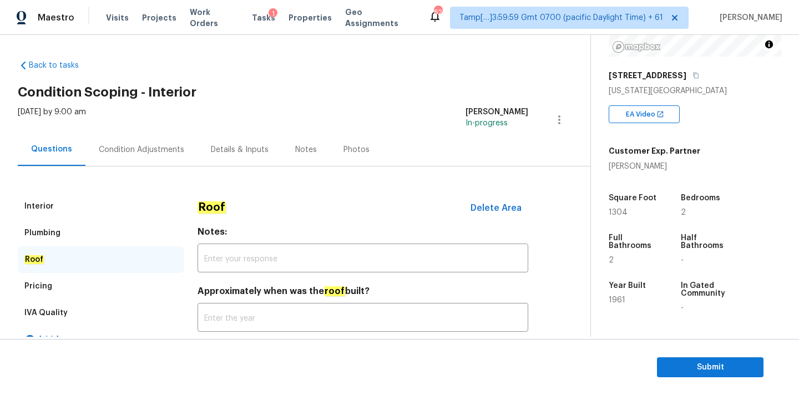
scroll to position [0, 0]
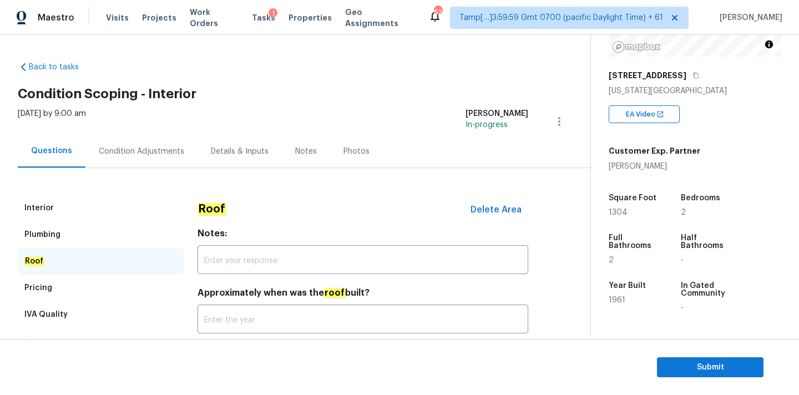
click at [110, 200] on div "Interior" at bounding box center [101, 208] width 166 height 27
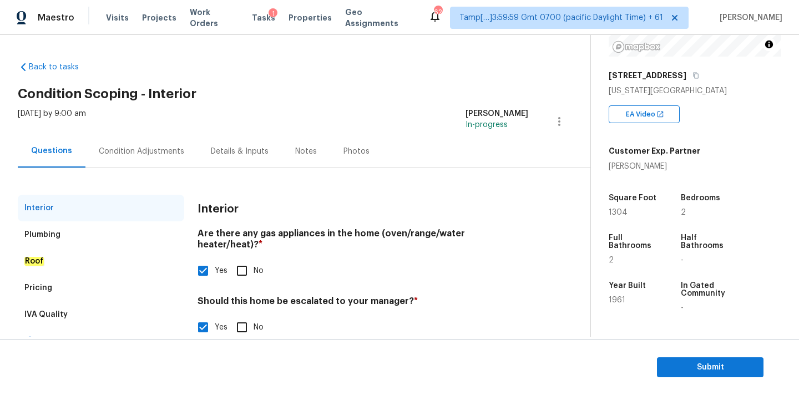
scroll to position [113, 0]
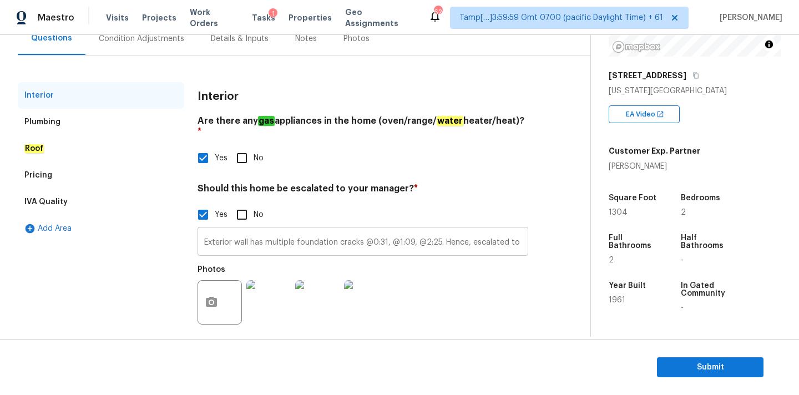
click at [417, 233] on input "Exterior wall has multiple foundation cracks @0:31, @1:09, @2:25. Hence, escala…" at bounding box center [362, 243] width 331 height 26
click at [69, 175] on div "Pricing" at bounding box center [101, 175] width 166 height 27
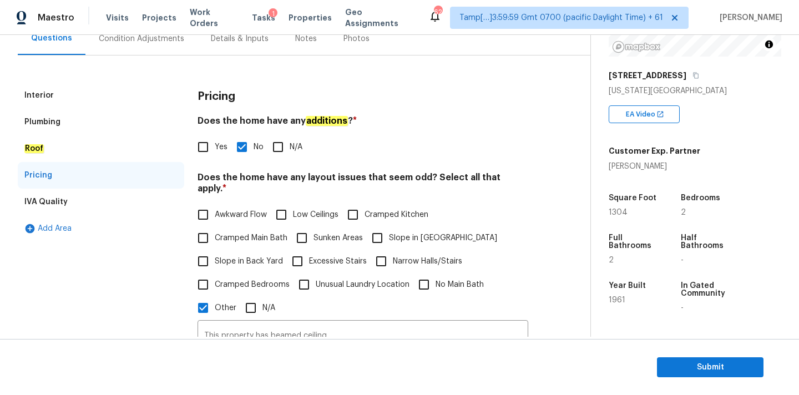
scroll to position [203, 0]
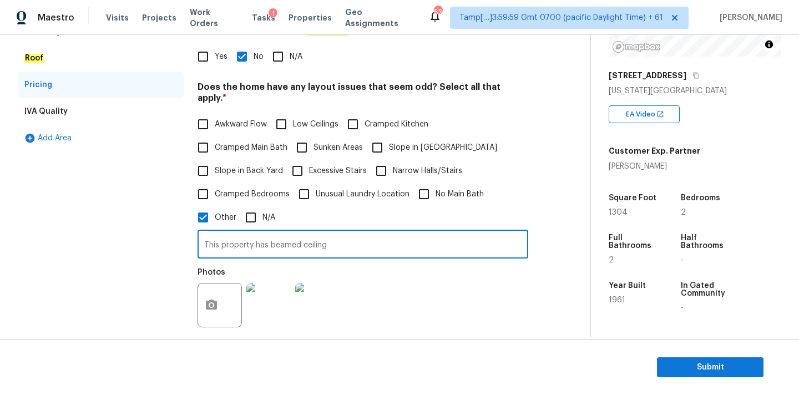
click at [310, 235] on input "This property has beamed ceiling" at bounding box center [362, 245] width 331 height 26
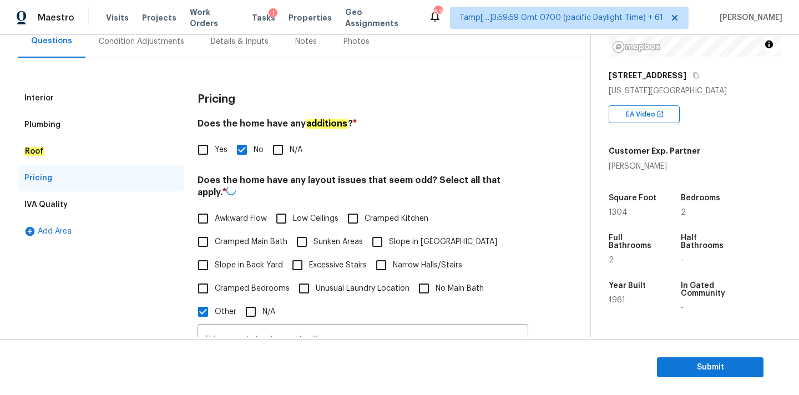
click at [132, 50] on div "Condition Adjustments" at bounding box center [141, 41] width 112 height 33
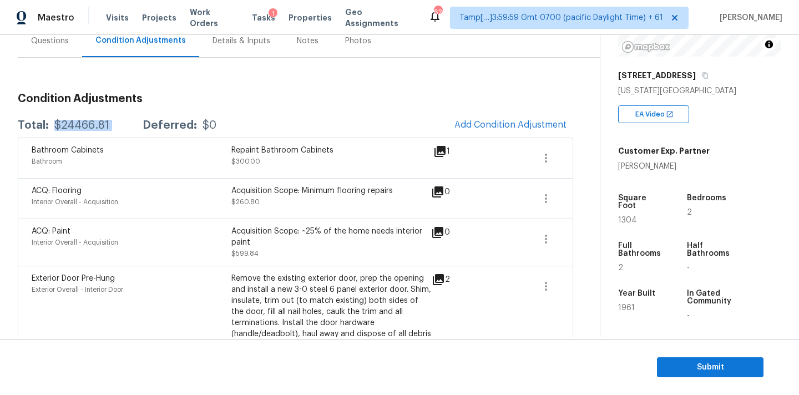
drag, startPoint x: 53, startPoint y: 125, endPoint x: 130, endPoint y: 126, distance: 77.1
click at [130, 126] on div "Total: $24466.81 Deferred: $0" at bounding box center [117, 125] width 199 height 11
copy div "$24466.81"
click at [713, 366] on span "Submit" at bounding box center [710, 368] width 89 height 14
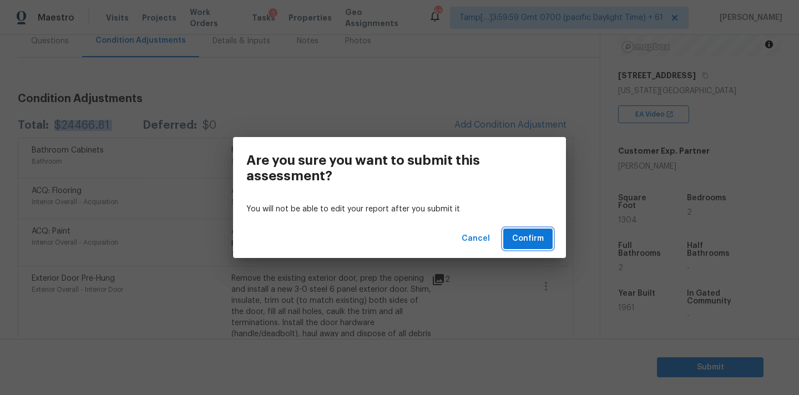
click at [525, 241] on span "Confirm" at bounding box center [528, 239] width 32 height 14
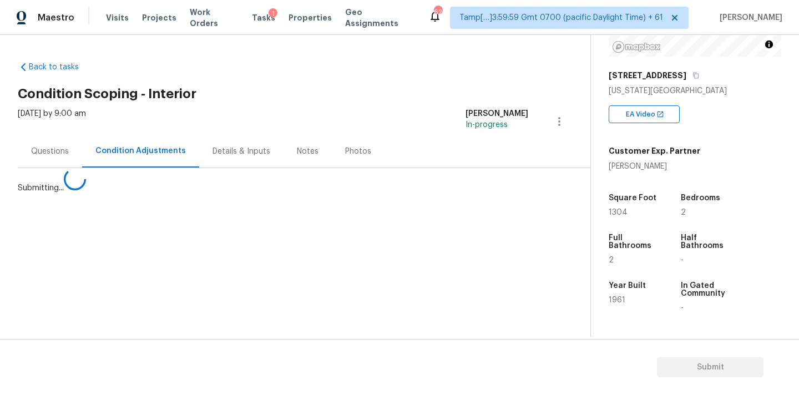
scroll to position [0, 0]
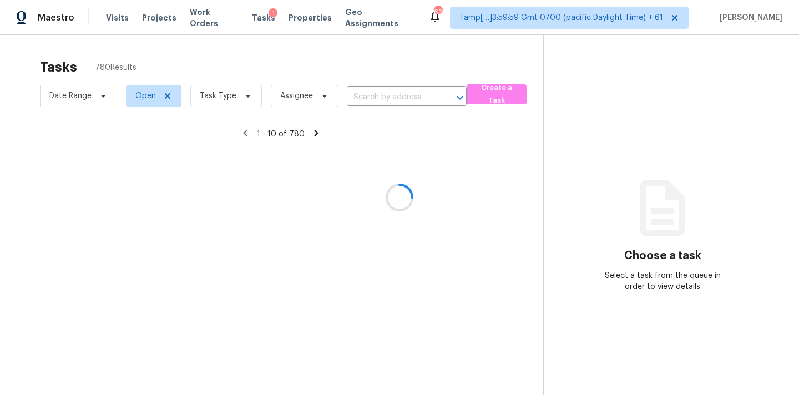
click at [217, 92] on div at bounding box center [399, 197] width 799 height 395
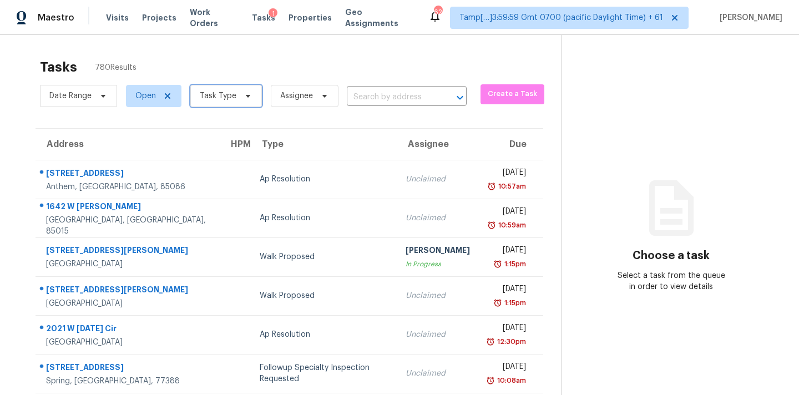
click at [222, 97] on span "Task Type" at bounding box center [218, 95] width 37 height 11
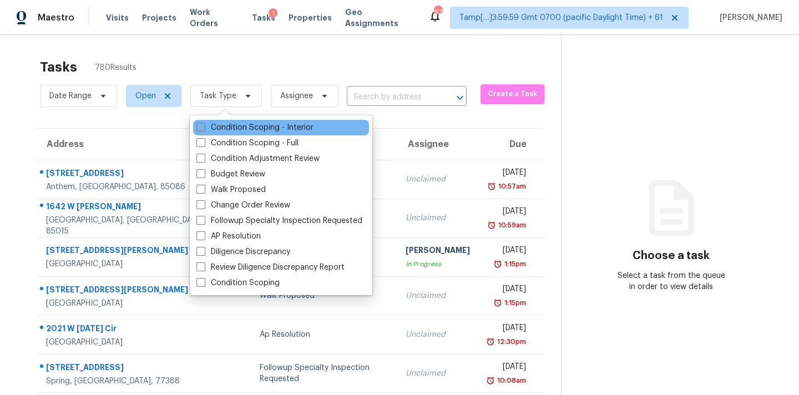
click at [261, 124] on label "Condition Scoping - Interior" at bounding box center [254, 127] width 117 height 11
click at [204, 124] on input "Condition Scoping - Interior" at bounding box center [199, 125] width 7 height 7
checkbox input "true"
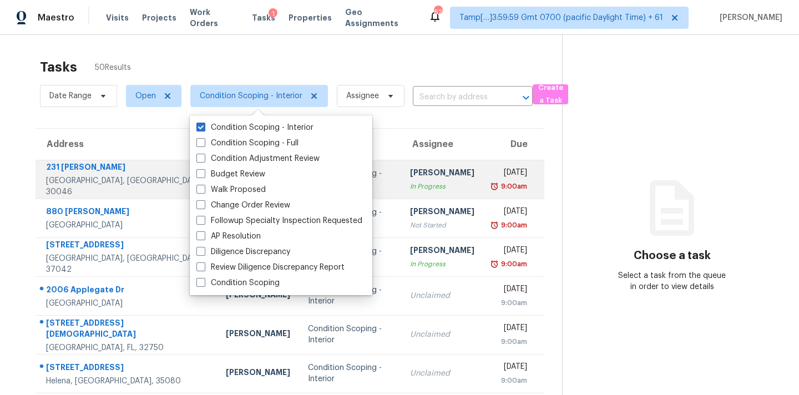
click at [483, 170] on td "Wed, Sep 17th 2025 9:00am" at bounding box center [513, 179] width 61 height 39
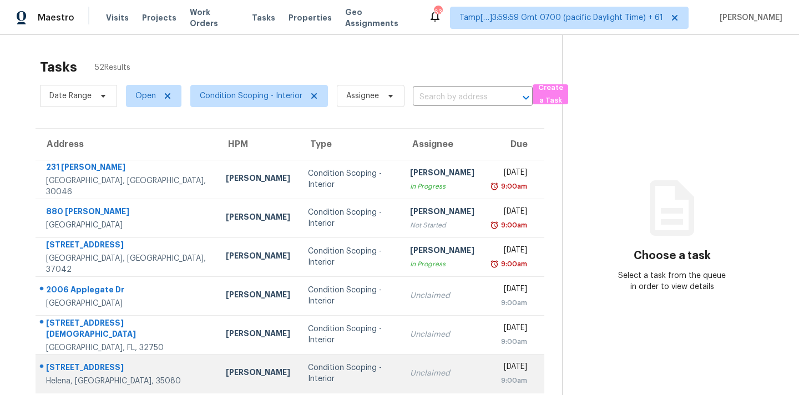
scroll to position [182, 0]
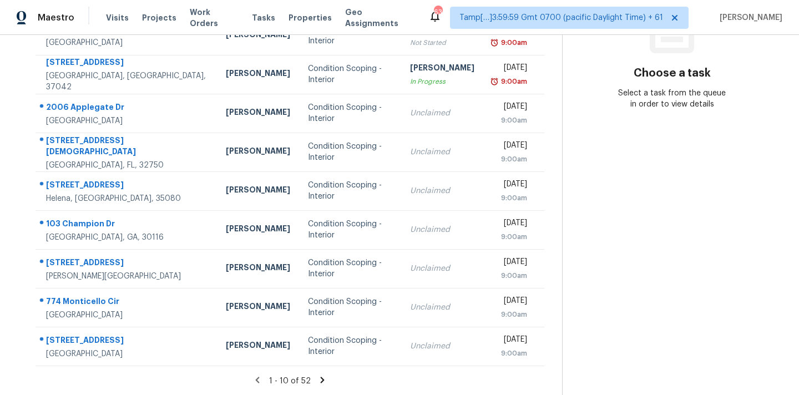
click at [325, 378] on icon at bounding box center [322, 380] width 10 height 10
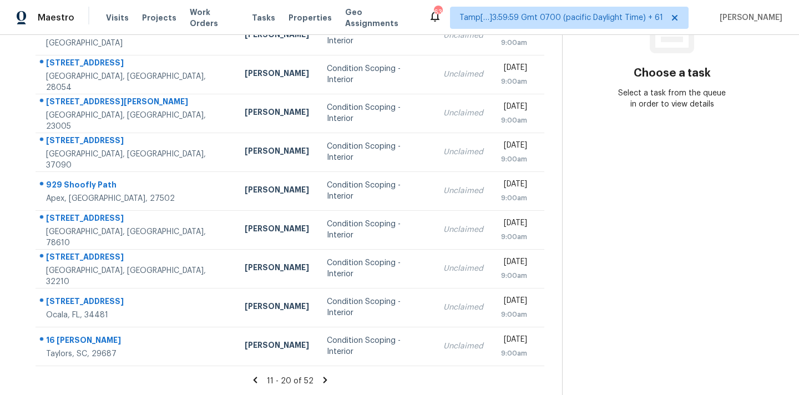
click at [323, 379] on icon at bounding box center [325, 380] width 4 height 6
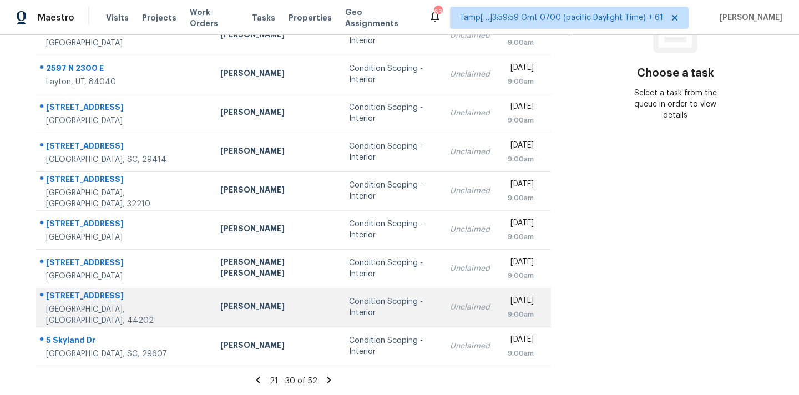
click at [340, 314] on td "Condition Scoping - Interior" at bounding box center [390, 307] width 101 height 39
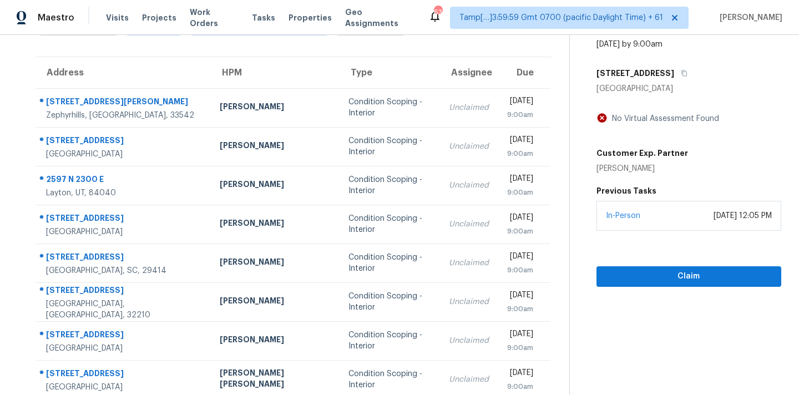
scroll to position [68, 0]
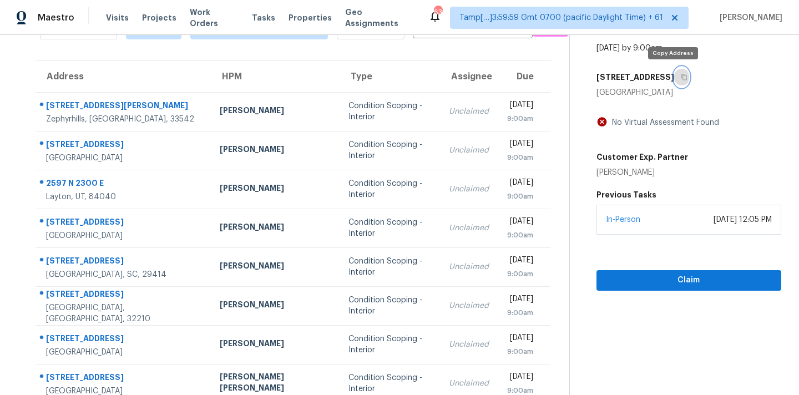
click at [676, 80] on button "button" at bounding box center [681, 77] width 15 height 20
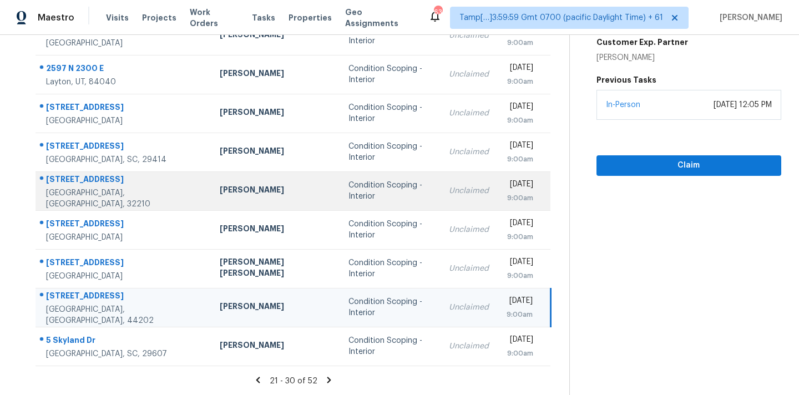
scroll to position [104, 0]
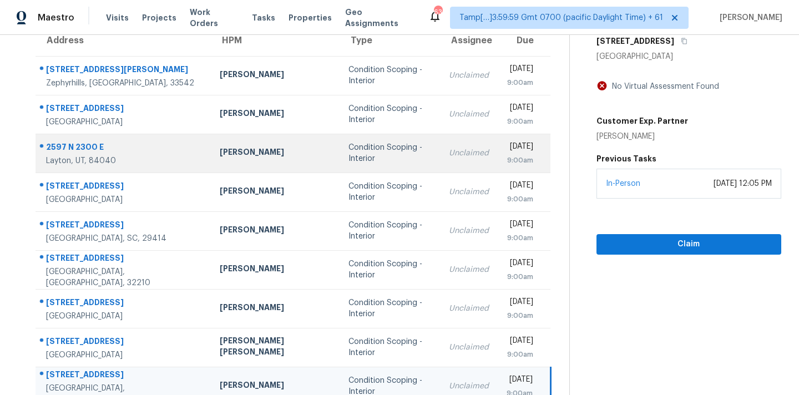
click at [348, 150] on div "Condition Scoping - Interior" at bounding box center [389, 153] width 83 height 22
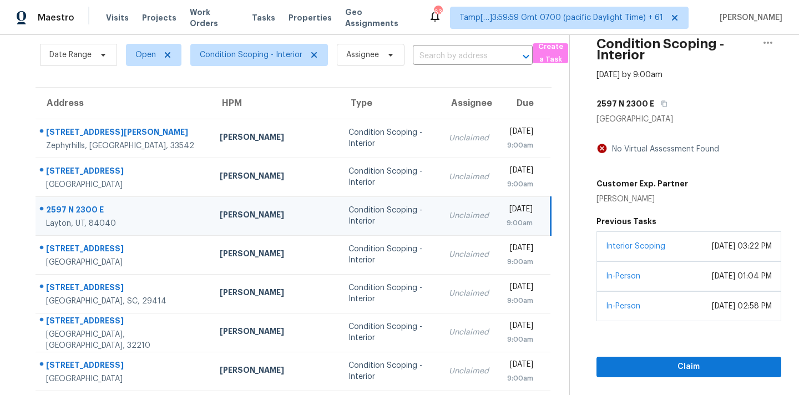
scroll to position [37, 0]
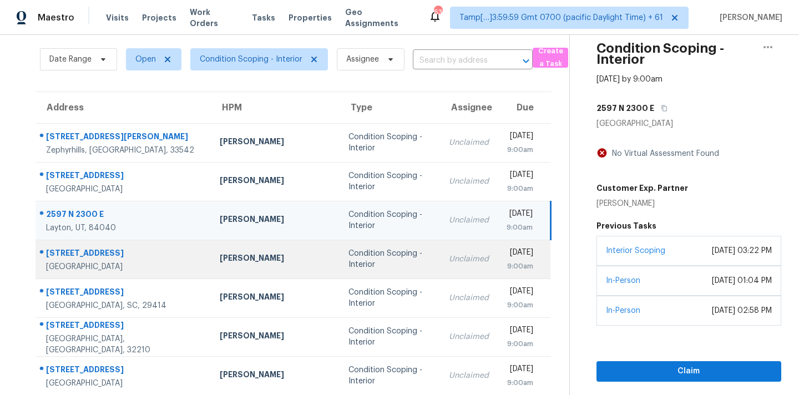
click at [345, 271] on td "Condition Scoping - Interior" at bounding box center [389, 259] width 100 height 39
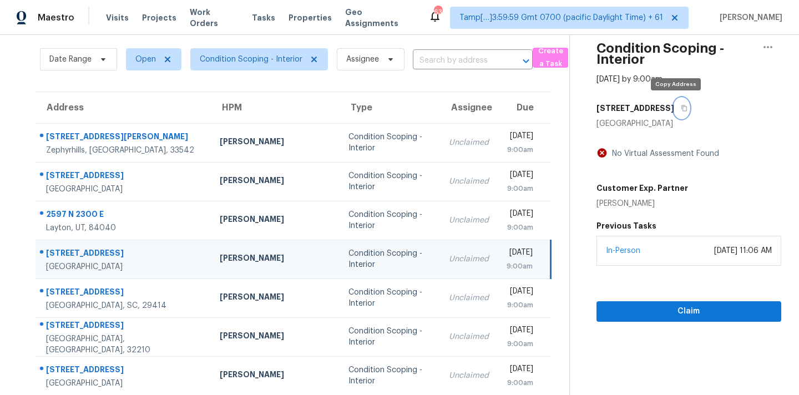
click at [681, 107] on icon "button" at bounding box center [684, 108] width 7 height 7
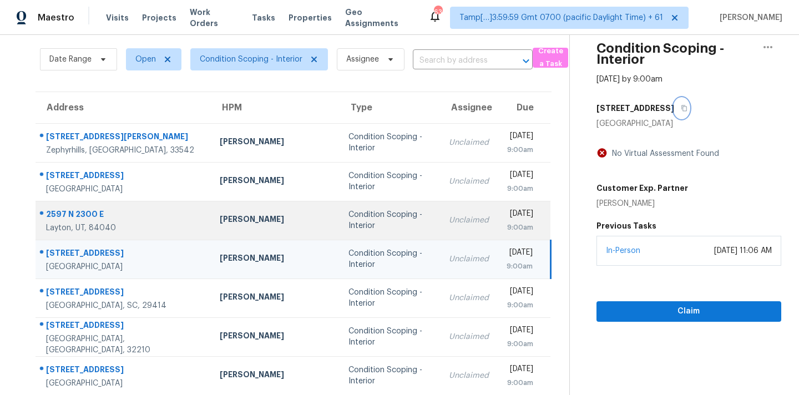
scroll to position [170, 0]
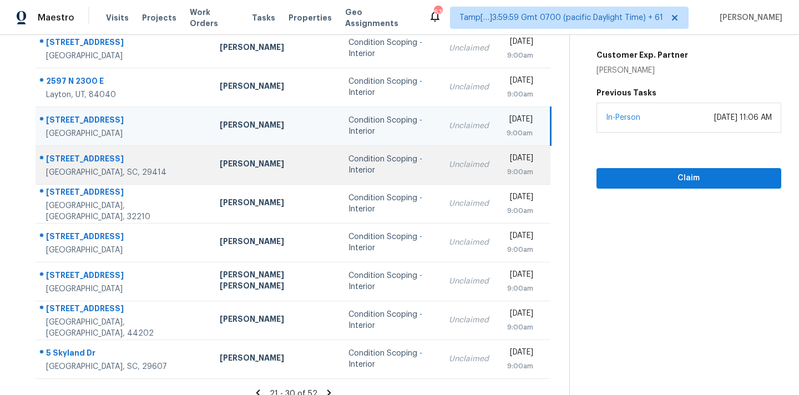
click at [449, 161] on div "Unclaimed" at bounding box center [469, 164] width 40 height 11
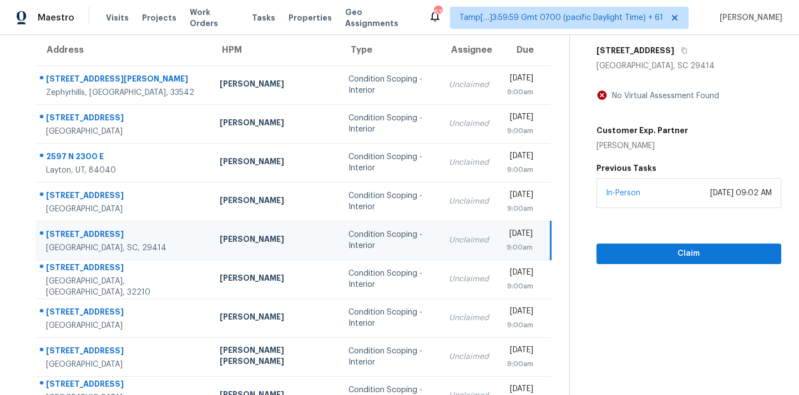
scroll to position [85, 0]
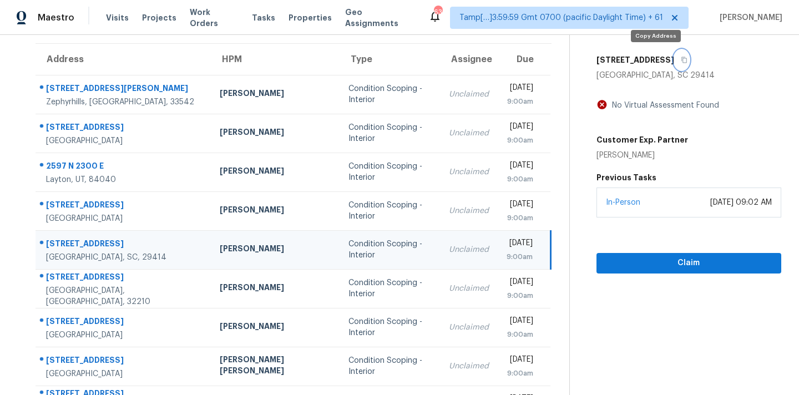
click at [681, 59] on icon "button" at bounding box center [684, 60] width 6 height 6
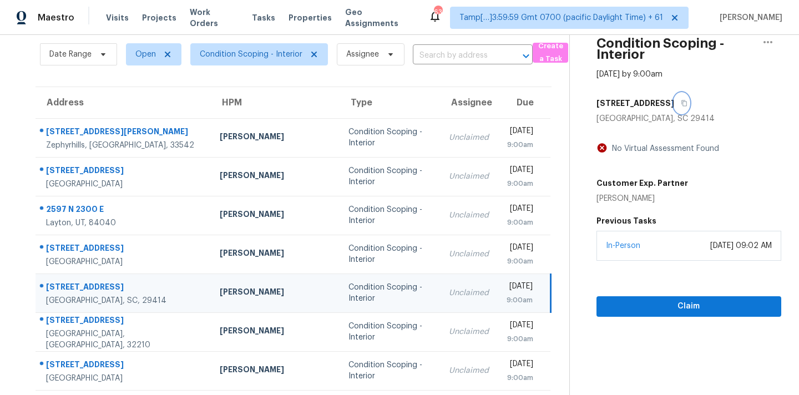
scroll to position [41, 0]
click at [681, 105] on icon "button" at bounding box center [684, 103] width 7 height 7
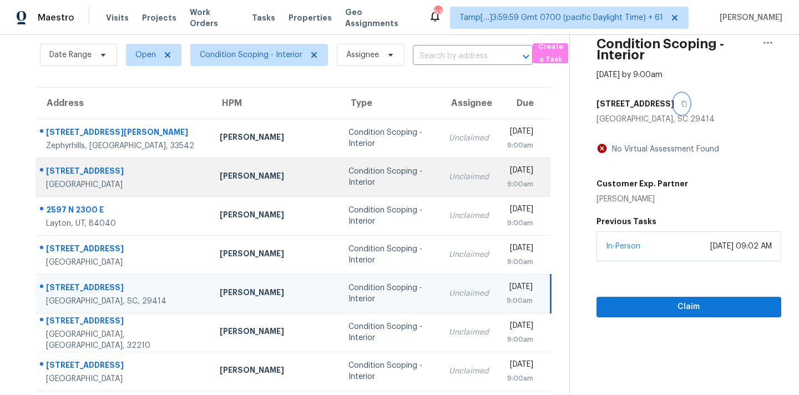
scroll to position [182, 0]
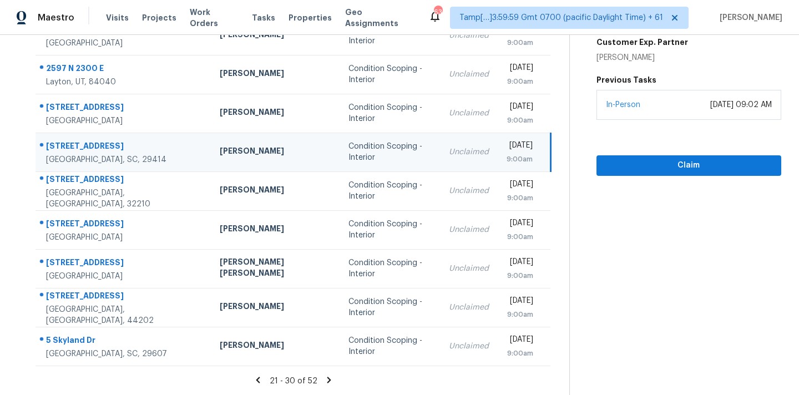
click at [324, 378] on icon at bounding box center [329, 380] width 10 height 10
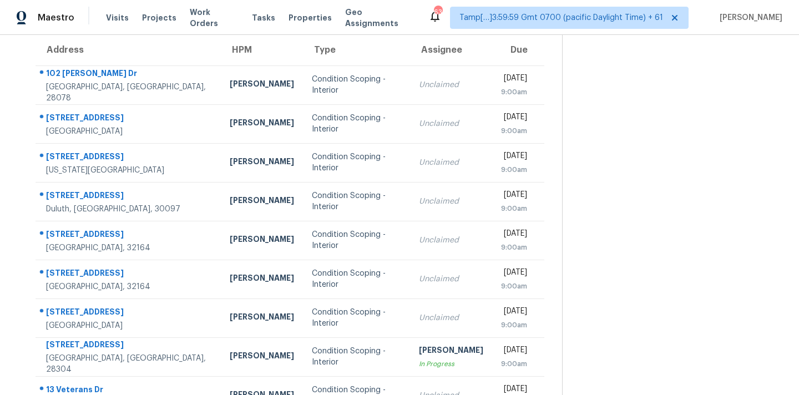
scroll to position [53, 0]
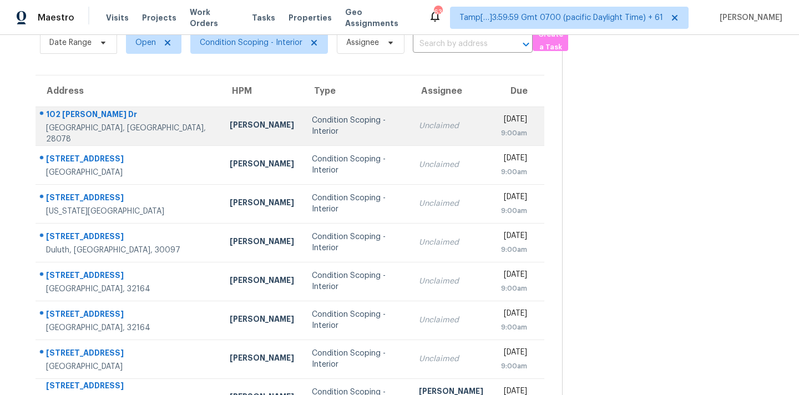
click at [304, 135] on td "Condition Scoping - Interior" at bounding box center [356, 125] width 107 height 39
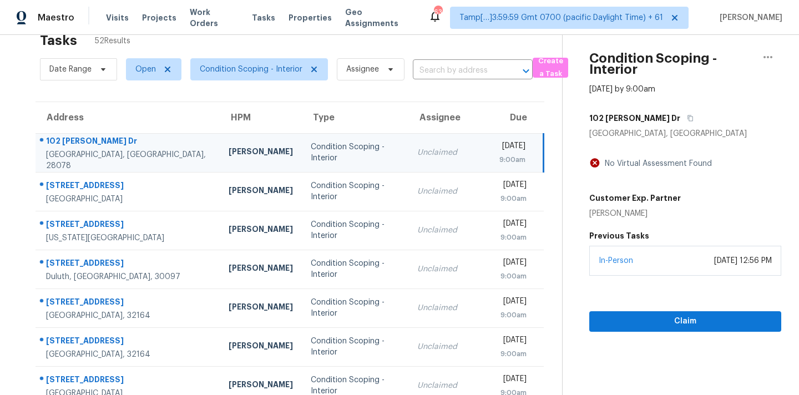
scroll to position [4, 0]
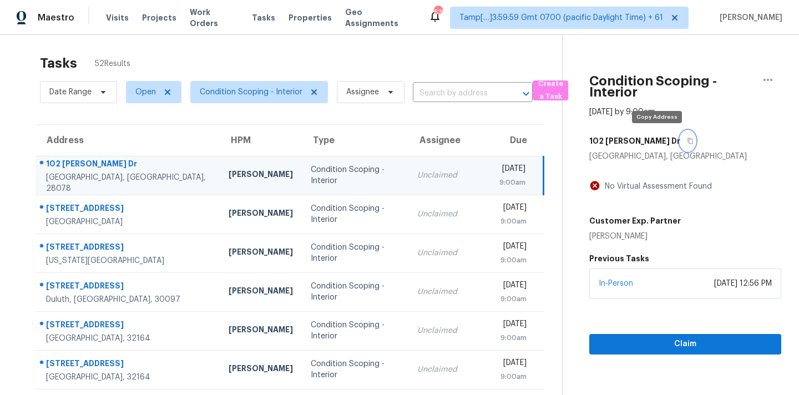
click at [687, 143] on icon "button" at bounding box center [690, 141] width 6 height 6
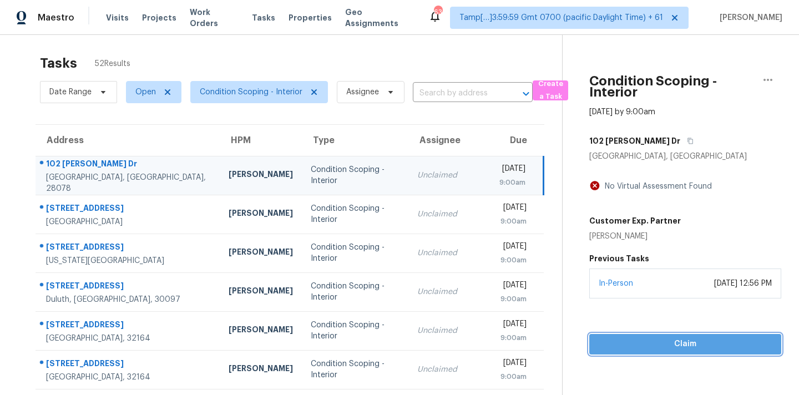
click at [653, 344] on span "Claim" at bounding box center [685, 344] width 174 height 14
click at [649, 334] on button "Start Assessment" at bounding box center [685, 344] width 192 height 21
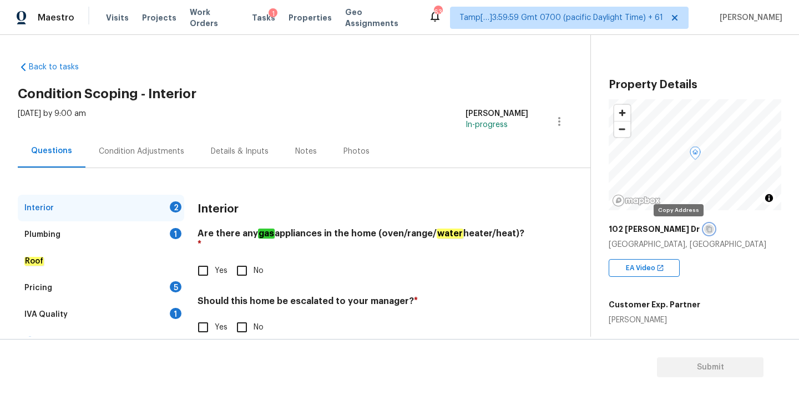
click at [705, 232] on icon "button" at bounding box center [708, 229] width 7 height 7
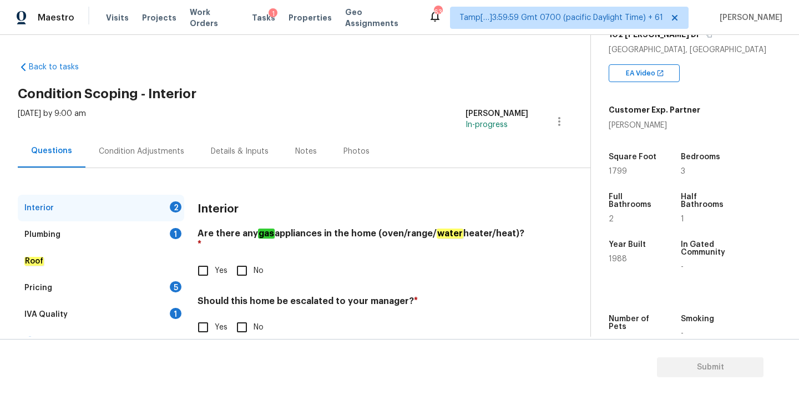
scroll to position [235, 0]
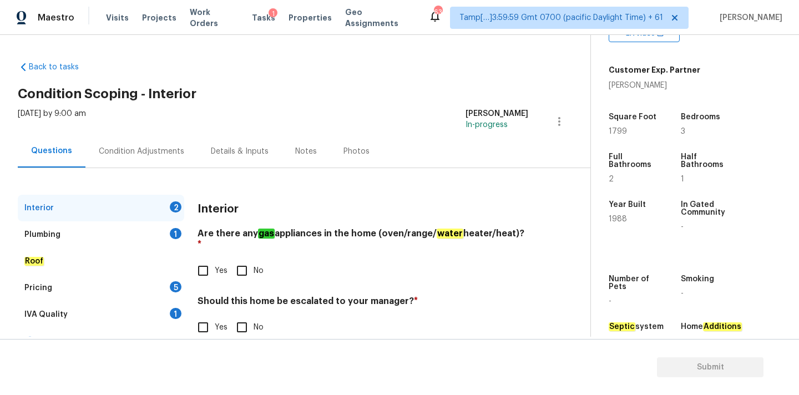
click at [413, 89] on h2 "Condition Scoping - Interior" at bounding box center [304, 93] width 572 height 11
click at [210, 259] on input "Yes" at bounding box center [202, 270] width 23 height 23
checkbox input "true"
click at [246, 316] on input "No" at bounding box center [241, 327] width 23 height 23
checkbox input "true"
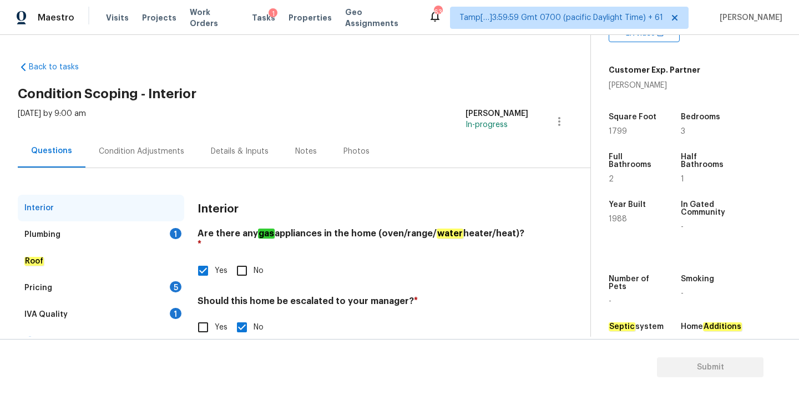
click at [139, 241] on div "Plumbing 1" at bounding box center [101, 234] width 166 height 27
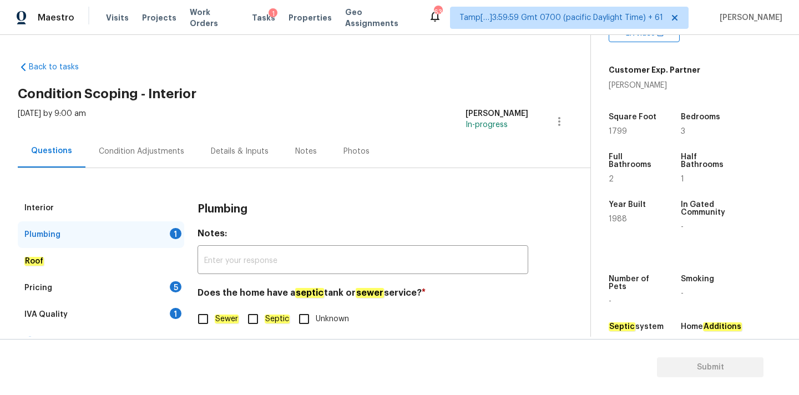
click at [222, 319] on em "Sewer" at bounding box center [227, 318] width 24 height 9
click at [215, 319] on input "Sewer" at bounding box center [202, 318] width 23 height 23
checkbox input "true"
click at [172, 305] on div "IVA Quality 1" at bounding box center [101, 314] width 166 height 27
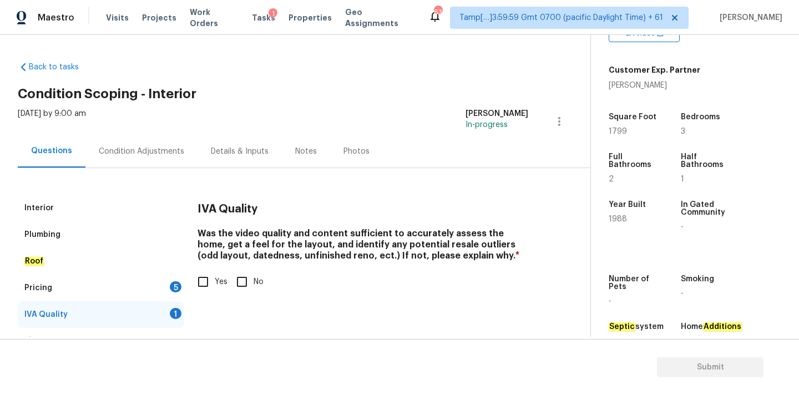
click at [223, 285] on span "Yes" at bounding box center [221, 282] width 13 height 12
click at [215, 285] on input "Yes" at bounding box center [202, 281] width 23 height 23
checkbox input "true"
click at [169, 288] on div "Pricing 5" at bounding box center [101, 288] width 166 height 27
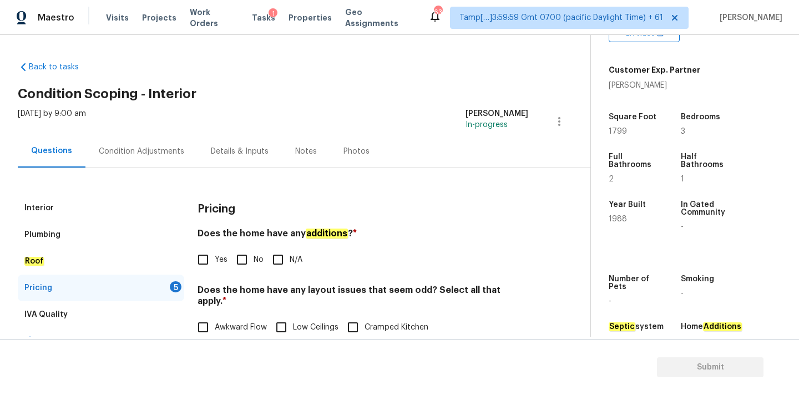
click at [249, 263] on input "No" at bounding box center [241, 259] width 23 height 23
checkbox input "true"
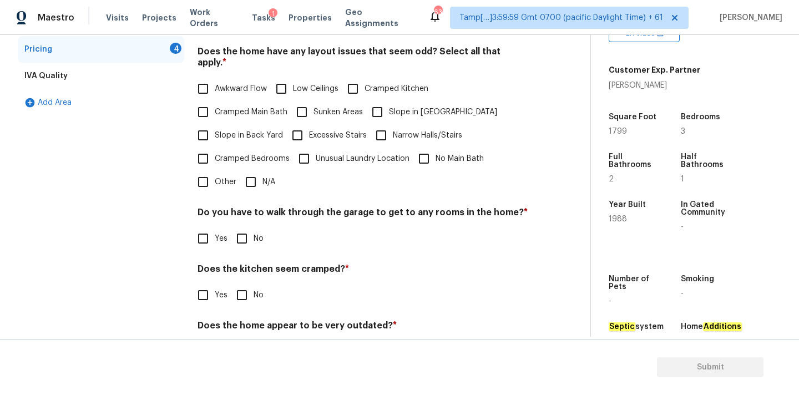
scroll to position [261, 0]
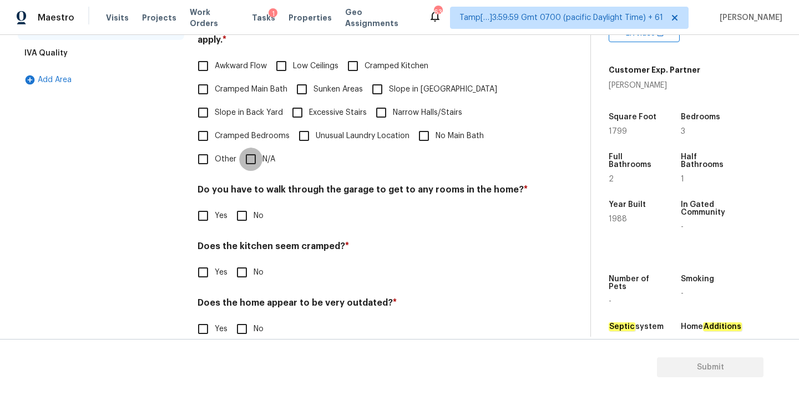
click at [247, 155] on input "N/A" at bounding box center [250, 159] width 23 height 23
checkbox input "true"
click at [238, 204] on input "No" at bounding box center [241, 215] width 23 height 23
checkbox input "true"
click at [247, 261] on input "No" at bounding box center [241, 272] width 23 height 23
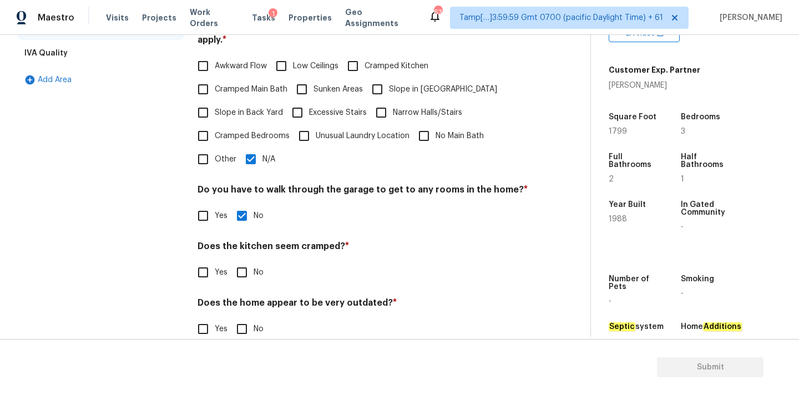
checkbox input "true"
click at [242, 317] on input "No" at bounding box center [241, 328] width 23 height 23
checkbox input "true"
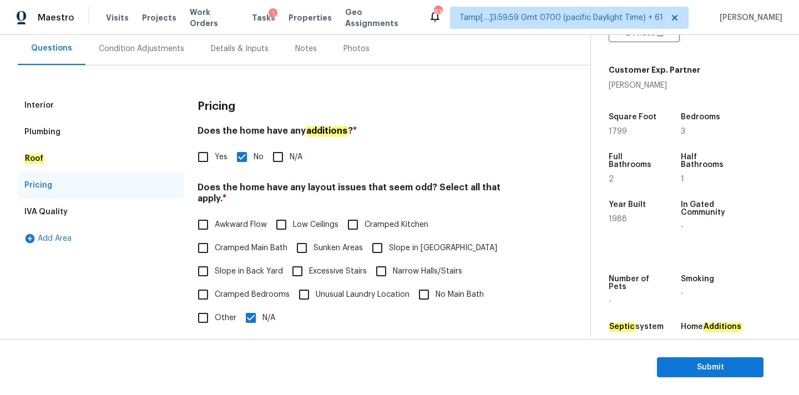
scroll to position [24, 0]
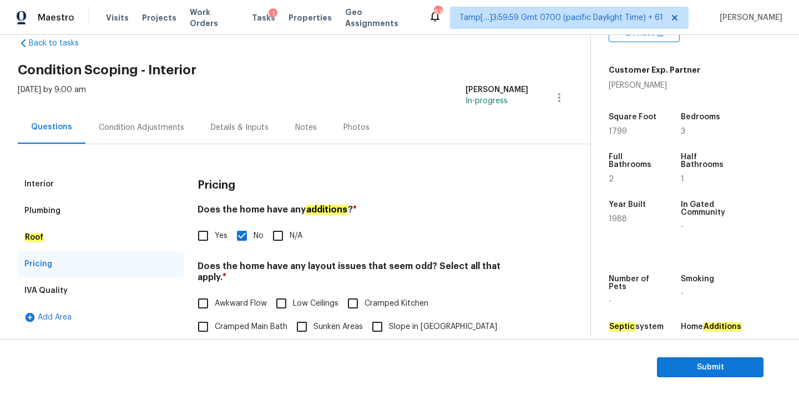
click at [124, 128] on div "Condition Adjustments" at bounding box center [141, 127] width 85 height 11
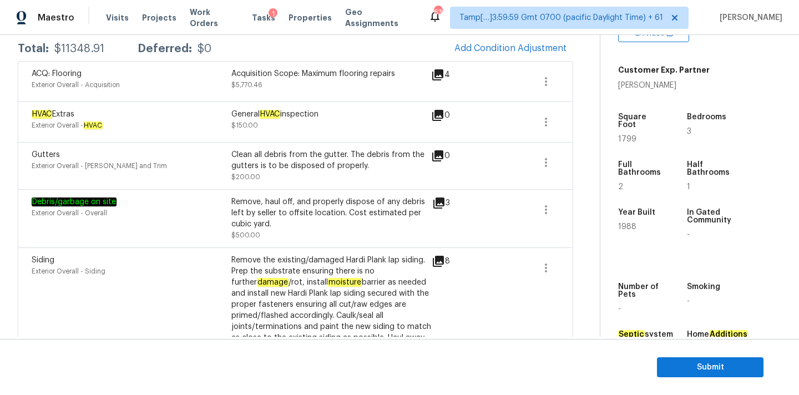
scroll to position [148, 0]
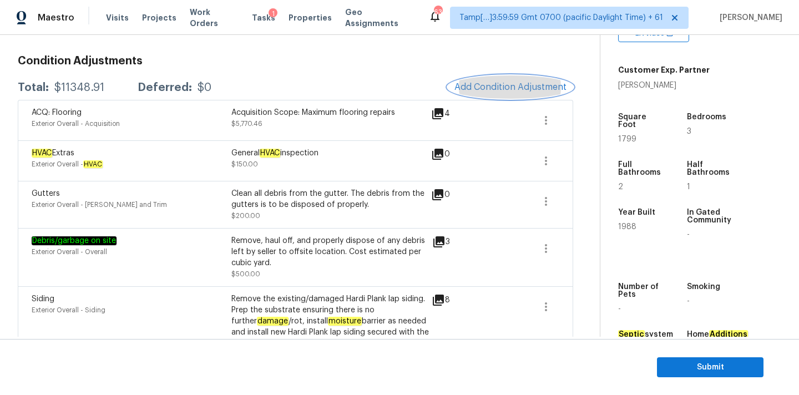
click at [499, 93] on button "Add Condition Adjustment" at bounding box center [510, 86] width 125 height 23
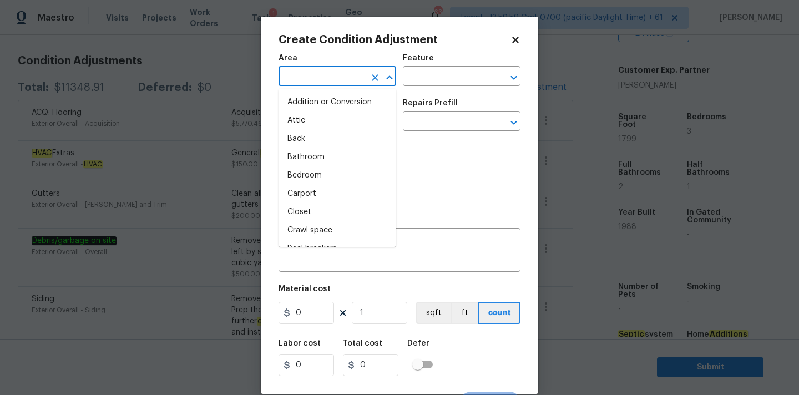
click at [322, 78] on input "text" at bounding box center [321, 77] width 87 height 17
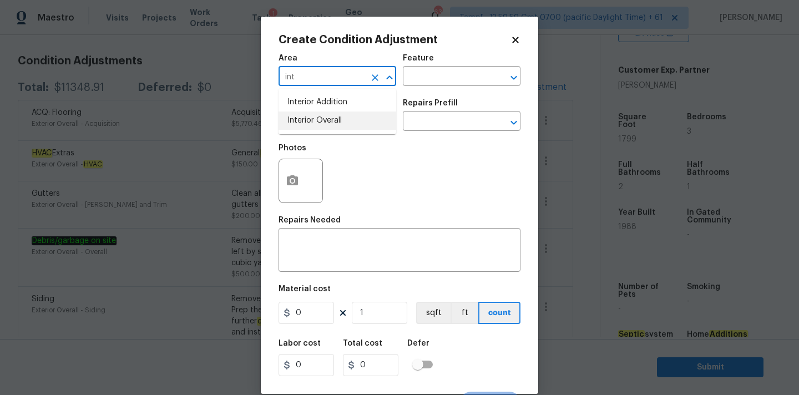
click at [312, 114] on li "Interior Overall" at bounding box center [337, 120] width 118 height 18
type input "Interior Overall"
click at [318, 127] on input "text" at bounding box center [321, 122] width 87 height 17
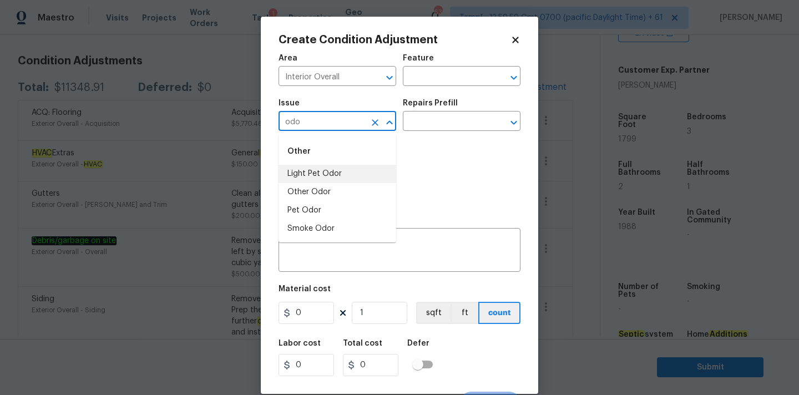
click at [321, 177] on li "Light Pet Odor" at bounding box center [337, 174] width 118 height 18
type input "Light Pet Odor"
click at [469, 117] on input "text" at bounding box center [446, 122] width 87 height 17
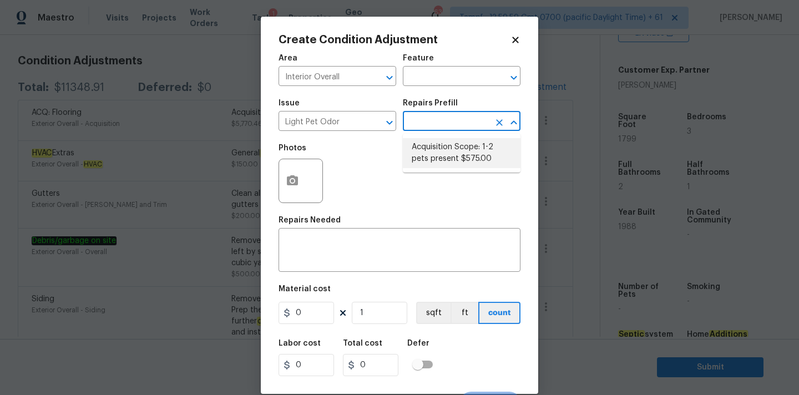
click at [449, 160] on li "Acquisition Scope: 1-2 pets present $575.00" at bounding box center [462, 153] width 118 height 30
type textarea "Acquisition Scope: 1-2 pets present"
type input "575"
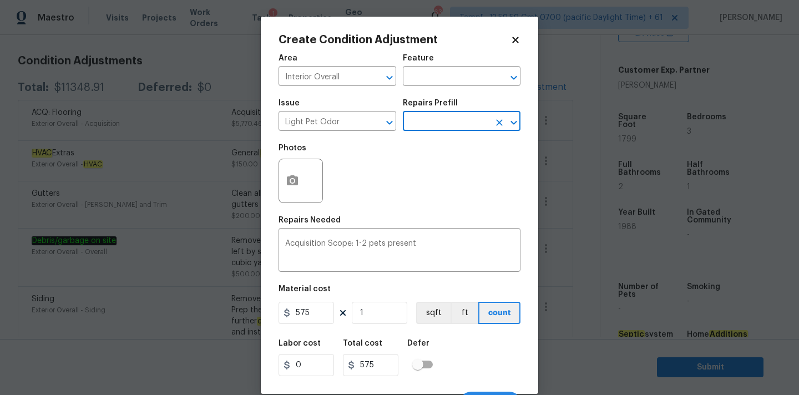
scroll to position [19, 0]
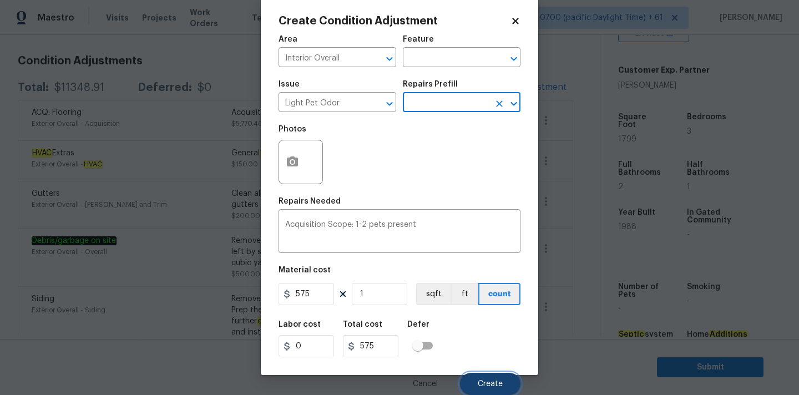
click at [481, 381] on span "Create" at bounding box center [490, 384] width 25 height 8
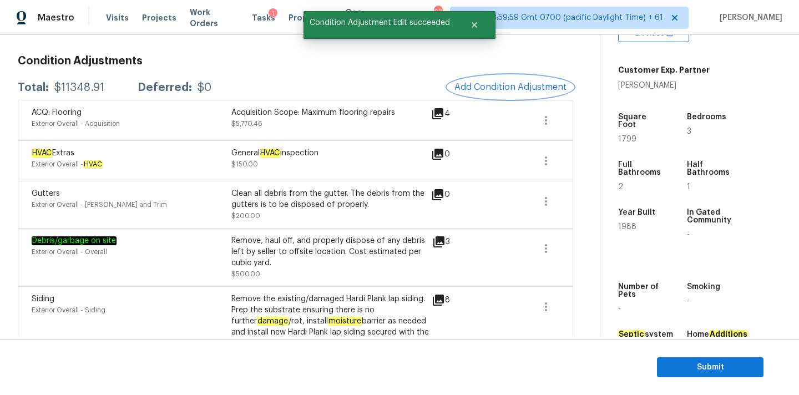
scroll to position [0, 0]
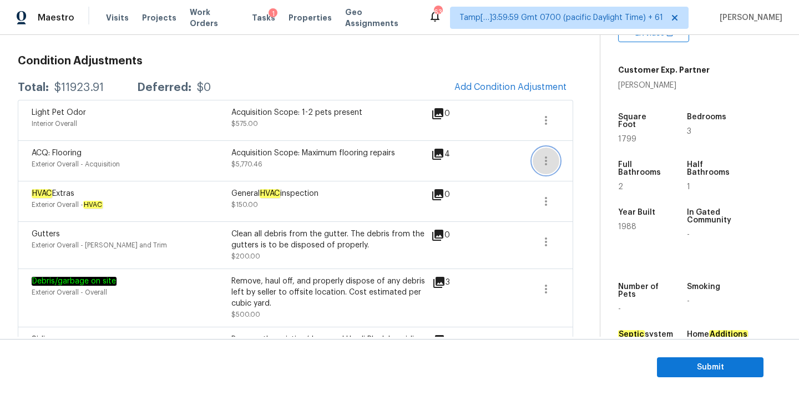
click at [546, 158] on icon "button" at bounding box center [546, 160] width 2 height 9
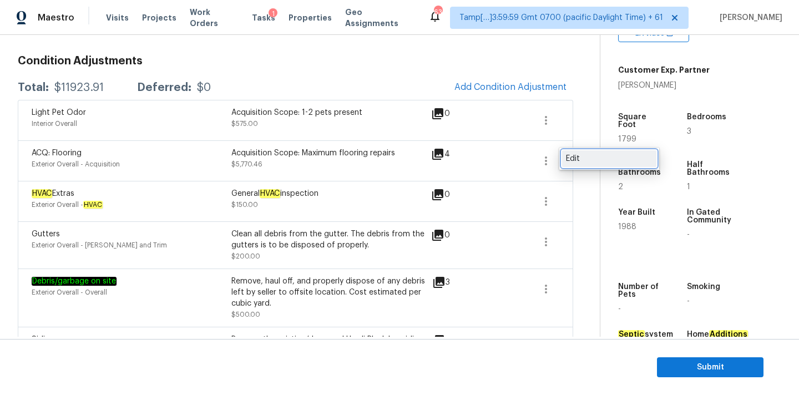
click at [567, 156] on div "Edit" at bounding box center [609, 158] width 87 height 11
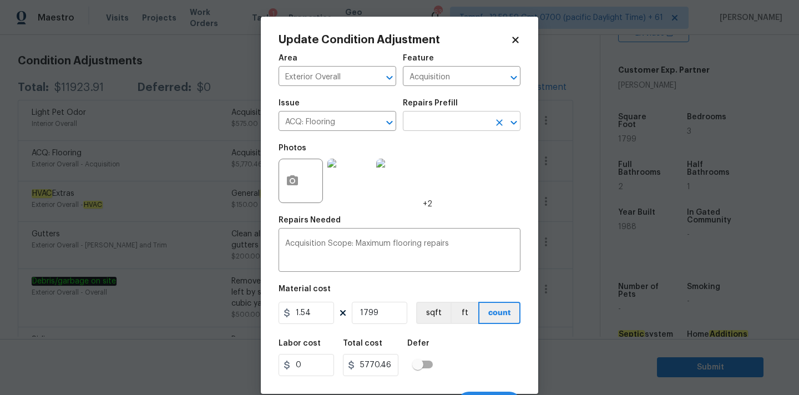
click at [453, 129] on input "text" at bounding box center [446, 122] width 87 height 17
click at [517, 39] on icon at bounding box center [515, 40] width 10 height 10
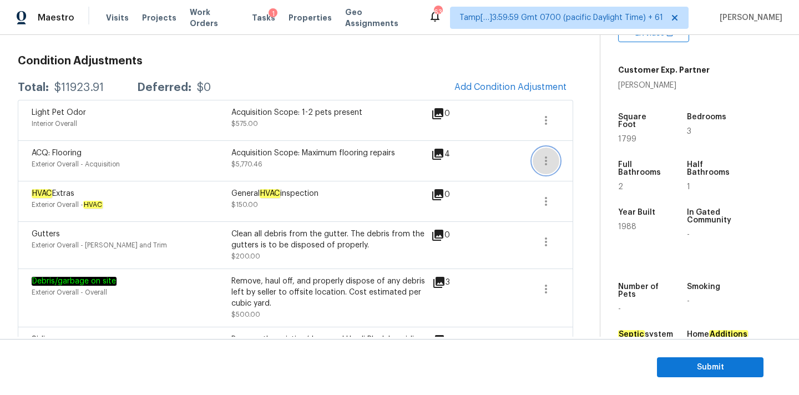
click at [543, 168] on button "button" at bounding box center [545, 161] width 27 height 27
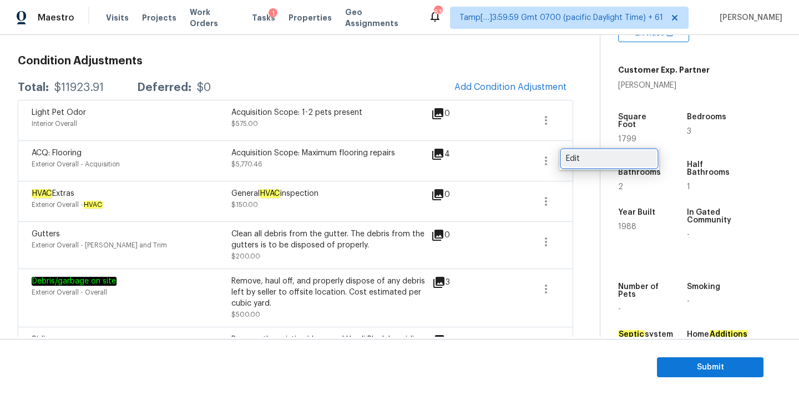
click at [572, 159] on div "Edit" at bounding box center [609, 158] width 87 height 11
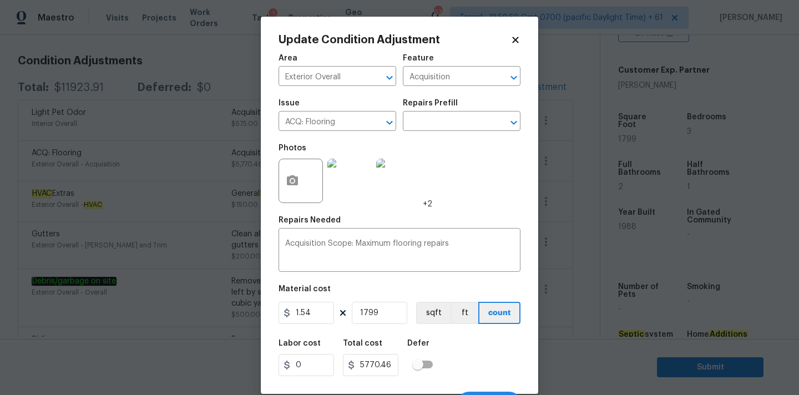
click at [513, 36] on icon at bounding box center [515, 40] width 10 height 10
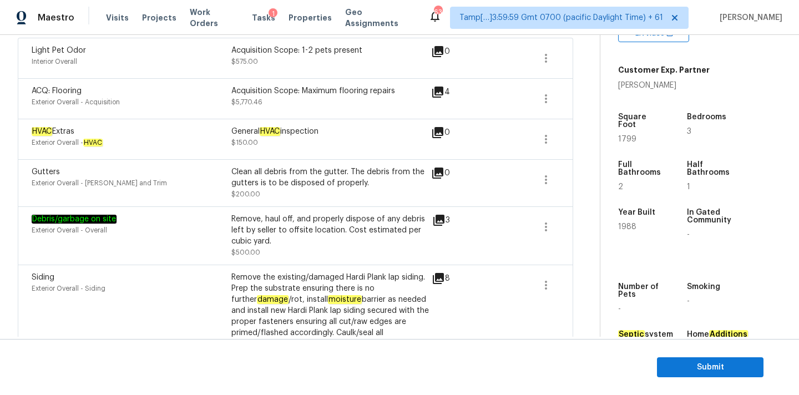
scroll to position [97, 0]
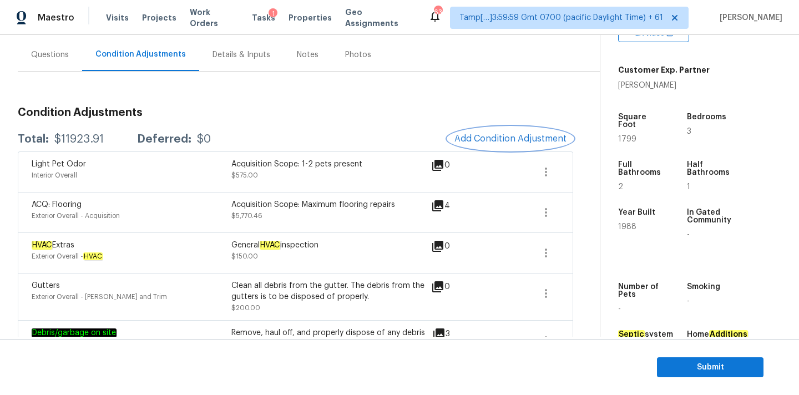
click at [473, 132] on button "Add Condition Adjustment" at bounding box center [510, 138] width 125 height 23
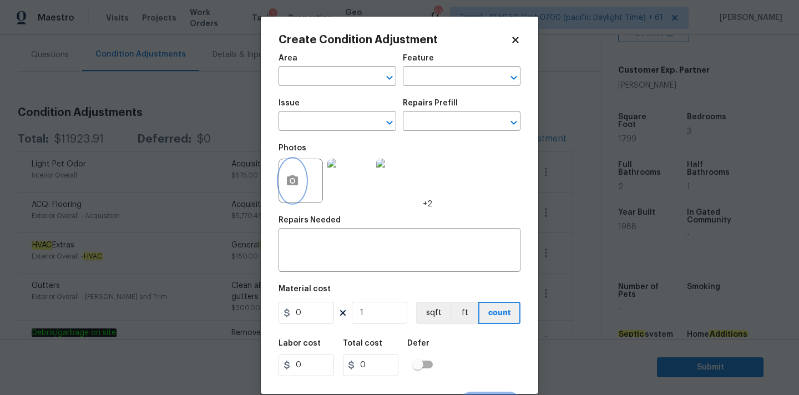
click at [290, 177] on icon "button" at bounding box center [292, 180] width 11 height 10
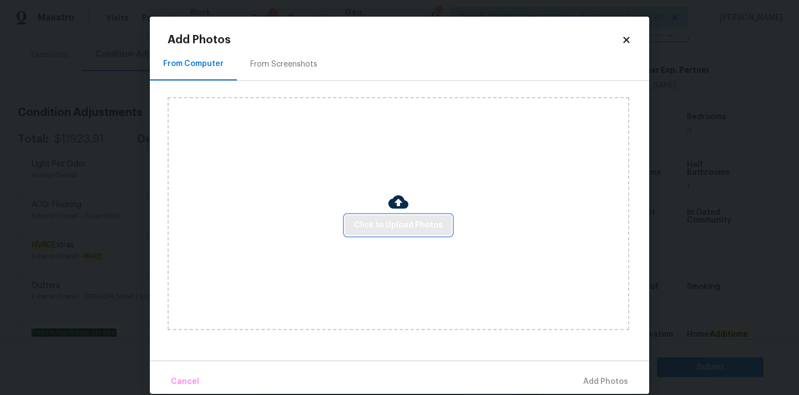
click at [366, 220] on span "Click to Upload Photos" at bounding box center [398, 226] width 89 height 14
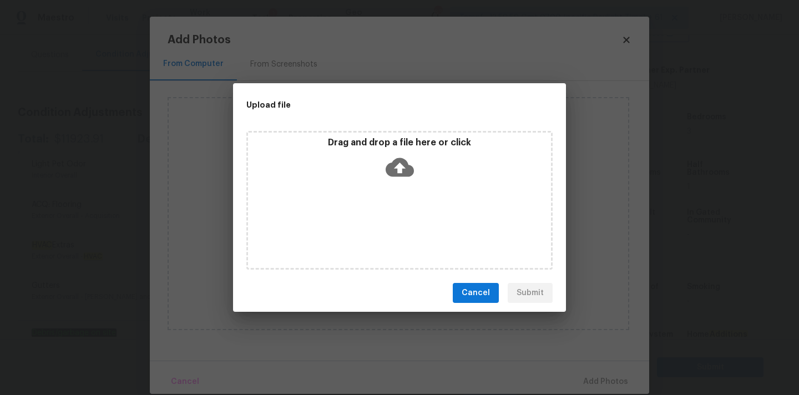
click at [391, 162] on icon at bounding box center [399, 167] width 28 height 19
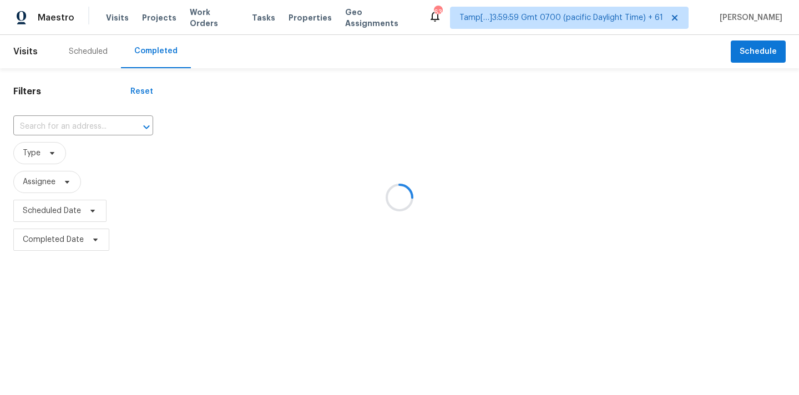
click at [44, 128] on div at bounding box center [399, 197] width 799 height 395
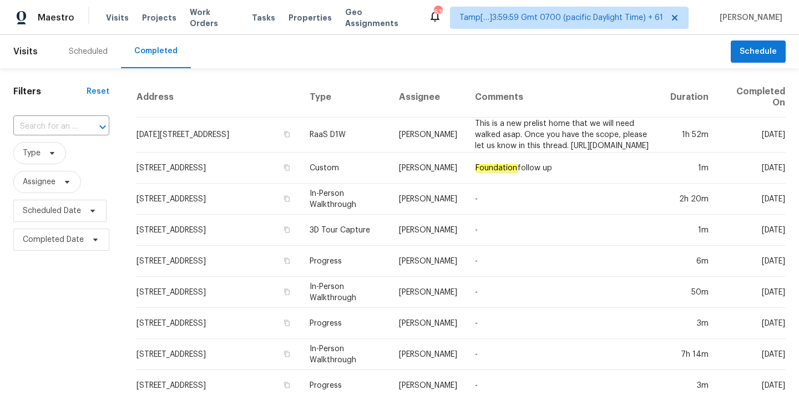
click at [44, 128] on input "text" at bounding box center [45, 126] width 65 height 17
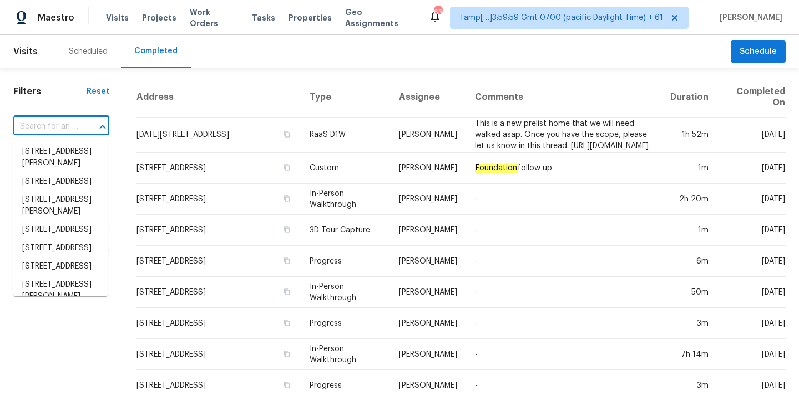
paste input "[STREET_ADDRESS]"
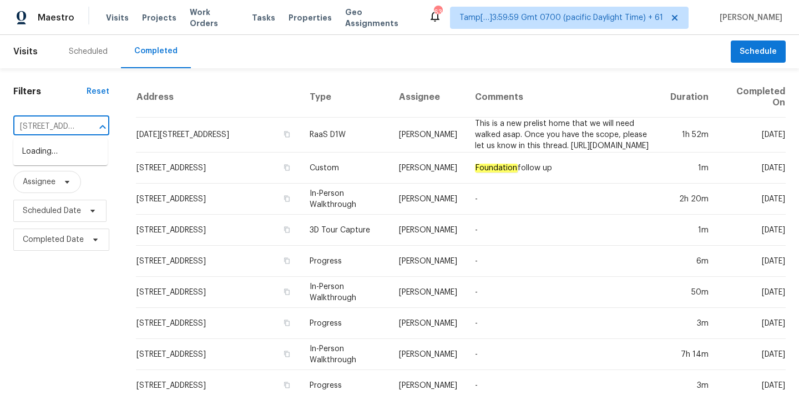
scroll to position [0, 111]
type input "824 S Chillicothe"
click at [49, 153] on li "[STREET_ADDRESS]" at bounding box center [60, 152] width 94 height 18
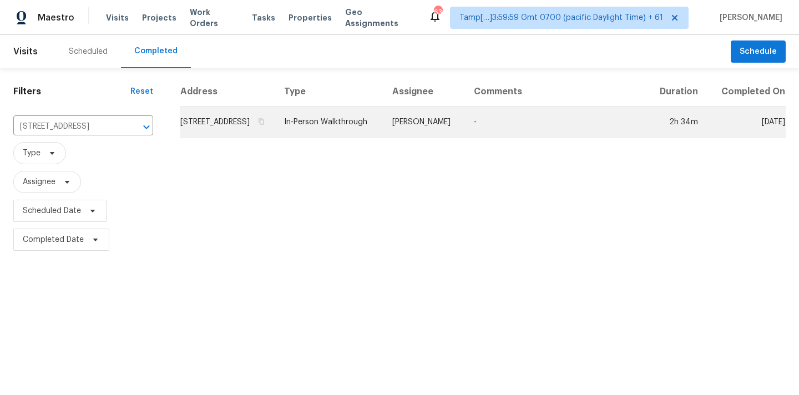
click at [422, 138] on td "[PERSON_NAME]" at bounding box center [424, 121] width 82 height 31
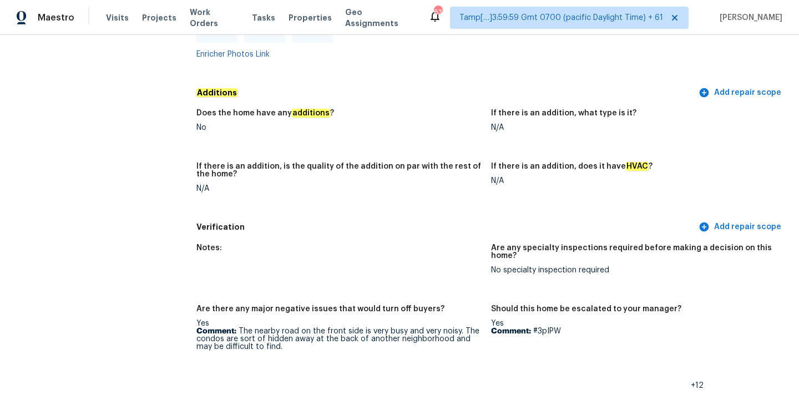
scroll to position [2395, 0]
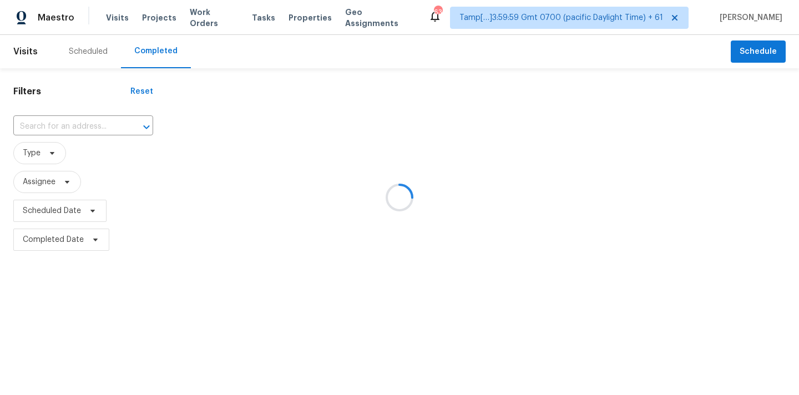
click at [36, 121] on div at bounding box center [399, 197] width 799 height 395
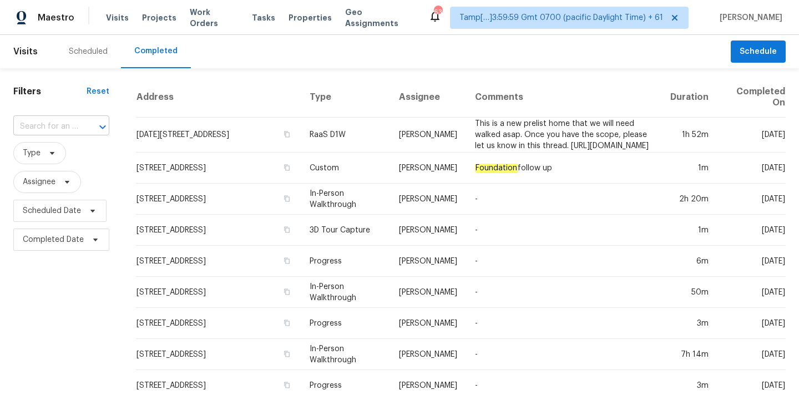
click at [42, 130] on input "text" at bounding box center [45, 126] width 65 height 17
type input "[STREET_ADDRESS]"
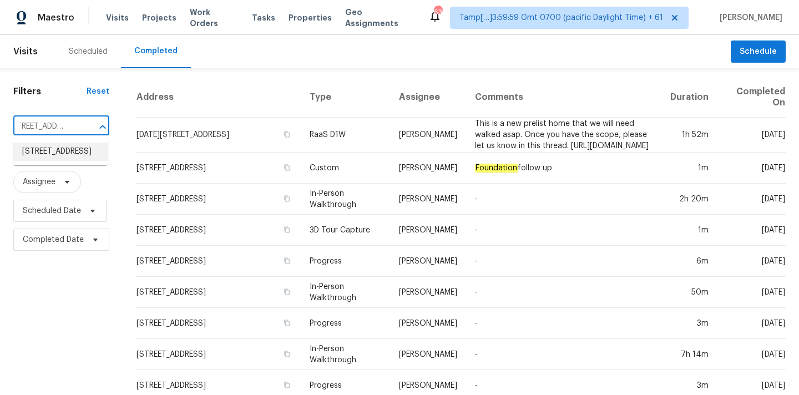
click at [50, 156] on li "[STREET_ADDRESS]" at bounding box center [60, 152] width 94 height 18
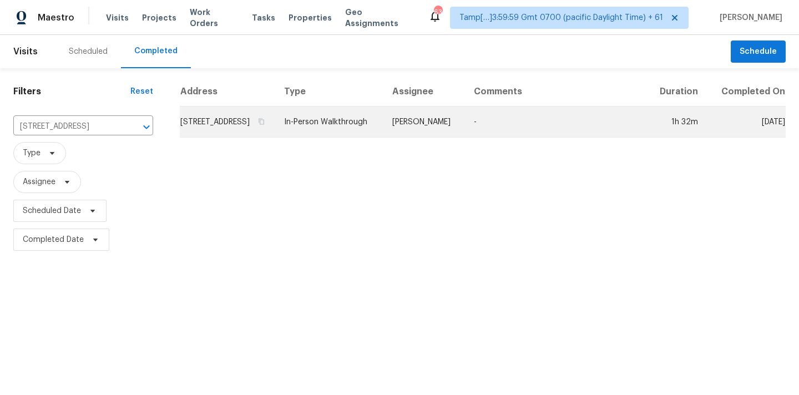
click at [383, 130] on td "In-Person Walkthrough" at bounding box center [329, 121] width 108 height 31
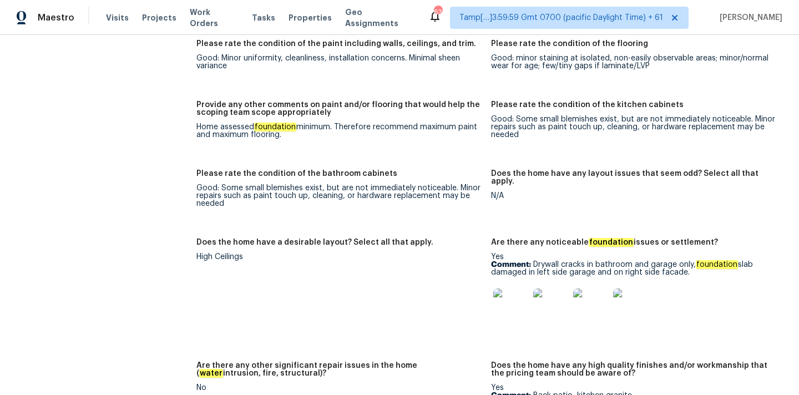
scroll to position [1818, 0]
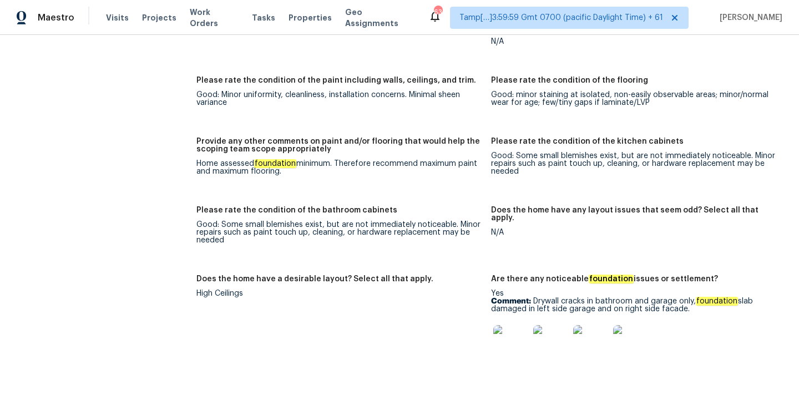
click at [507, 325] on img at bounding box center [510, 342] width 35 height 35
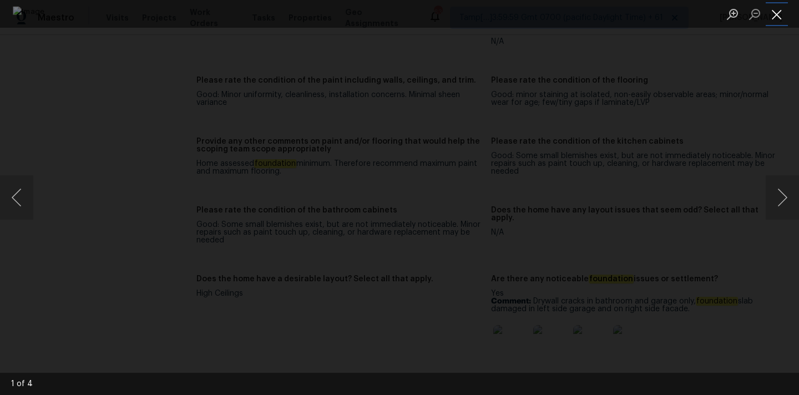
click at [776, 10] on button "Close lightbox" at bounding box center [776, 13] width 22 height 19
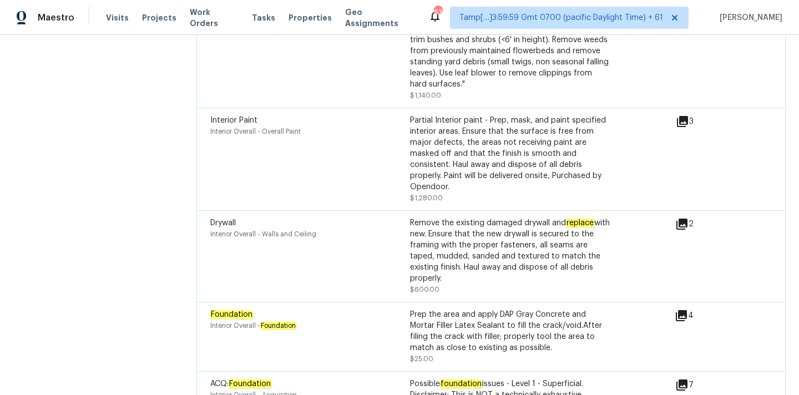
scroll to position [3445, 0]
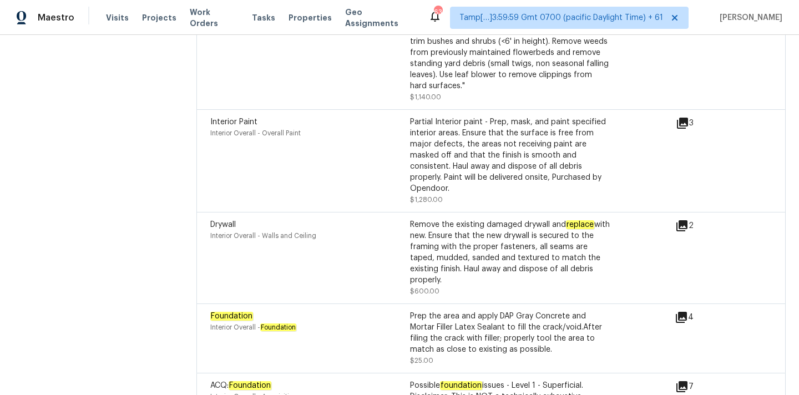
click at [683, 118] on icon at bounding box center [682, 123] width 11 height 11
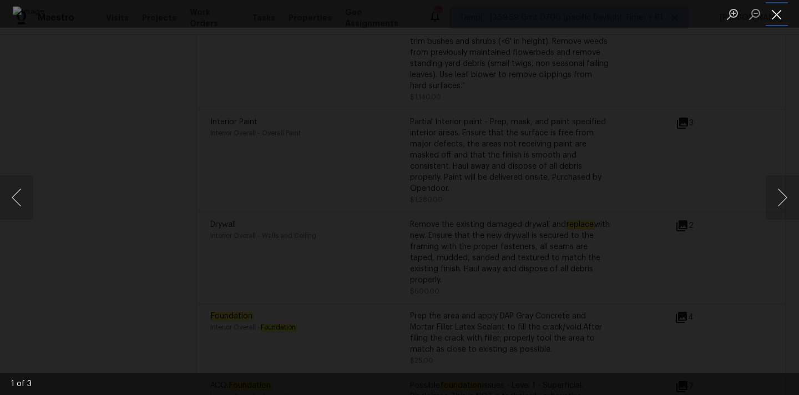
click at [780, 18] on button "Close lightbox" at bounding box center [776, 13] width 22 height 19
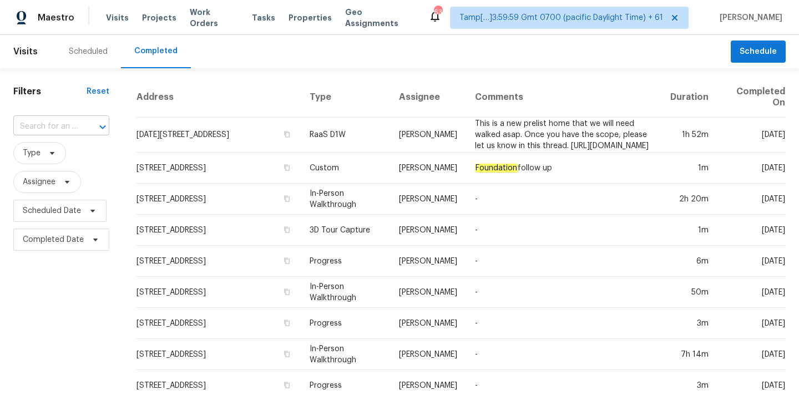
click at [52, 127] on input "text" at bounding box center [45, 126] width 65 height 17
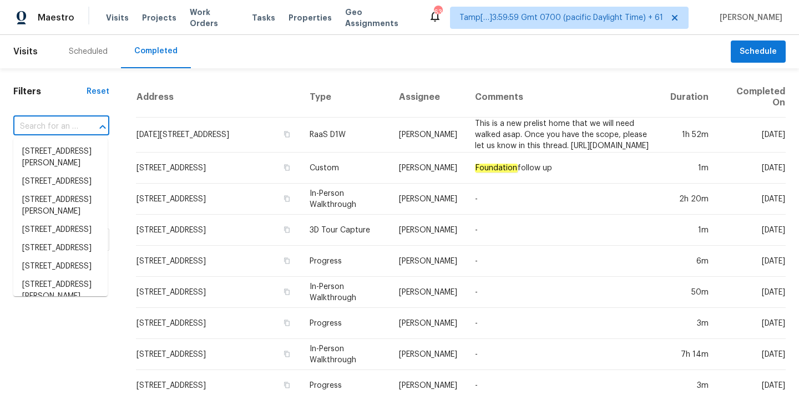
paste input "[STREET_ADDRESS]"
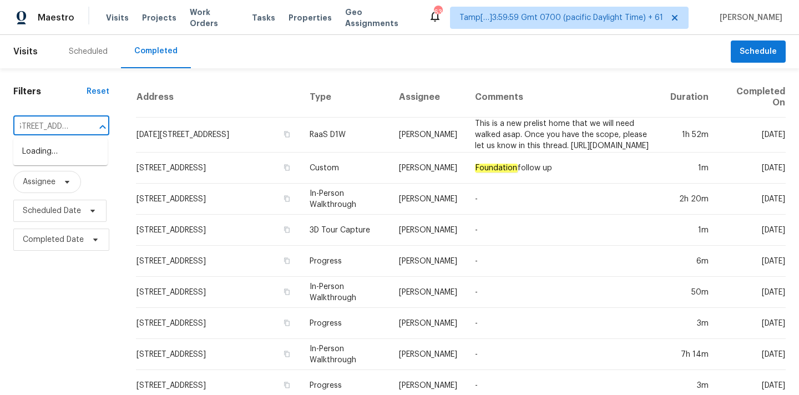
scroll to position [0, 1]
type input "[STREET_ADDRESS]"
click at [74, 179] on li "[STREET_ADDRESS]" at bounding box center [60, 170] width 94 height 18
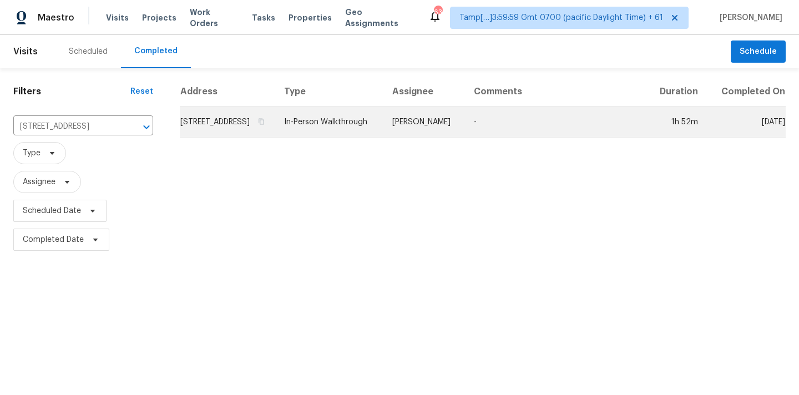
click at [272, 138] on td "[STREET_ADDRESS]" at bounding box center [227, 121] width 95 height 31
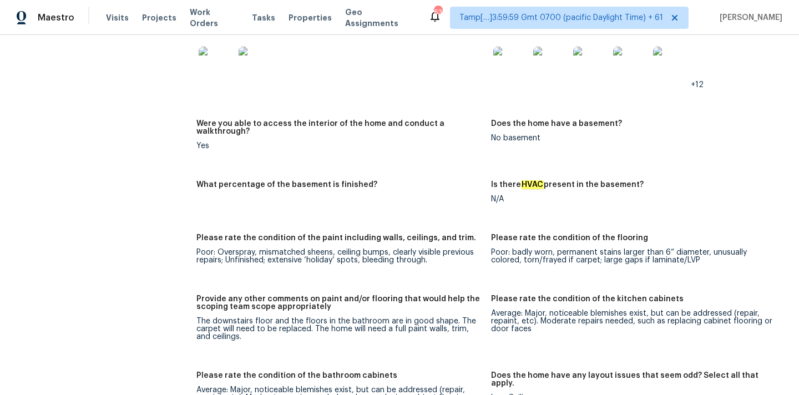
scroll to position [1520, 0]
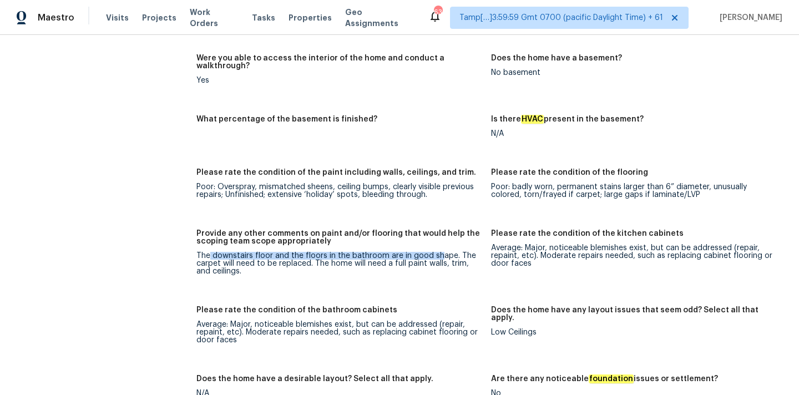
drag, startPoint x: 209, startPoint y: 235, endPoint x: 440, endPoint y: 235, distance: 231.8
click at [440, 252] on div "The downstairs floor and the floors in the bathroom are in good shape. The carp…" at bounding box center [339, 263] width 286 height 23
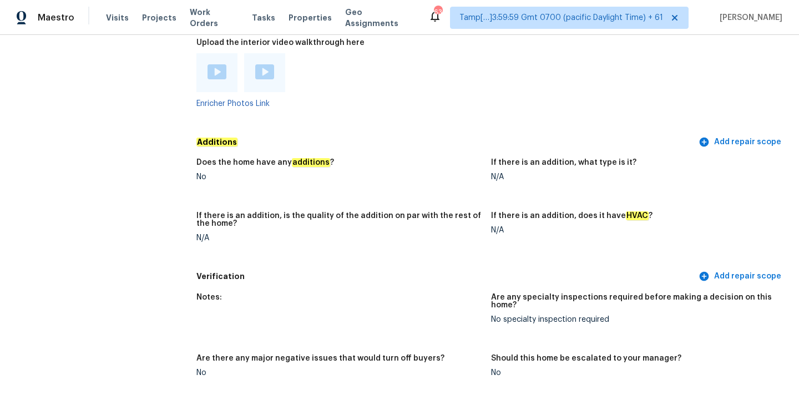
scroll to position [2603, 0]
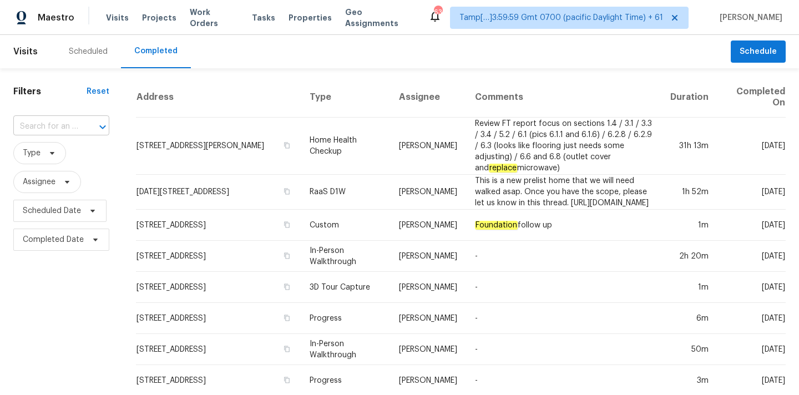
click at [37, 129] on input "text" at bounding box center [45, 126] width 65 height 17
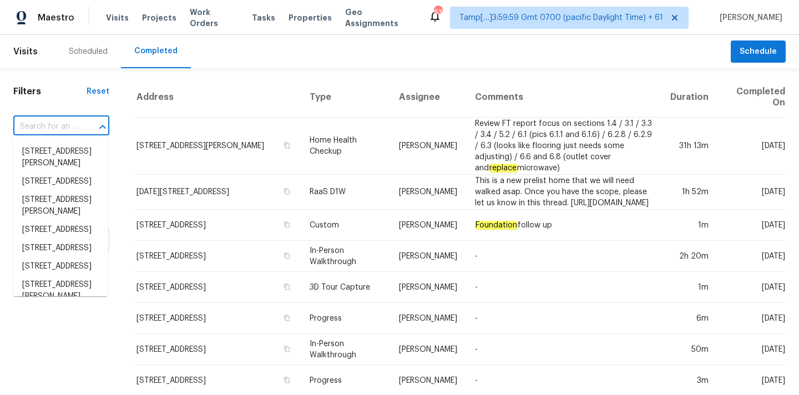
paste input "[STREET_ADDRESS][PERSON_NAME]"
type input "[STREET_ADDRESS][PERSON_NAME]"
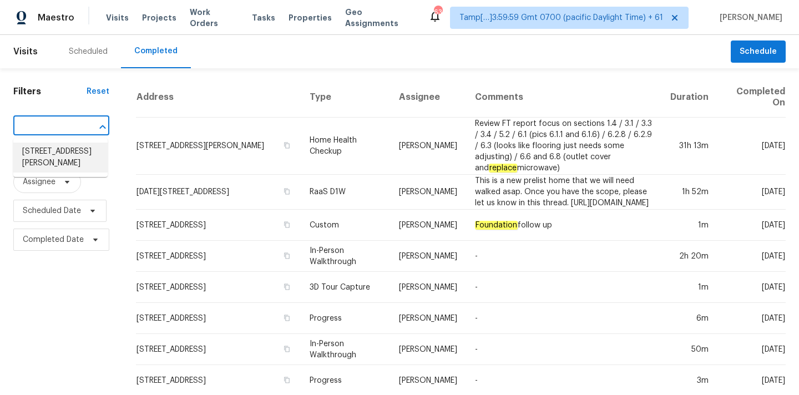
click at [65, 158] on li "[STREET_ADDRESS][PERSON_NAME]" at bounding box center [60, 158] width 94 height 30
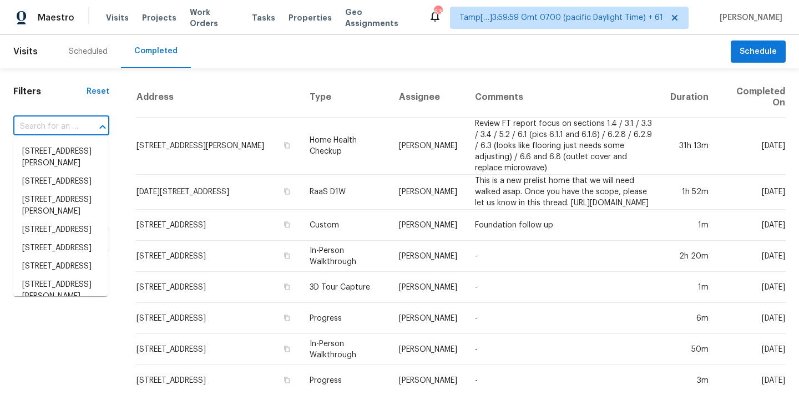
click at [50, 130] on input "text" at bounding box center [45, 126] width 65 height 17
paste input "[STREET_ADDRESS][PERSON_NAME]"
type input "[STREET_ADDRESS][PERSON_NAME]"
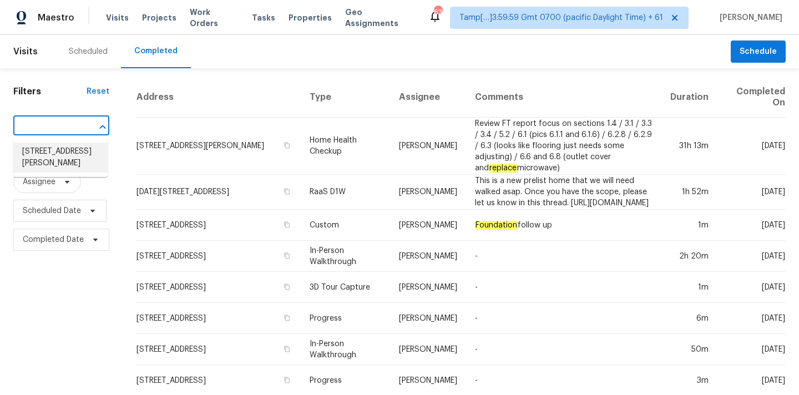
click at [65, 149] on li "[STREET_ADDRESS][PERSON_NAME]" at bounding box center [60, 158] width 94 height 30
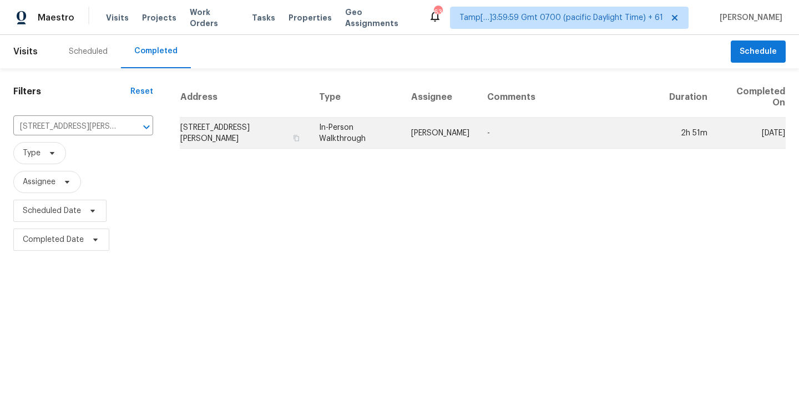
click at [399, 126] on td "In-Person Walkthrough" at bounding box center [356, 133] width 92 height 31
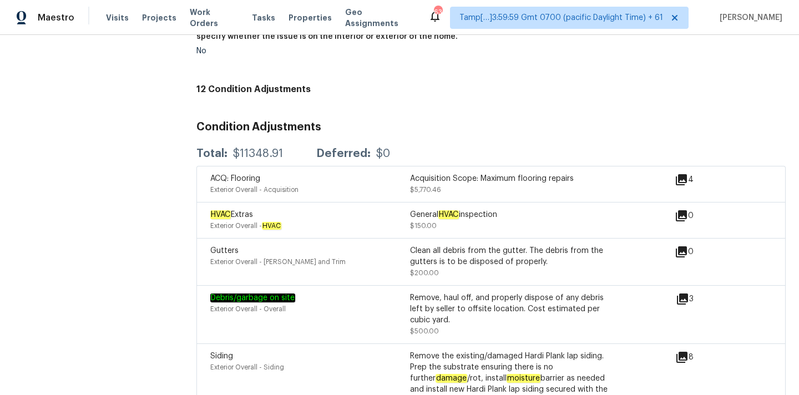
scroll to position [832, 0]
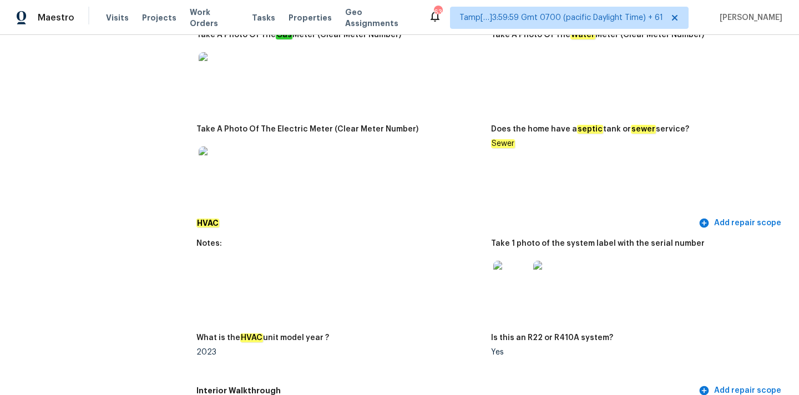
click at [501, 266] on img at bounding box center [510, 278] width 35 height 35
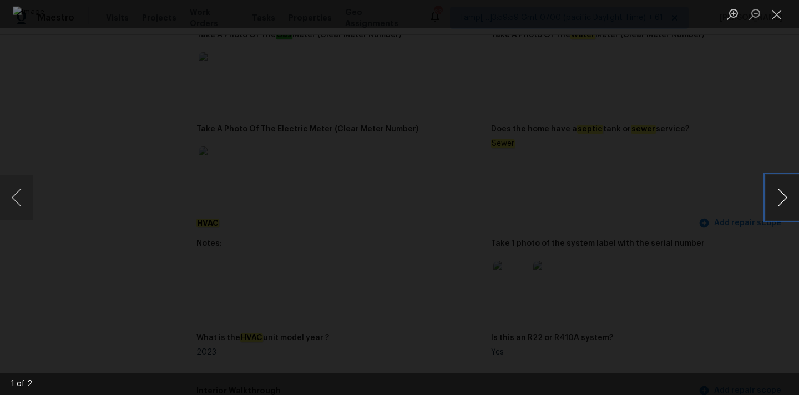
click at [780, 197] on button "Next image" at bounding box center [781, 197] width 33 height 44
click at [773, 16] on button "Close lightbox" at bounding box center [776, 13] width 22 height 19
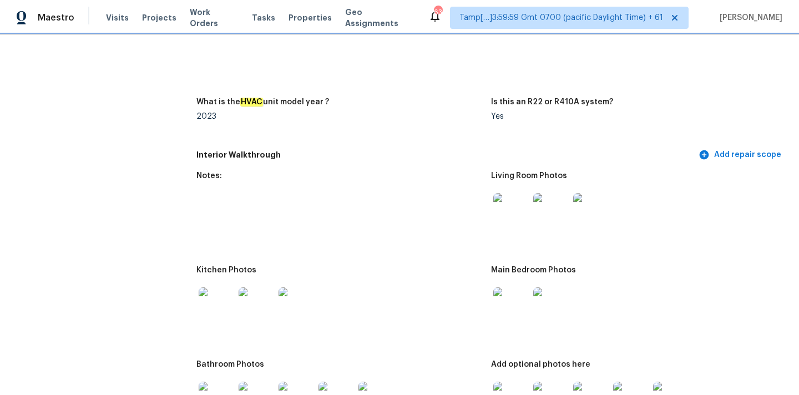
scroll to position [1051, 0]
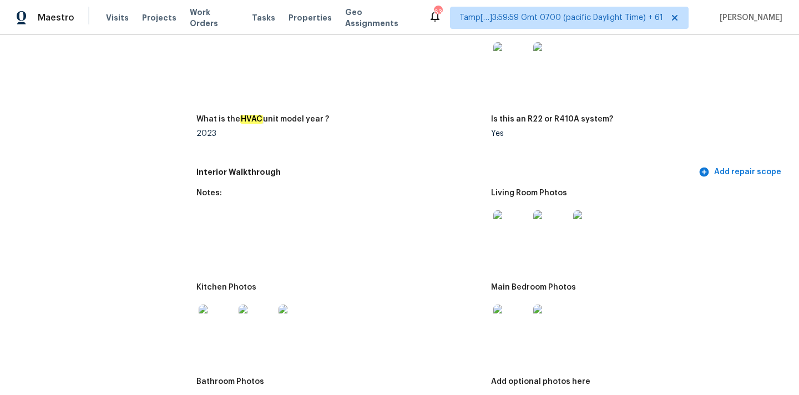
click at [510, 230] on img at bounding box center [510, 227] width 35 height 35
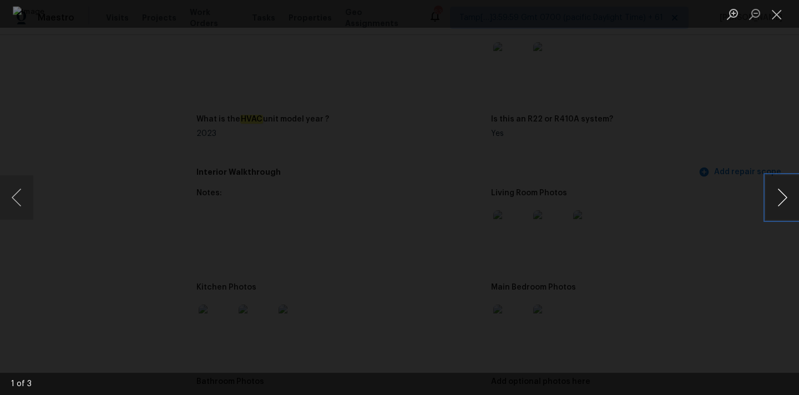
click at [788, 204] on button "Next image" at bounding box center [781, 197] width 33 height 44
click at [788, 203] on button "Next image" at bounding box center [781, 197] width 33 height 44
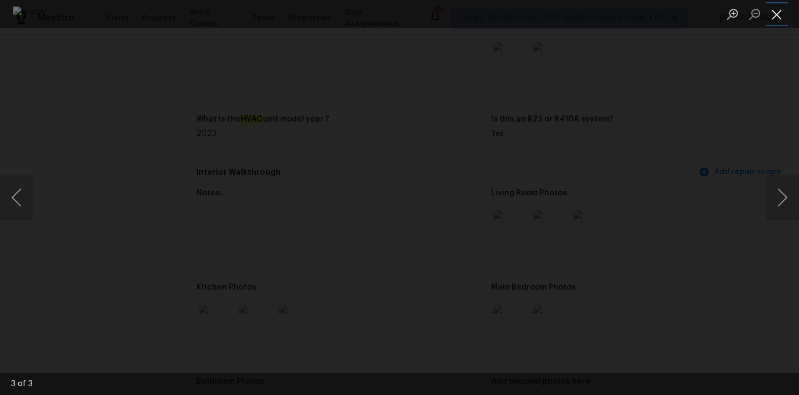
click at [769, 16] on button "Close lightbox" at bounding box center [776, 13] width 22 height 19
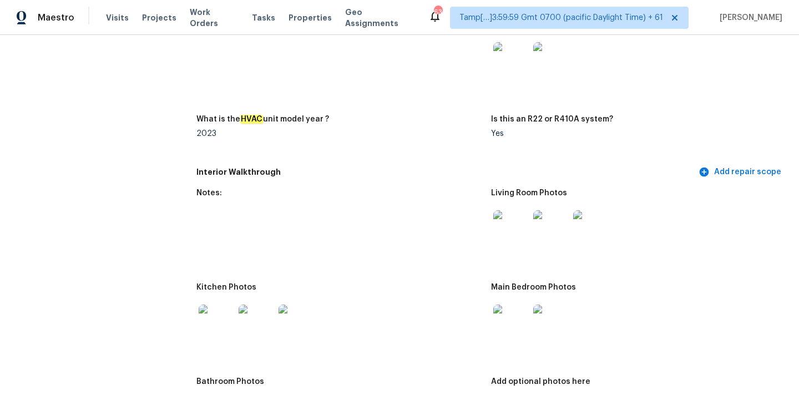
click at [514, 313] on img at bounding box center [510, 321] width 35 height 35
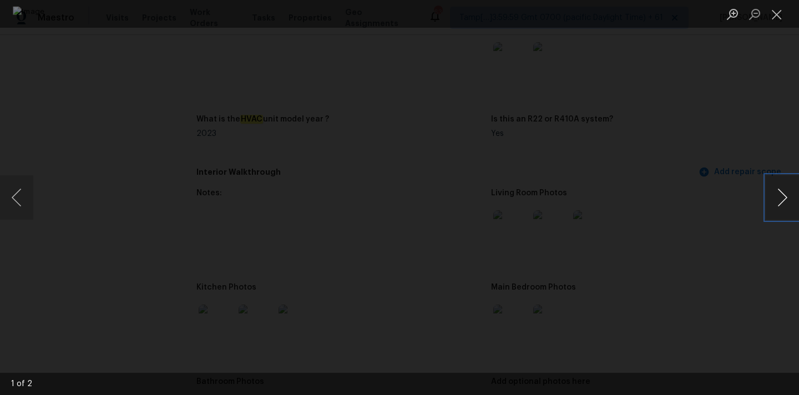
click at [773, 190] on button "Next image" at bounding box center [781, 197] width 33 height 44
click at [774, 11] on button "Close lightbox" at bounding box center [776, 13] width 22 height 19
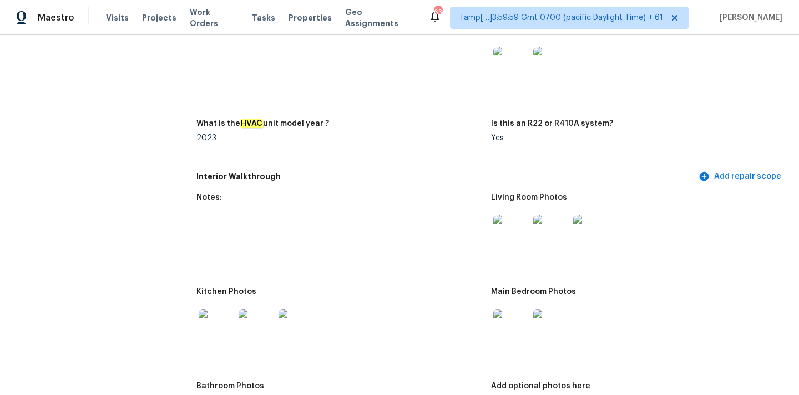
scroll to position [1099, 0]
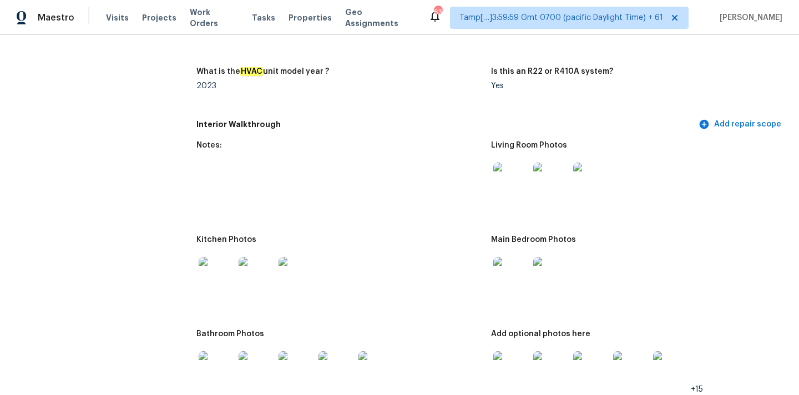
click at [208, 263] on img at bounding box center [216, 274] width 35 height 35
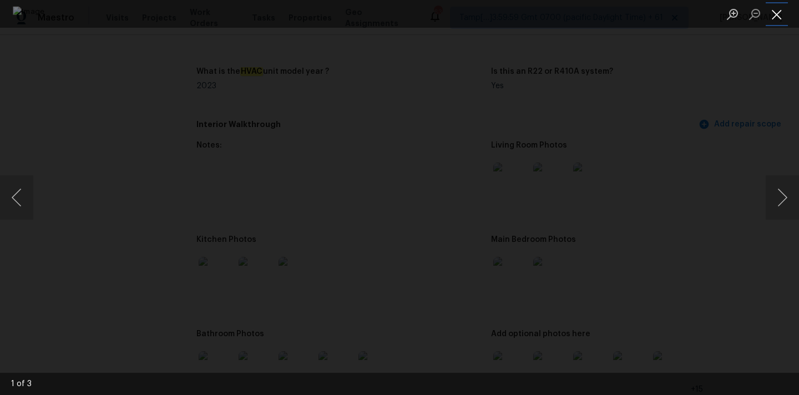
click at [780, 12] on button "Close lightbox" at bounding box center [776, 13] width 22 height 19
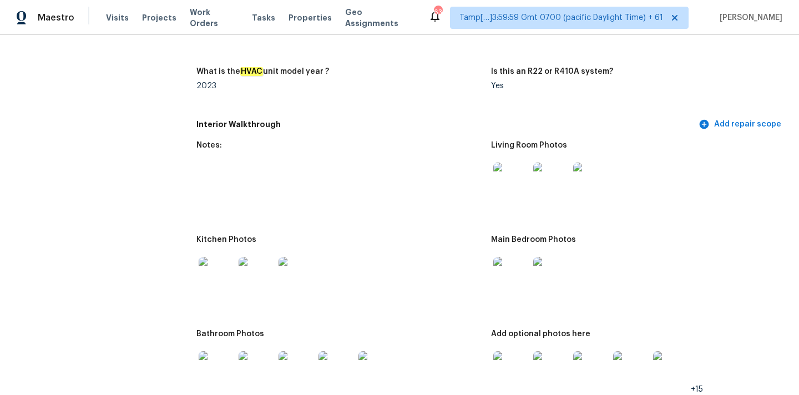
click at [496, 187] on img at bounding box center [510, 180] width 35 height 35
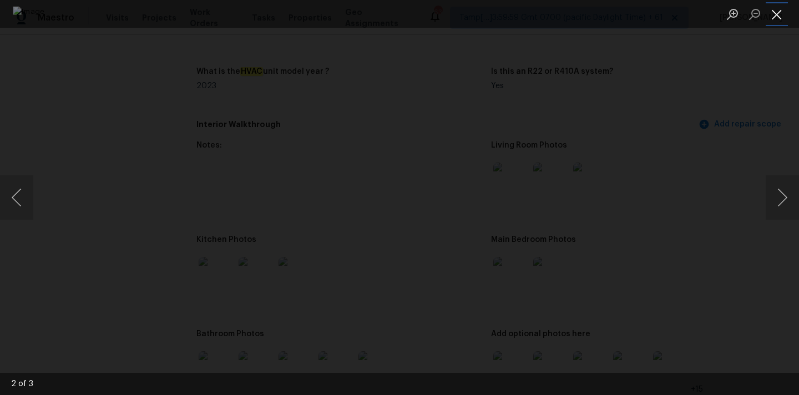
click at [775, 18] on button "Close lightbox" at bounding box center [776, 13] width 22 height 19
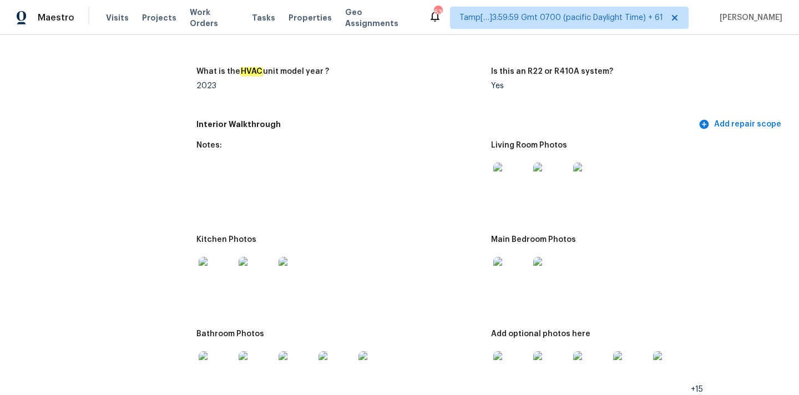
click at [517, 258] on img at bounding box center [510, 274] width 35 height 35
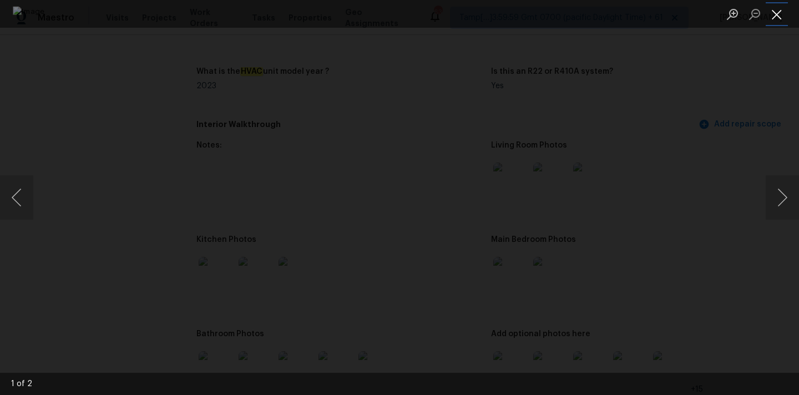
click at [776, 13] on button "Close lightbox" at bounding box center [776, 13] width 22 height 19
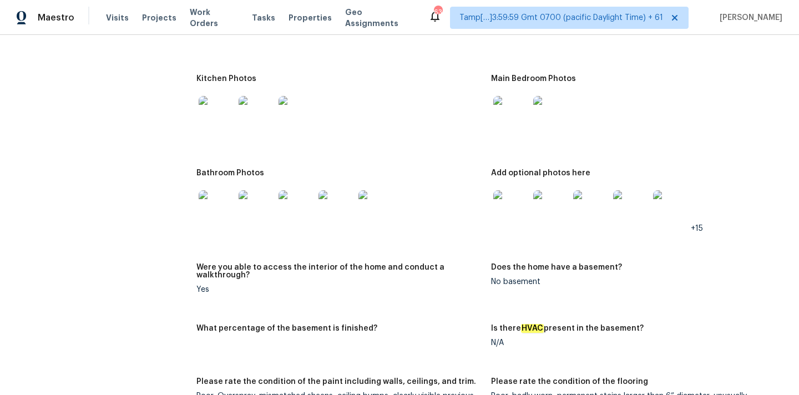
scroll to position [1275, 0]
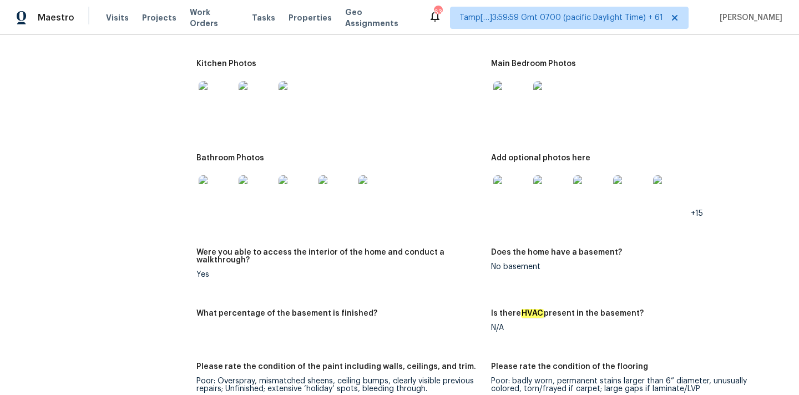
click at [508, 187] on img at bounding box center [510, 192] width 35 height 35
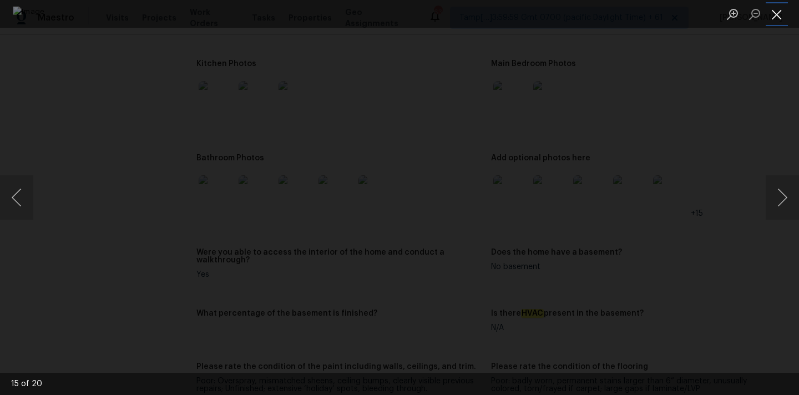
click at [778, 12] on button "Close lightbox" at bounding box center [776, 13] width 22 height 19
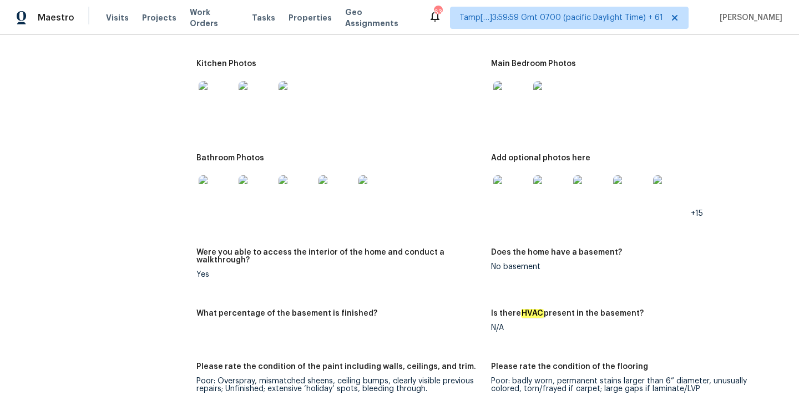
click at [220, 183] on img at bounding box center [216, 192] width 35 height 35
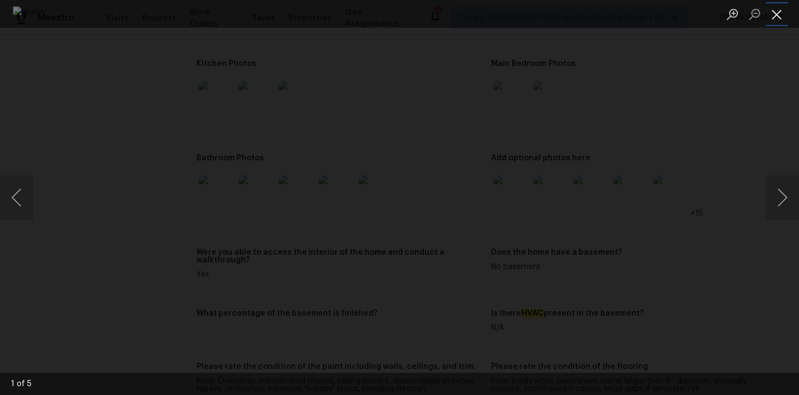
click at [771, 17] on button "Close lightbox" at bounding box center [776, 13] width 22 height 19
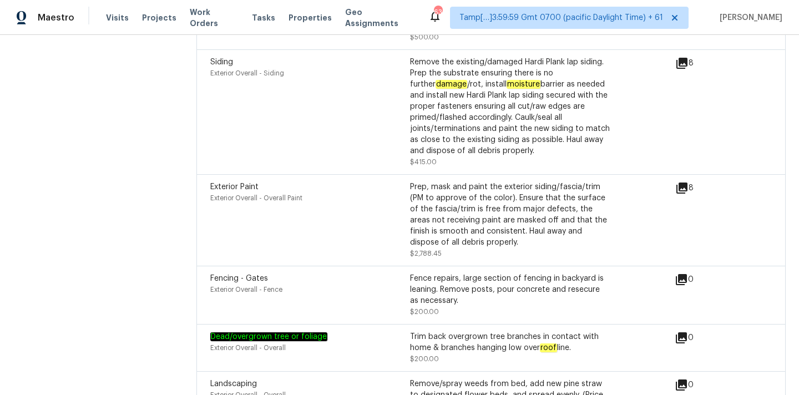
scroll to position [2656, 0]
